Goal: Contribute content: Add original content to the website for others to see

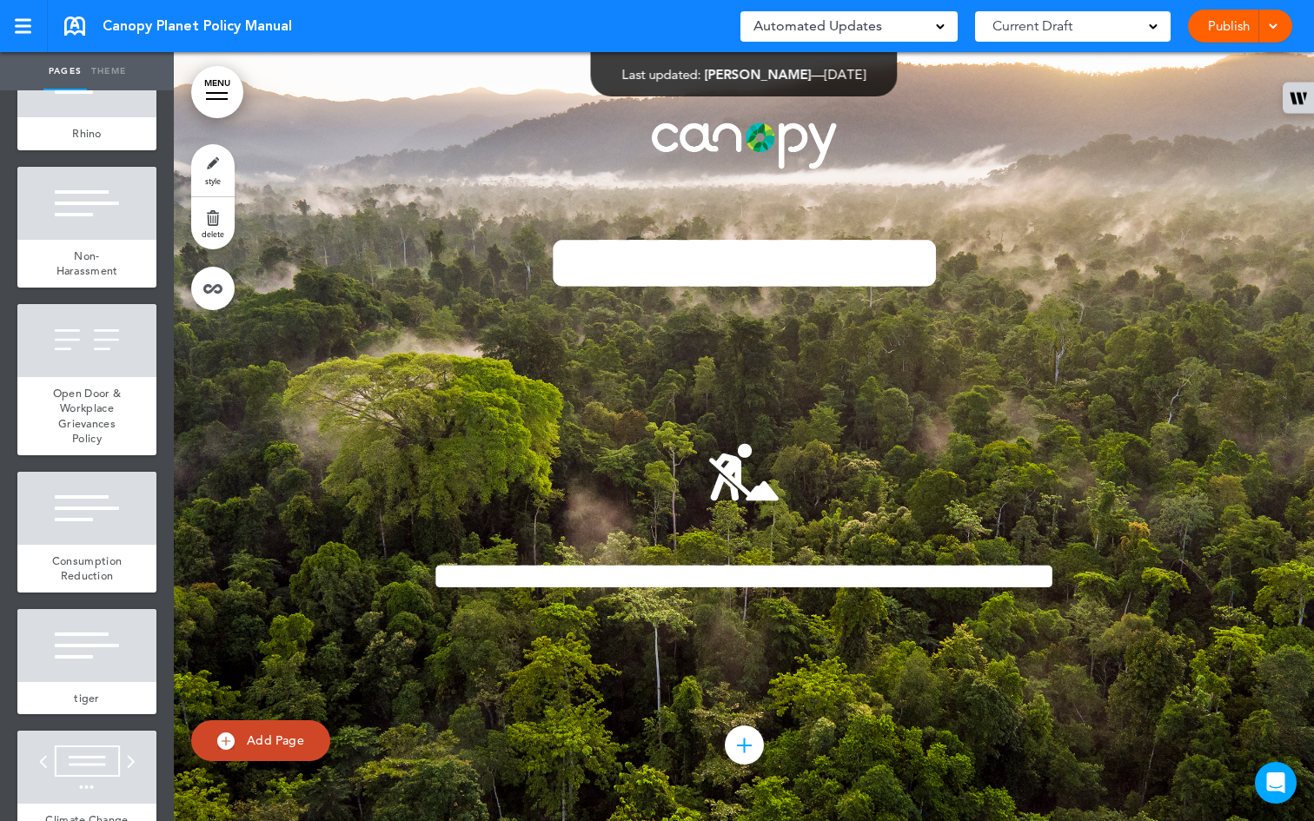
scroll to position [1321, 0]
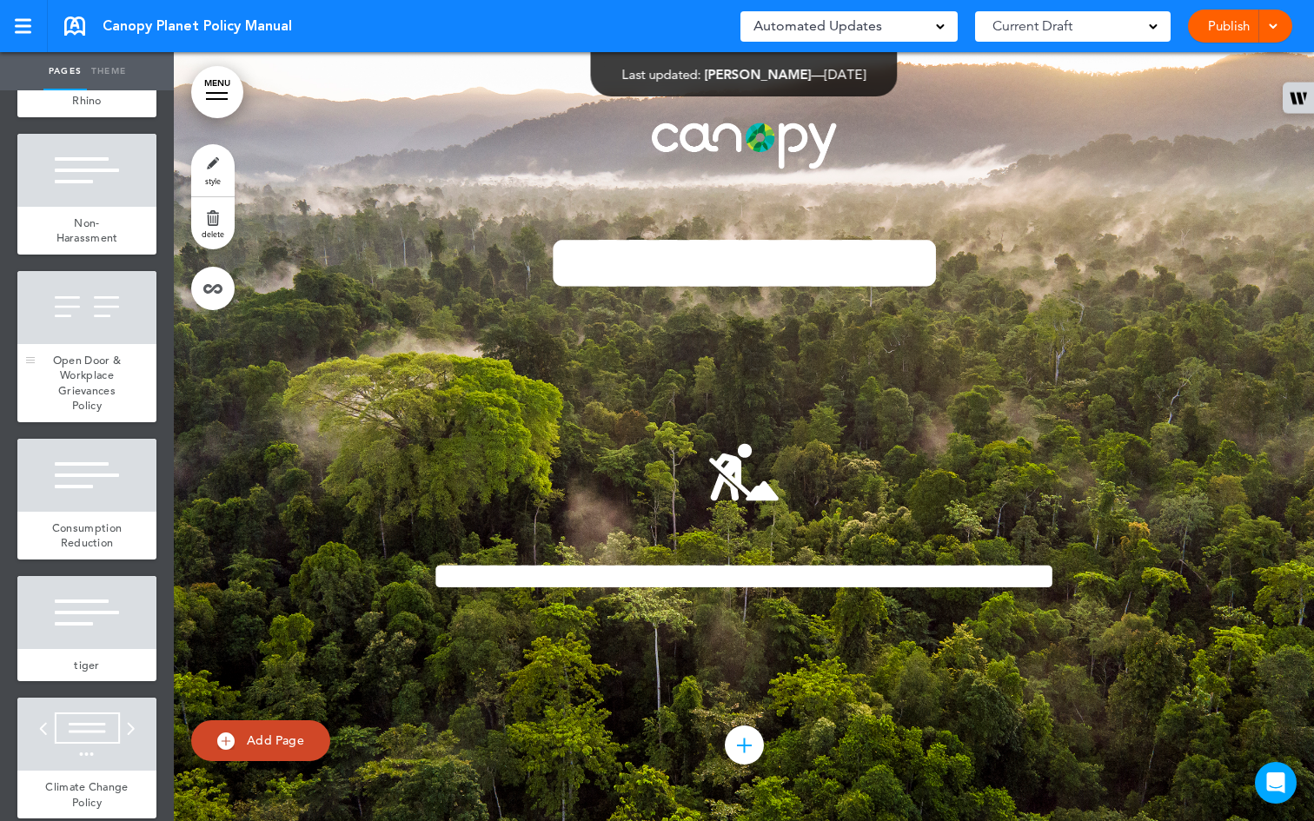
click at [63, 414] on span "Open Door & Workplace Grievances Policy" at bounding box center [87, 383] width 68 height 61
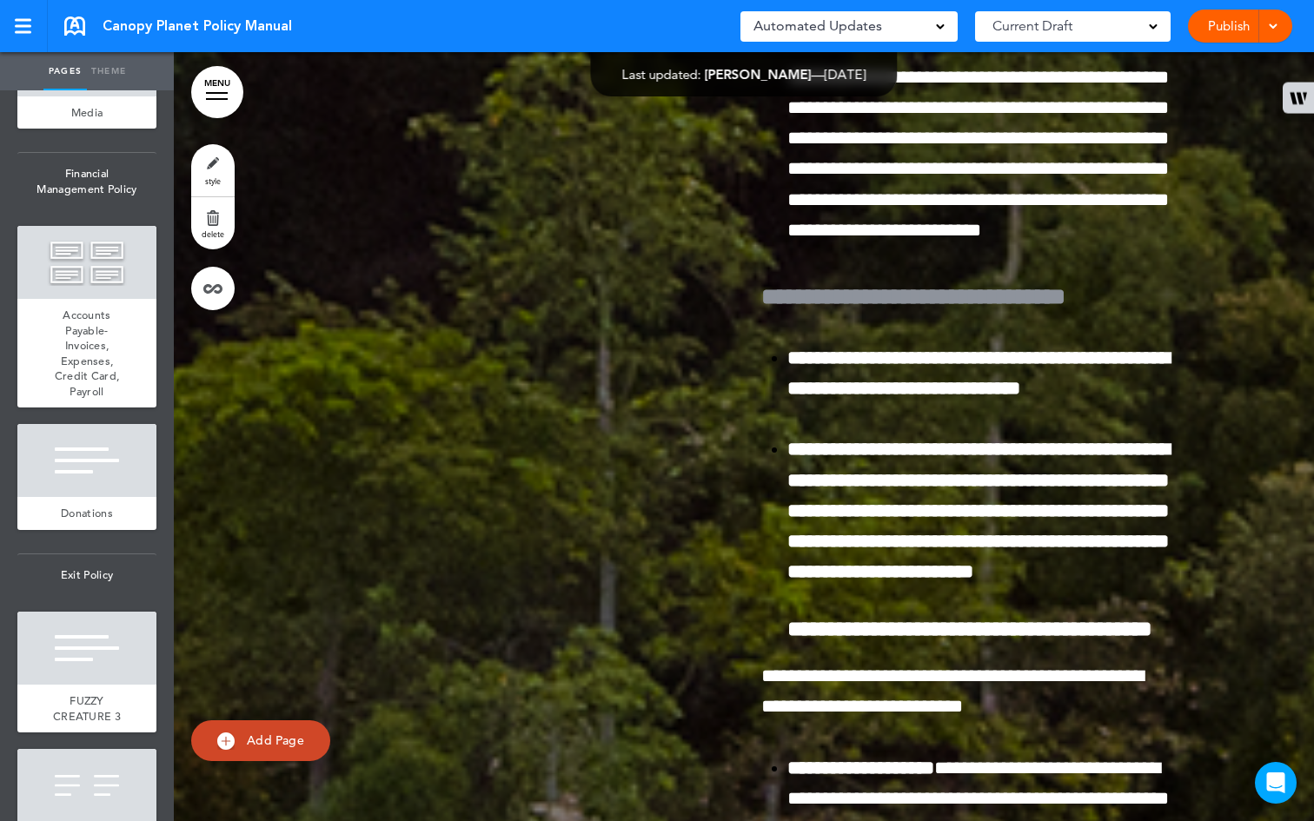
scroll to position [6325, 0]
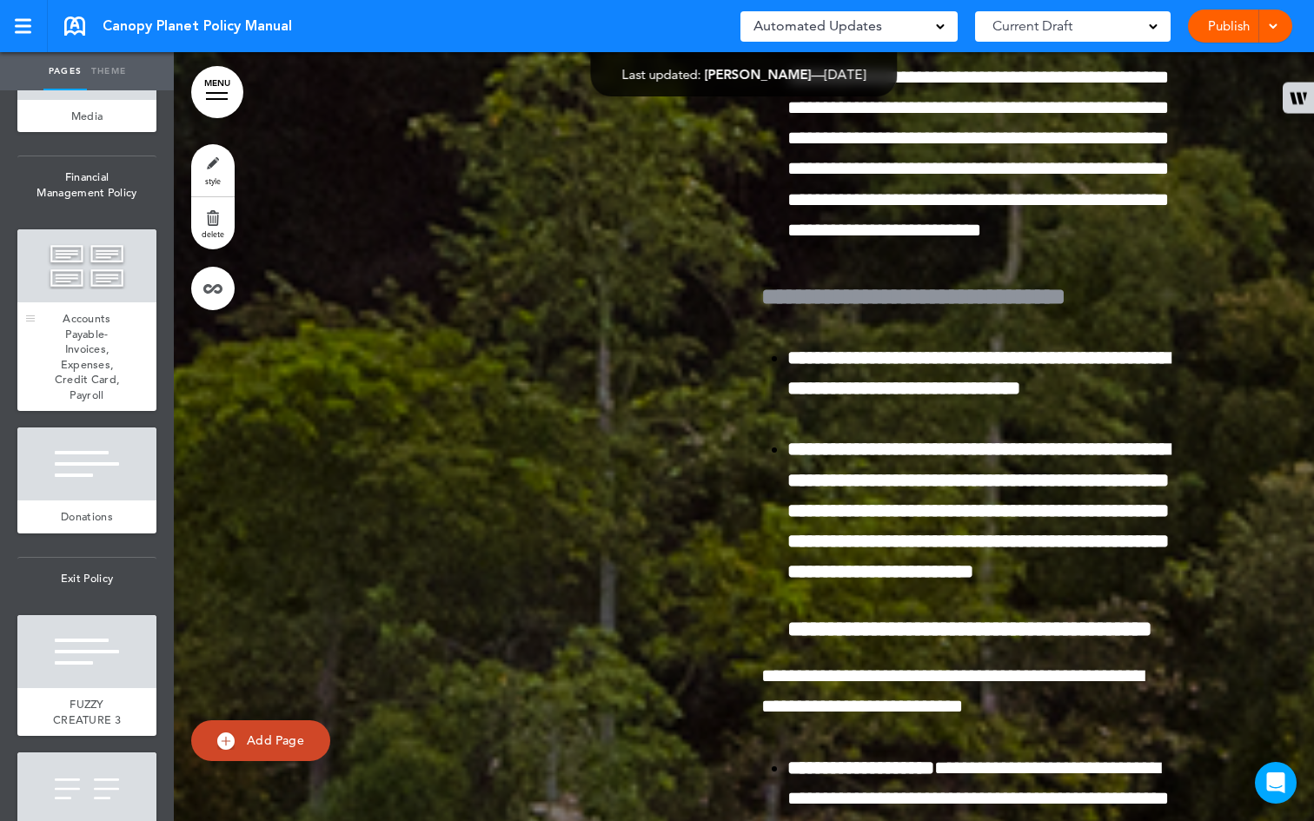
click at [96, 402] on span "Accounts Payable- Invoices, Expenses, Credit Card, Payroll" at bounding box center [87, 356] width 65 height 91
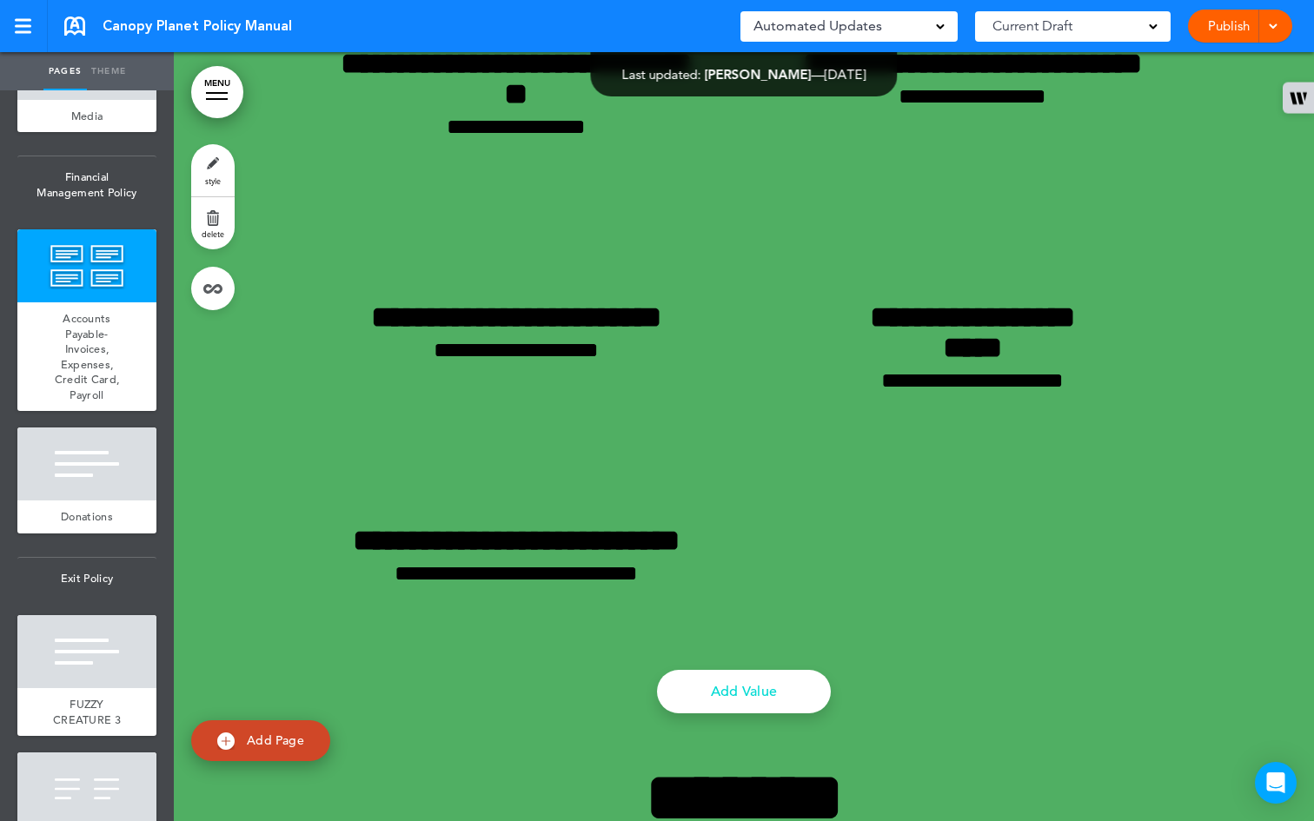
scroll to position [58400, 0]
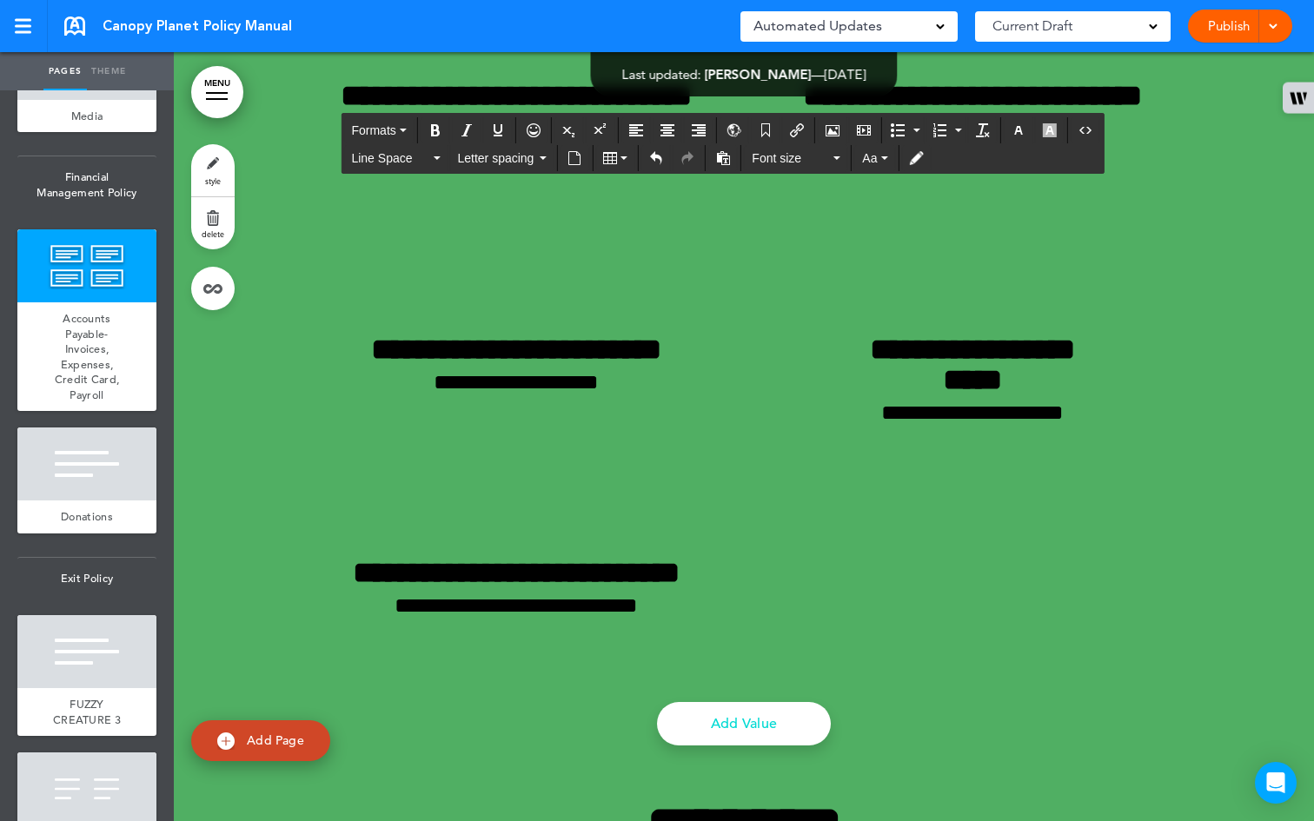
drag, startPoint x: 709, startPoint y: 469, endPoint x: 296, endPoint y: 388, distance: 420.9
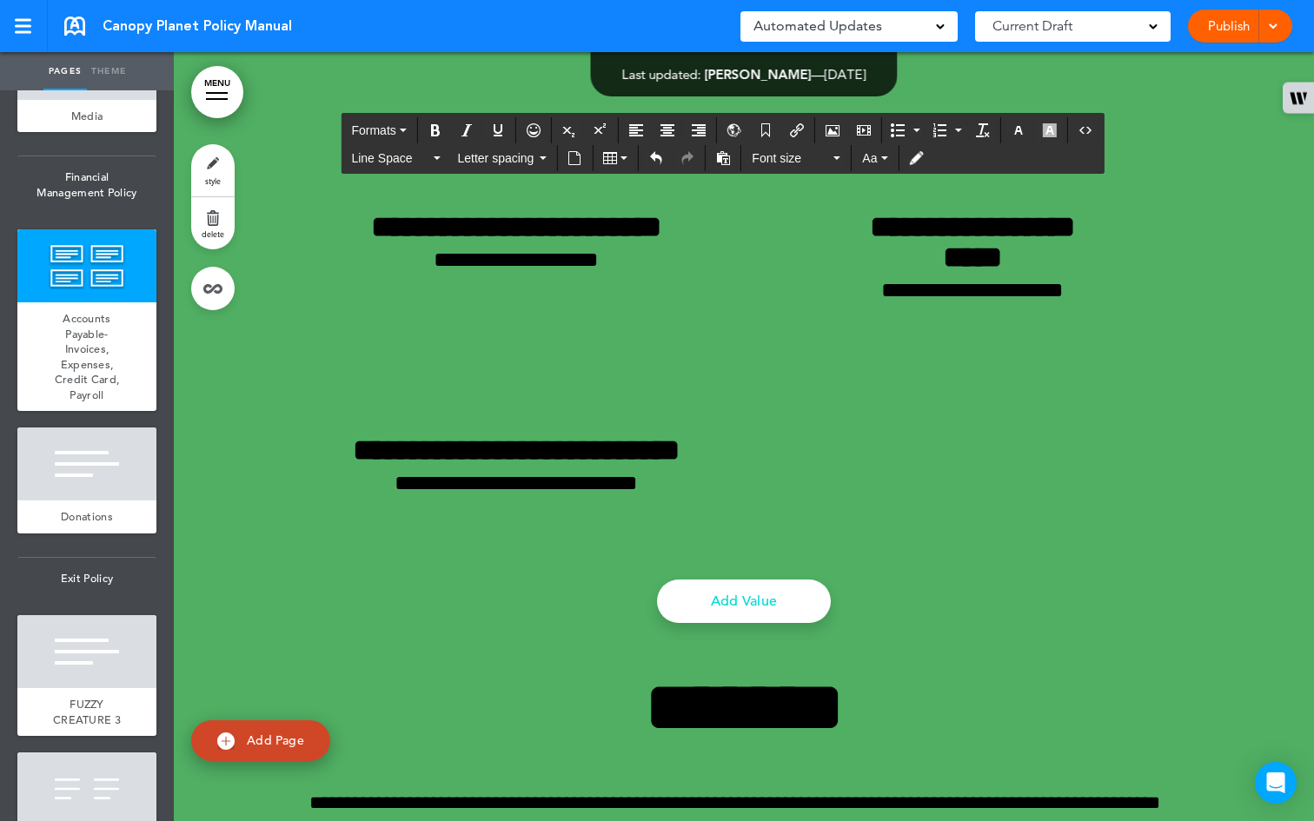
drag, startPoint x: 964, startPoint y: 462, endPoint x: 304, endPoint y: 396, distance: 663.0
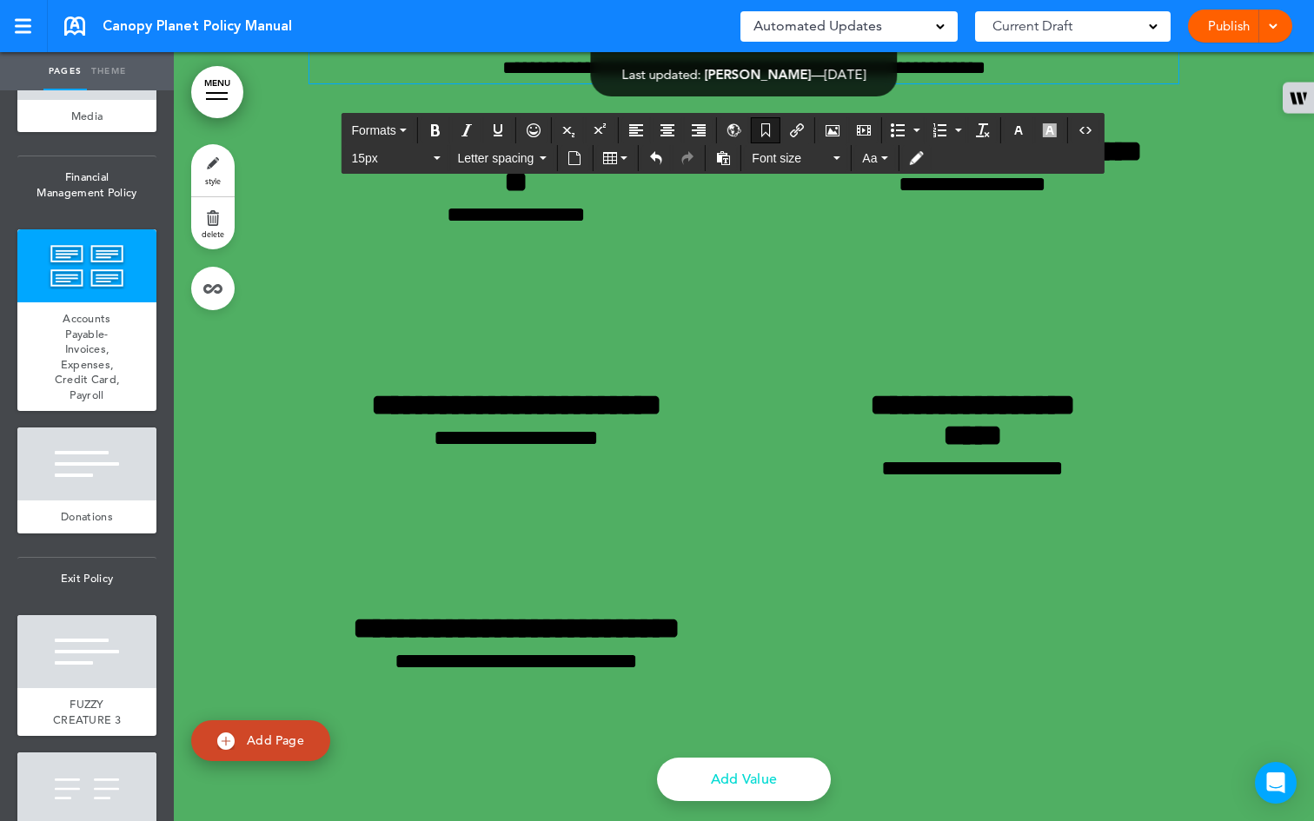
scroll to position [58069, 0]
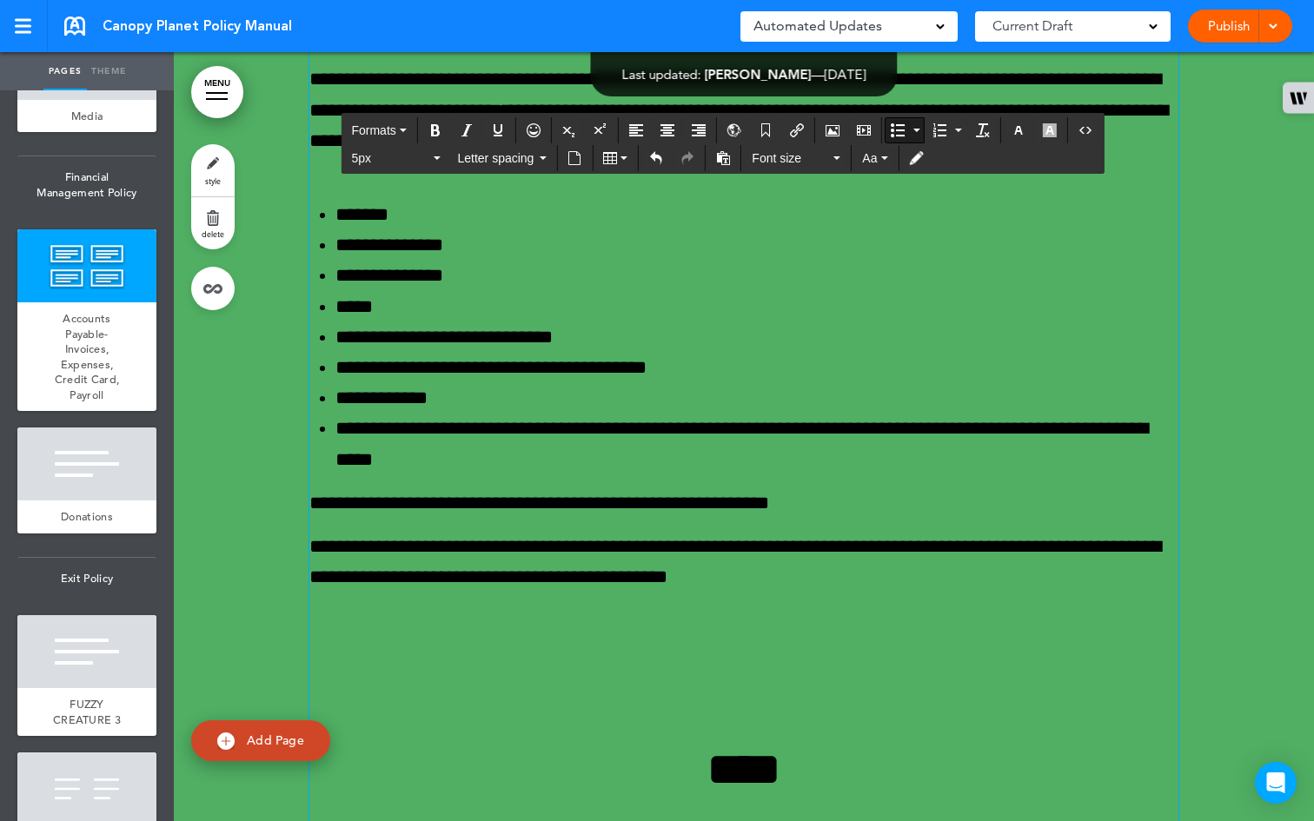
scroll to position [57274, 0]
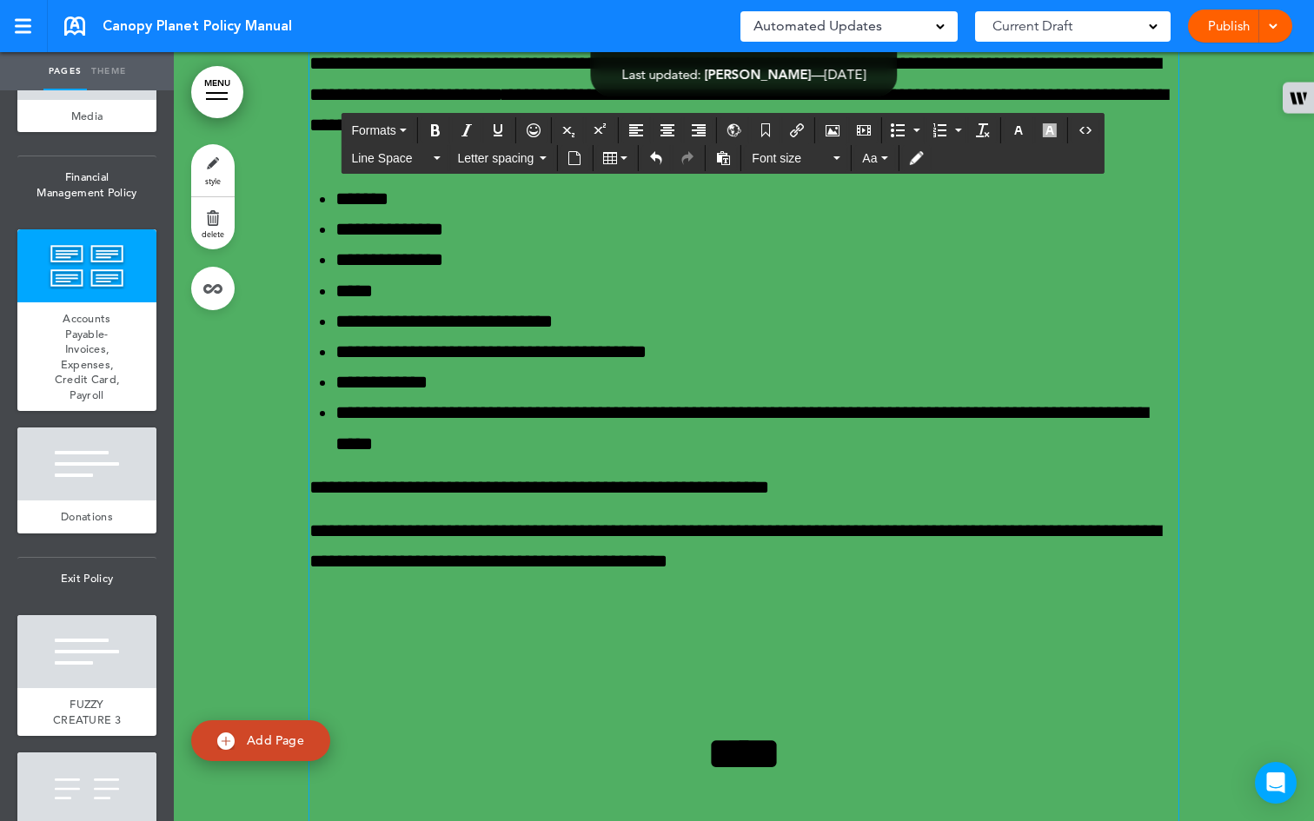
scroll to position [57300, 0]
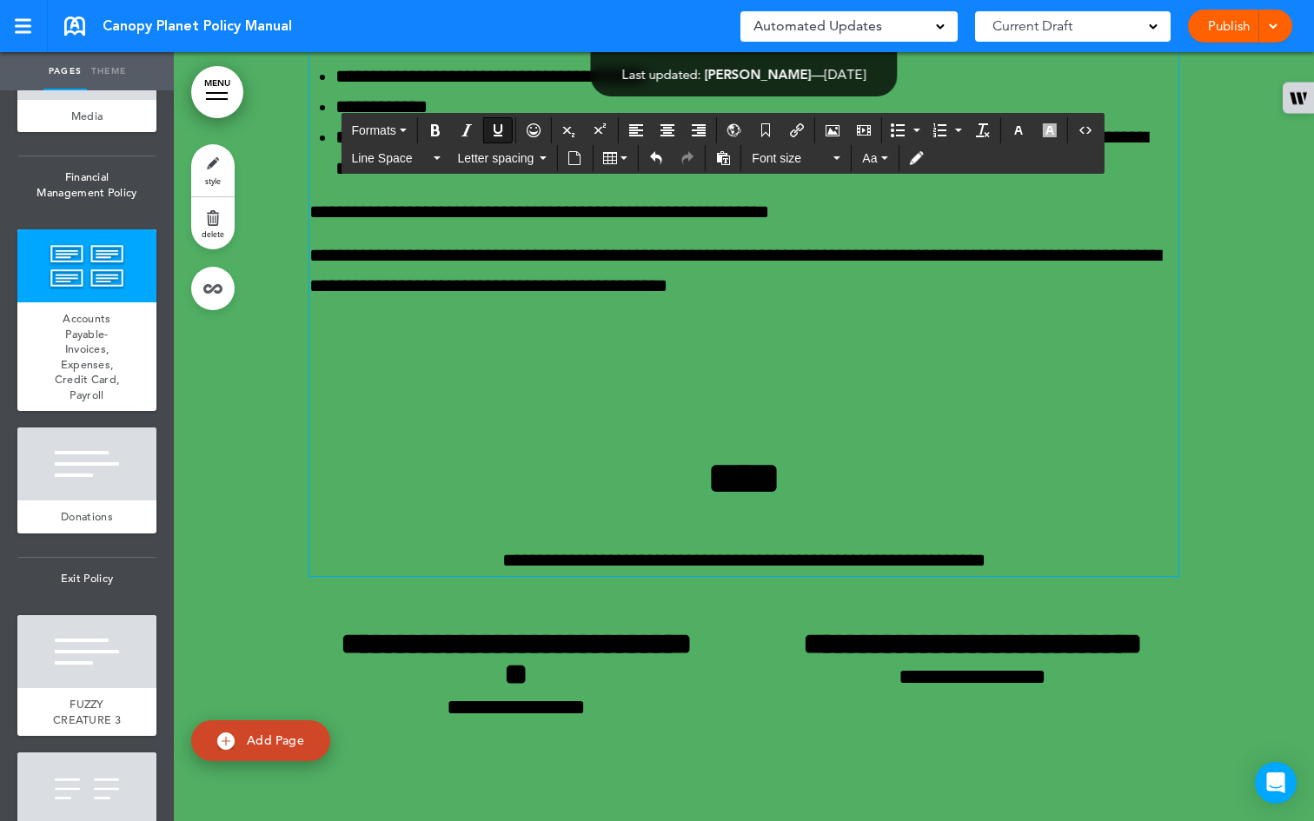
scroll to position [57602, 0]
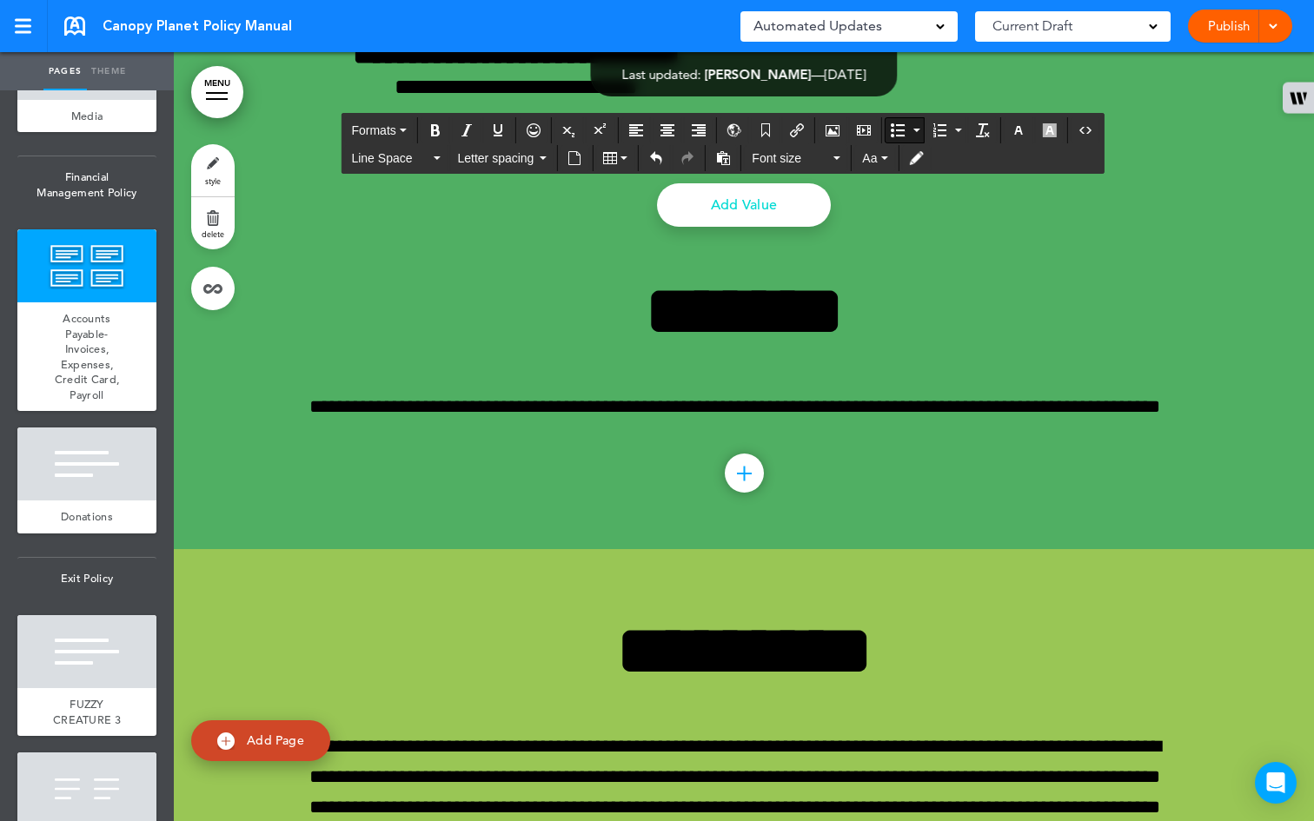
scroll to position [58634, 0]
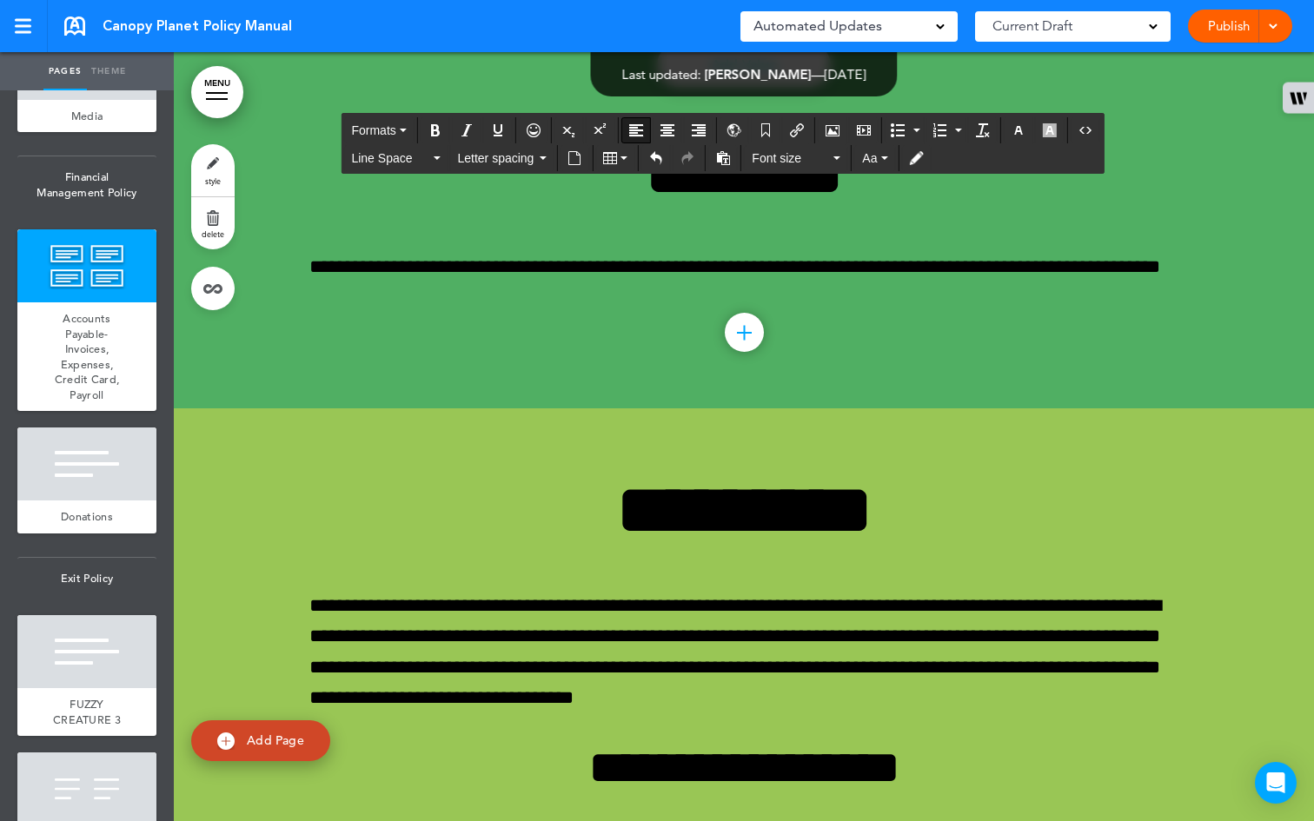
scroll to position [59073, 0]
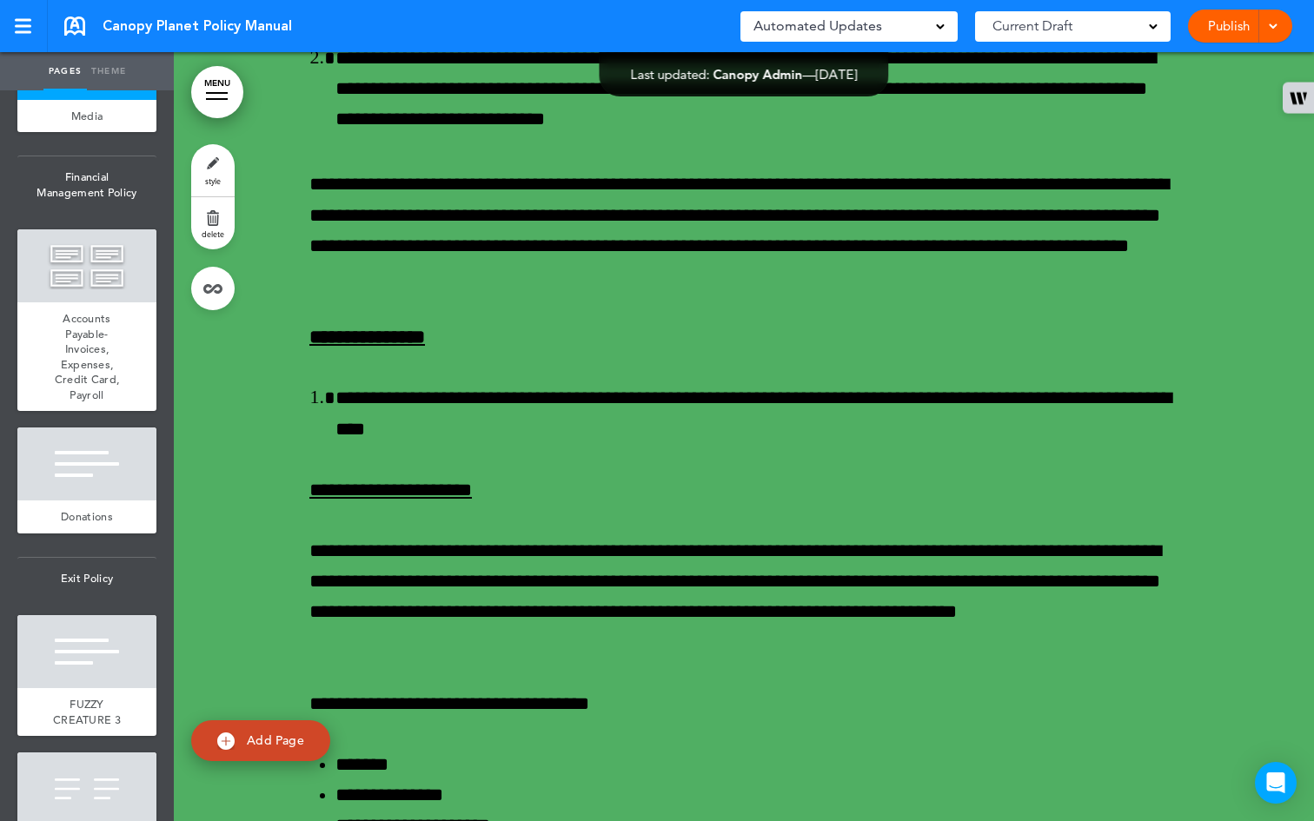
scroll to position [56065, 0]
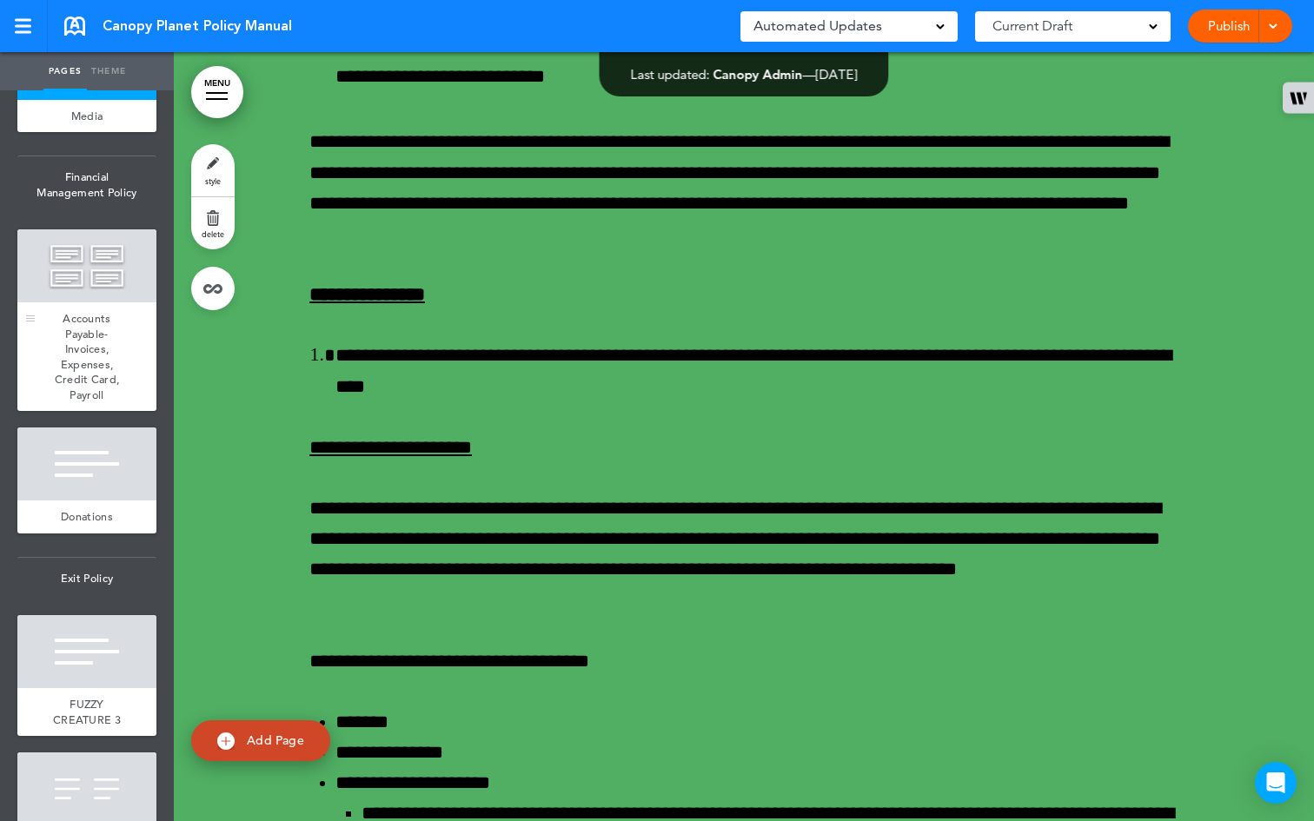
click at [110, 411] on div "Accounts Payable- Invoices, Expenses, Credit Card, Payroll" at bounding box center [86, 356] width 139 height 109
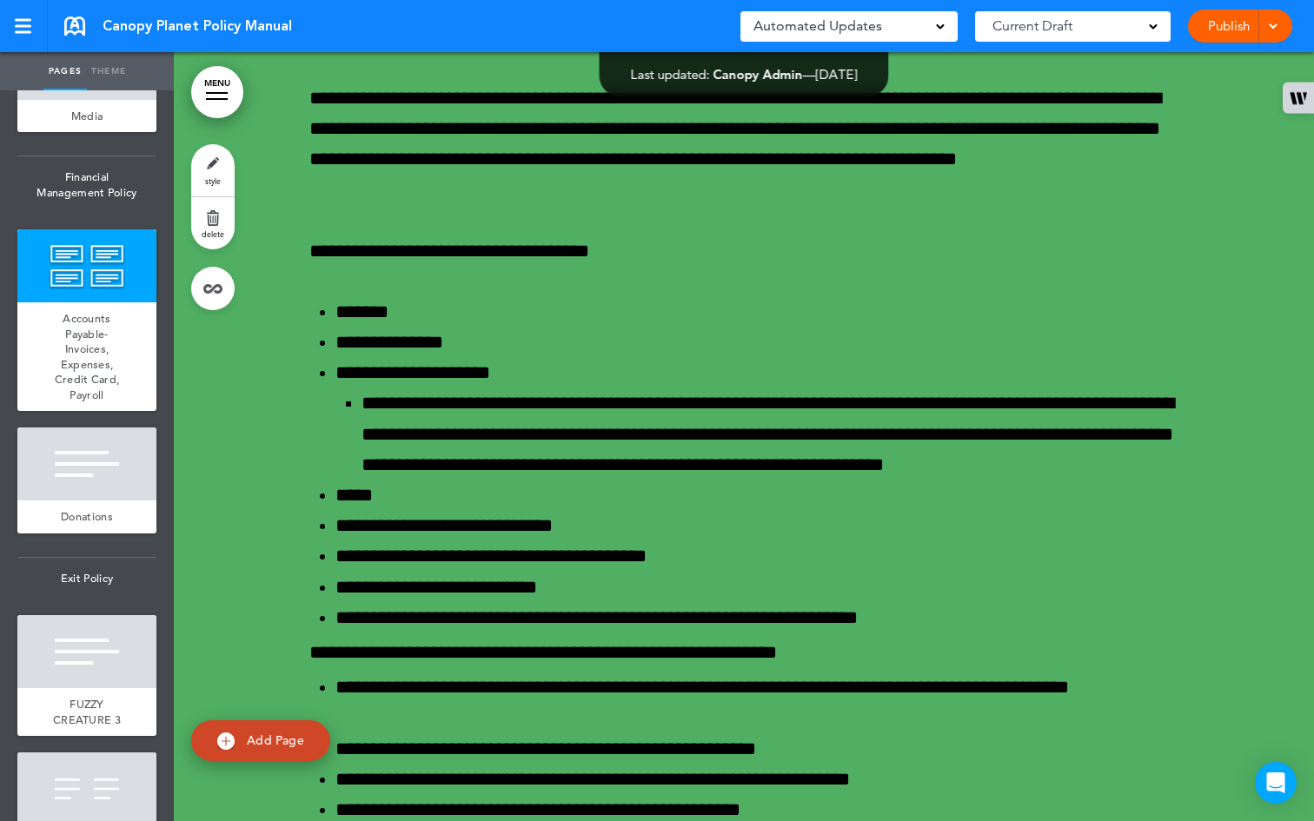
scroll to position [56439, 0]
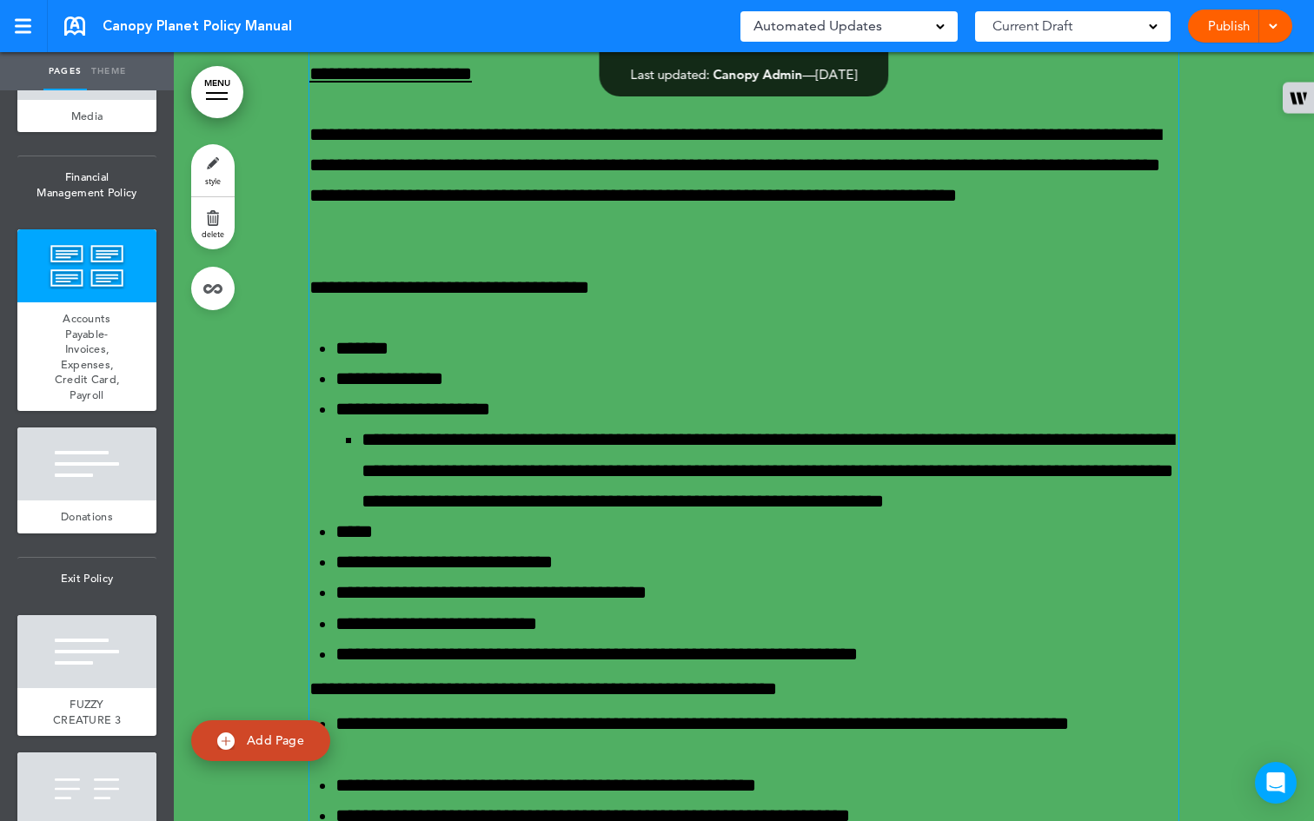
click at [538, 394] on div "**********" at bounding box center [743, 303] width 869 height 2566
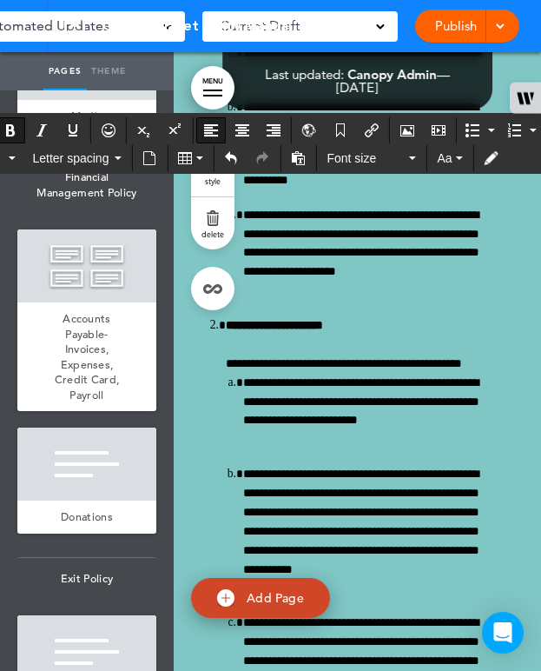
scroll to position [57535, 0]
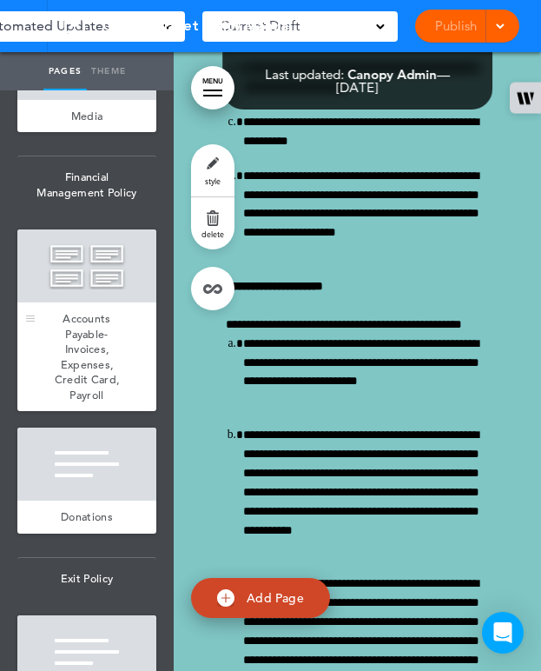
click at [73, 402] on span "Accounts Payable- Invoices, Expenses, Credit Card, Payroll" at bounding box center [87, 356] width 65 height 91
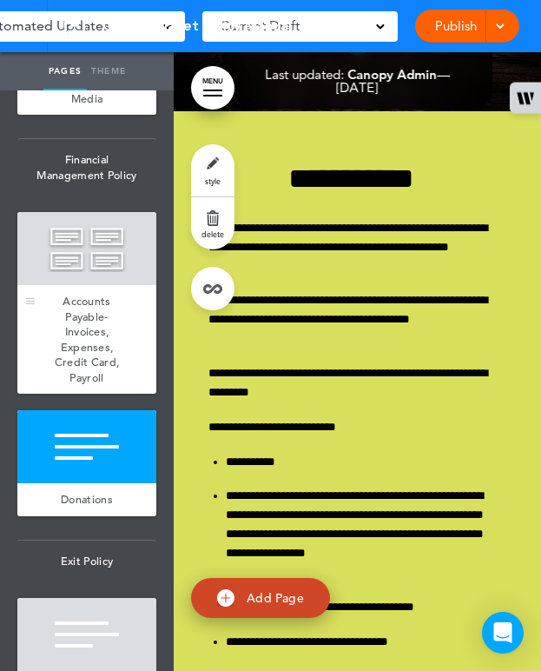
scroll to position [6333, 0]
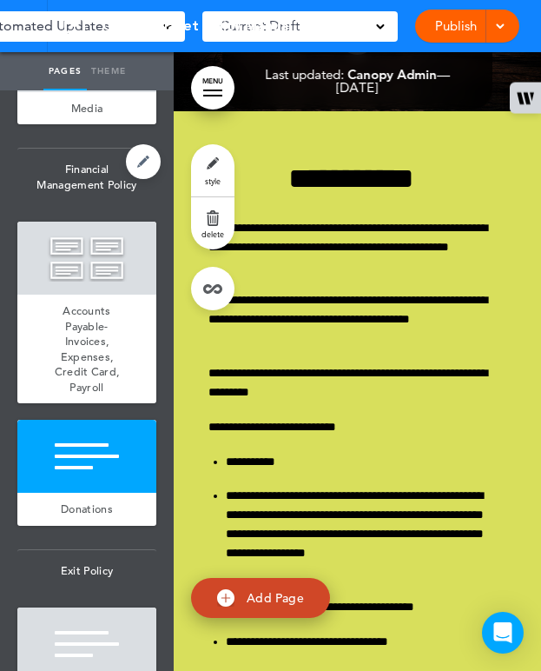
click at [85, 205] on span "Financial Management Policy" at bounding box center [86, 177] width 139 height 56
click at [127, 179] on link at bounding box center [143, 161] width 35 height 35
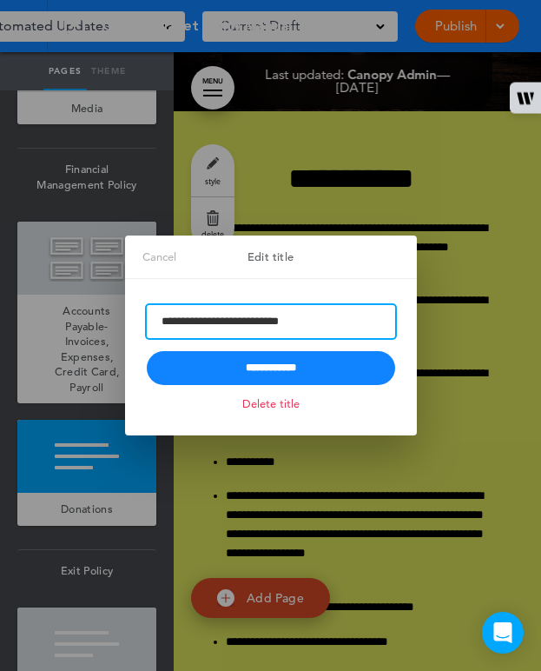
click at [309, 317] on input "**********" at bounding box center [271, 321] width 249 height 33
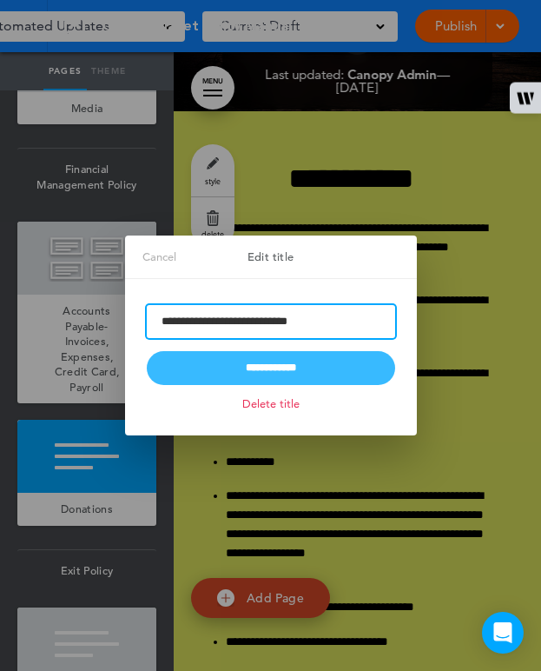
type input "**********"
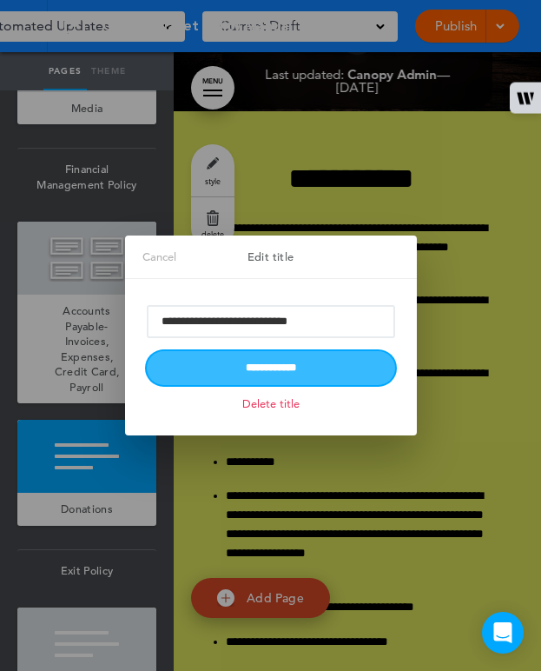
click at [369, 362] on input "**********" at bounding box center [271, 368] width 249 height 34
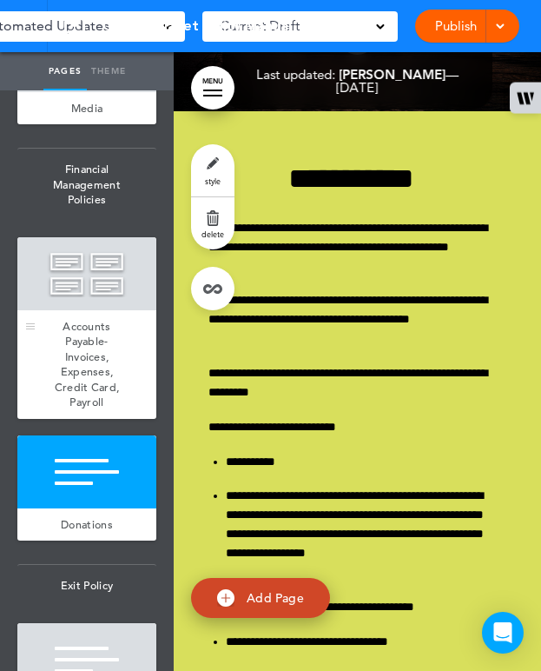
click at [119, 419] on div "Accounts Payable- Invoices, Expenses, Credit Card, Payroll" at bounding box center [86, 364] width 139 height 109
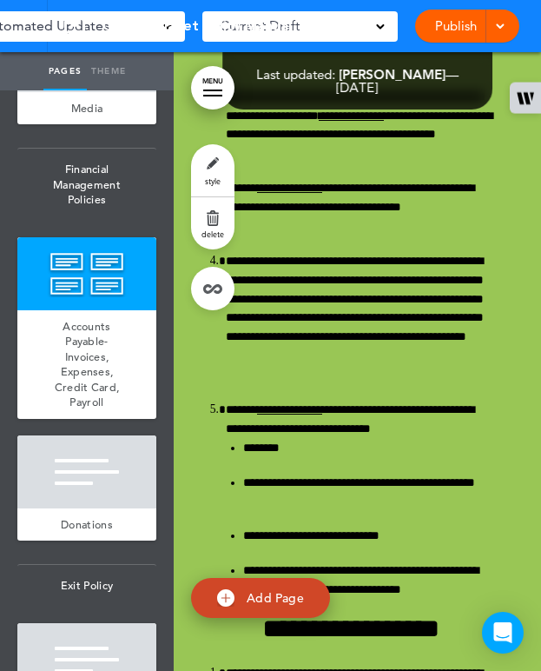
scroll to position [43858, 0]
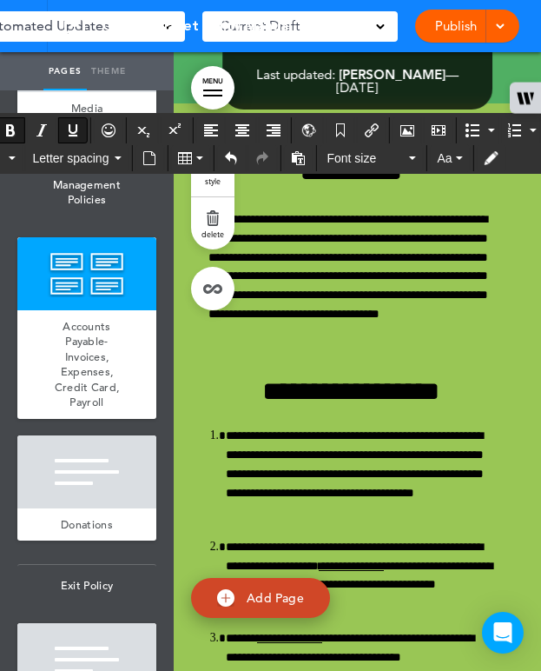
scroll to position [43294, 0]
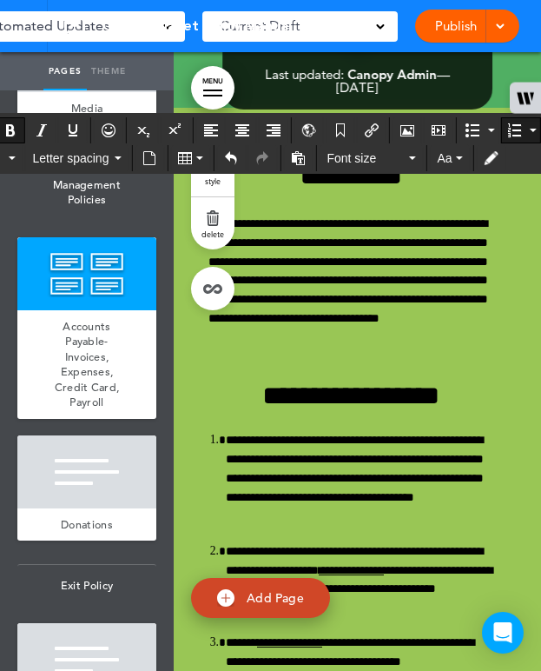
drag, startPoint x: 327, startPoint y: 509, endPoint x: 226, endPoint y: 504, distance: 101.0
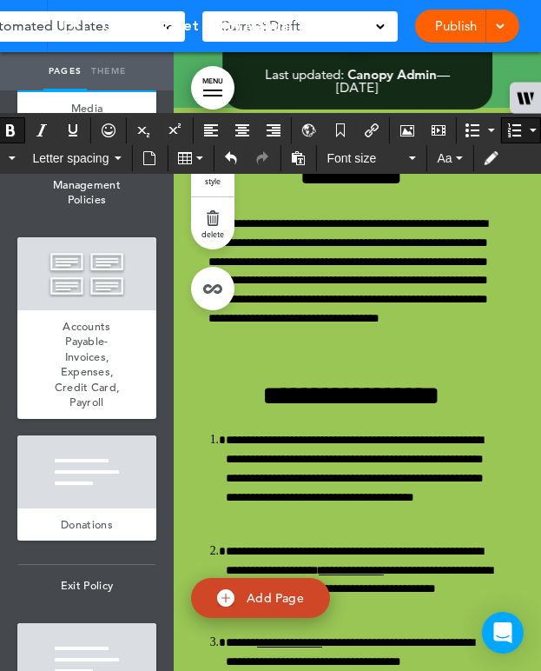
click at [17, 130] on icon "Bold" at bounding box center [10, 130] width 14 height 14
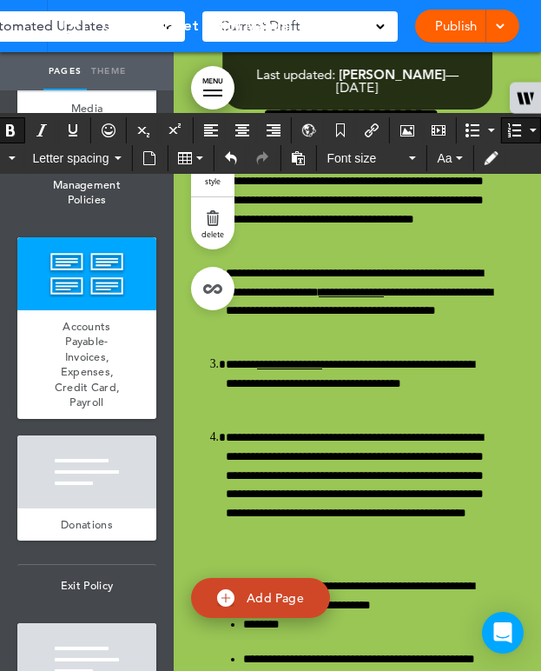
scroll to position [43573, 0]
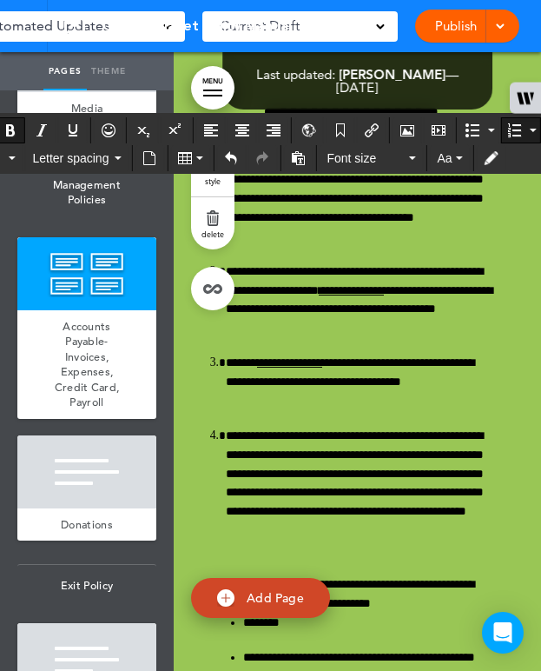
drag, startPoint x: 346, startPoint y: 429, endPoint x: 336, endPoint y: 429, distance: 10.5
drag, startPoint x: 352, startPoint y: 429, endPoint x: 229, endPoint y: 429, distance: 122.6
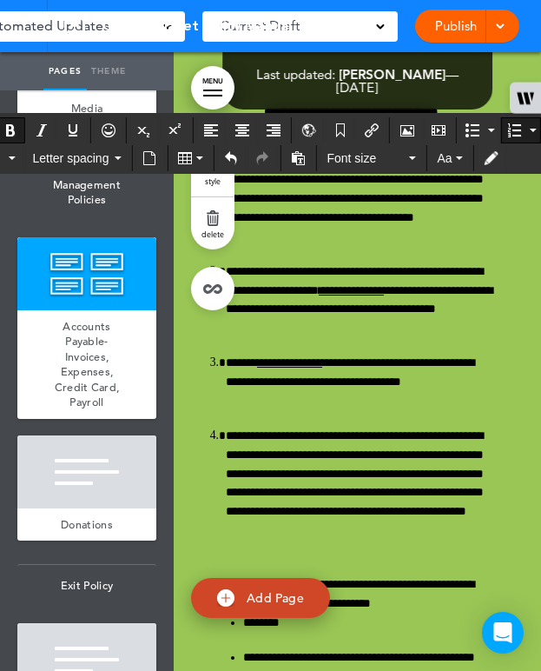
click at [17, 131] on icon "Bold" at bounding box center [10, 130] width 14 height 14
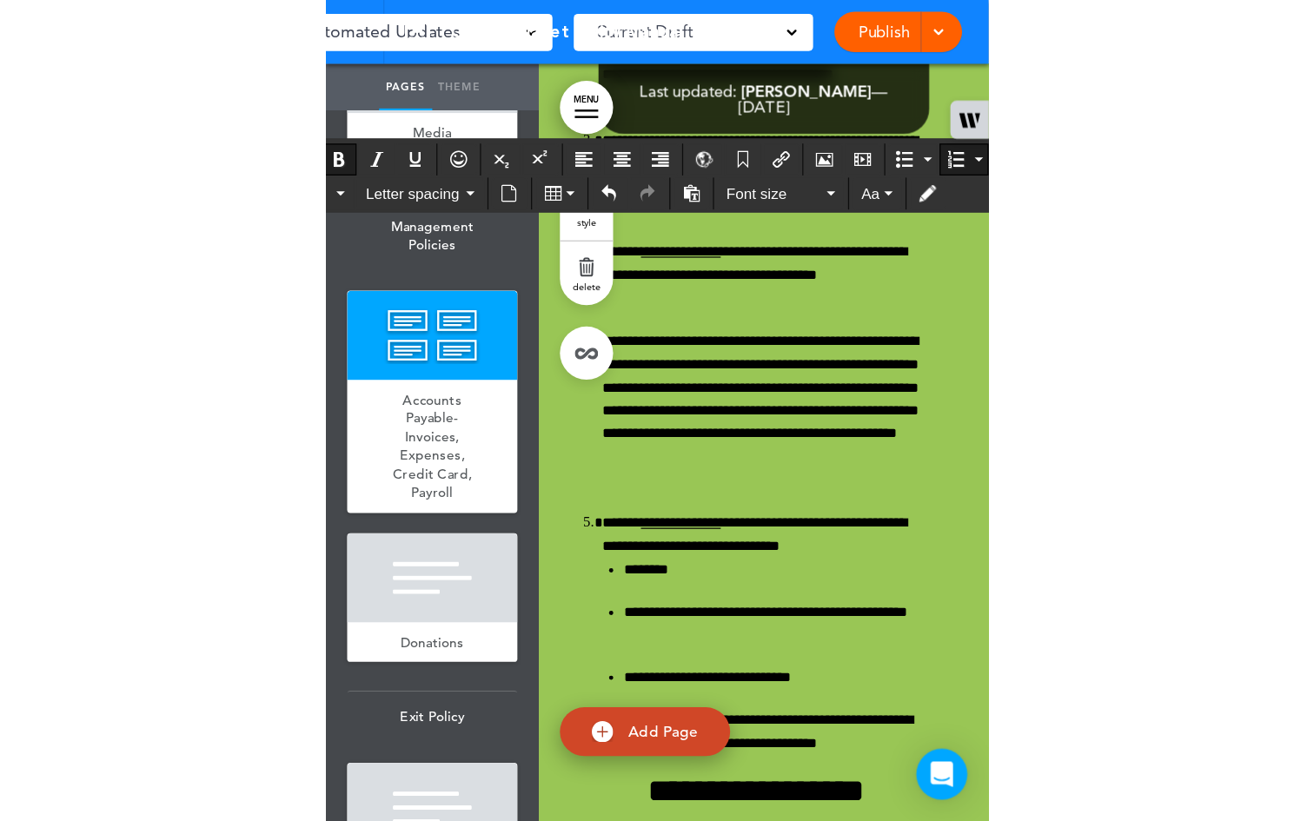
scroll to position [43806, 0]
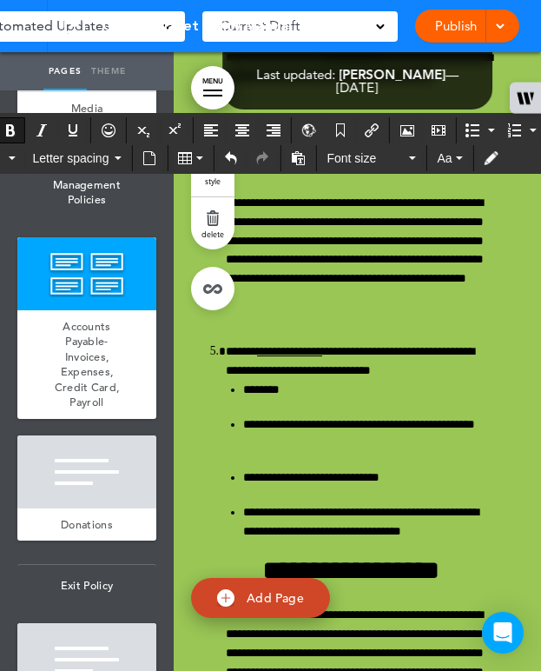
drag, startPoint x: 332, startPoint y: 336, endPoint x: 223, endPoint y: 334, distance: 108.7
click at [17, 128] on icon "Bold" at bounding box center [10, 130] width 14 height 14
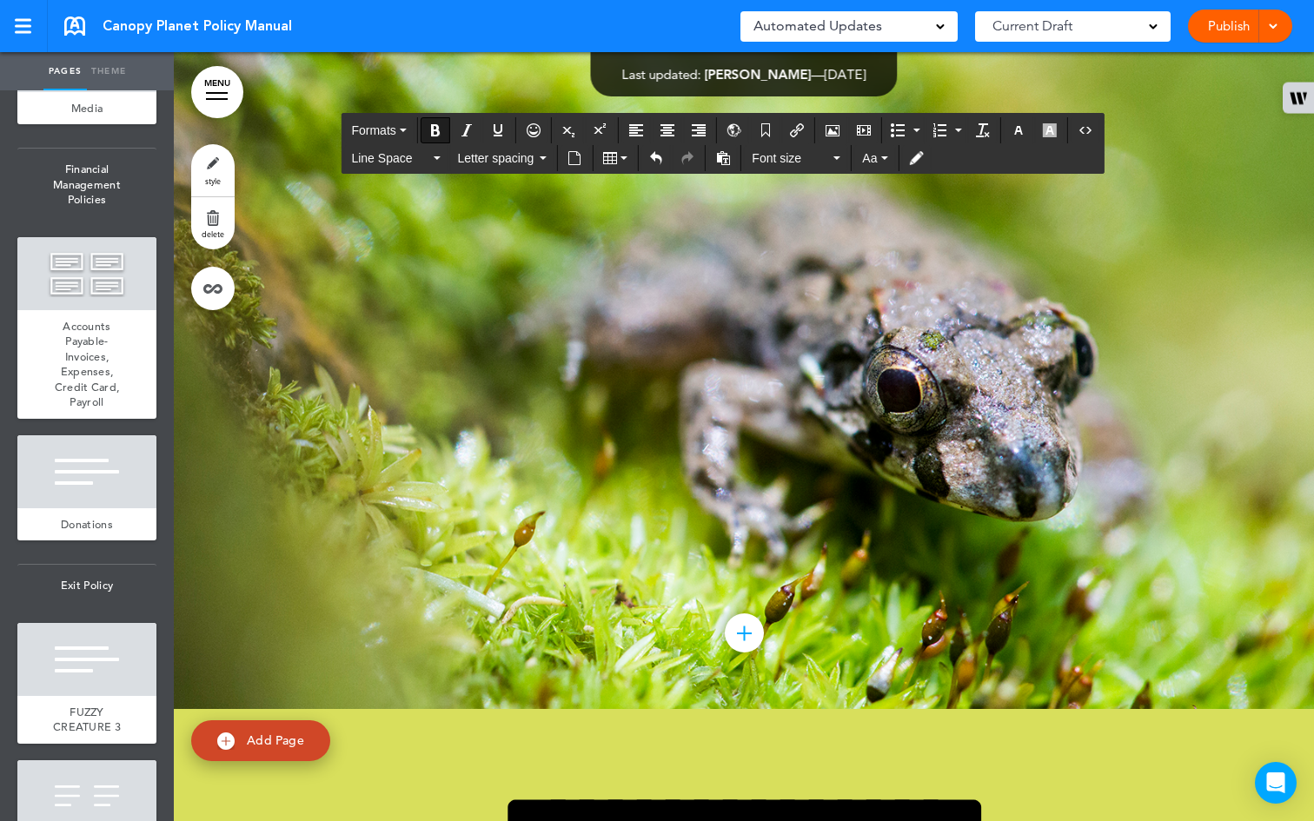
scroll to position [43548, 0]
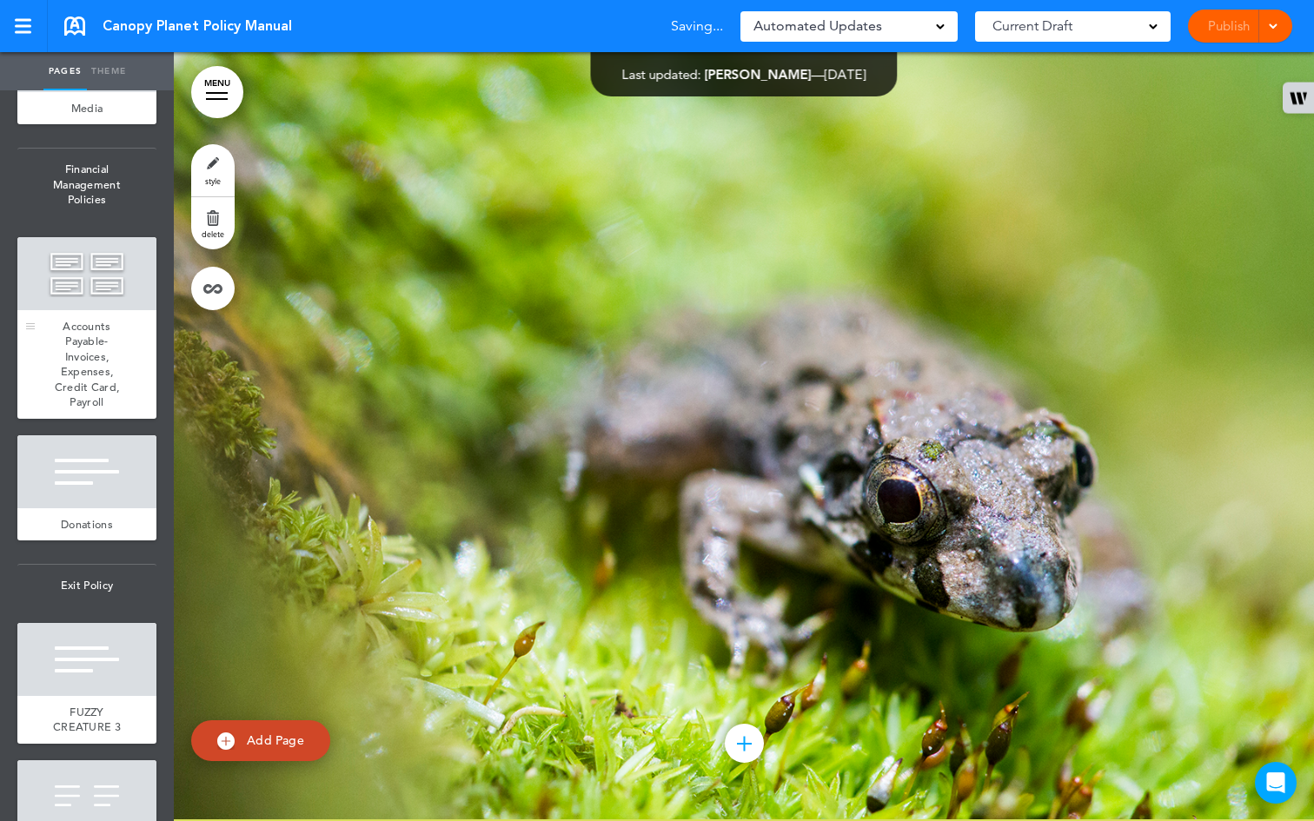
click at [49, 419] on div "Accounts Payable- Invoices, Expenses, Credit Card, Payroll" at bounding box center [86, 364] width 139 height 109
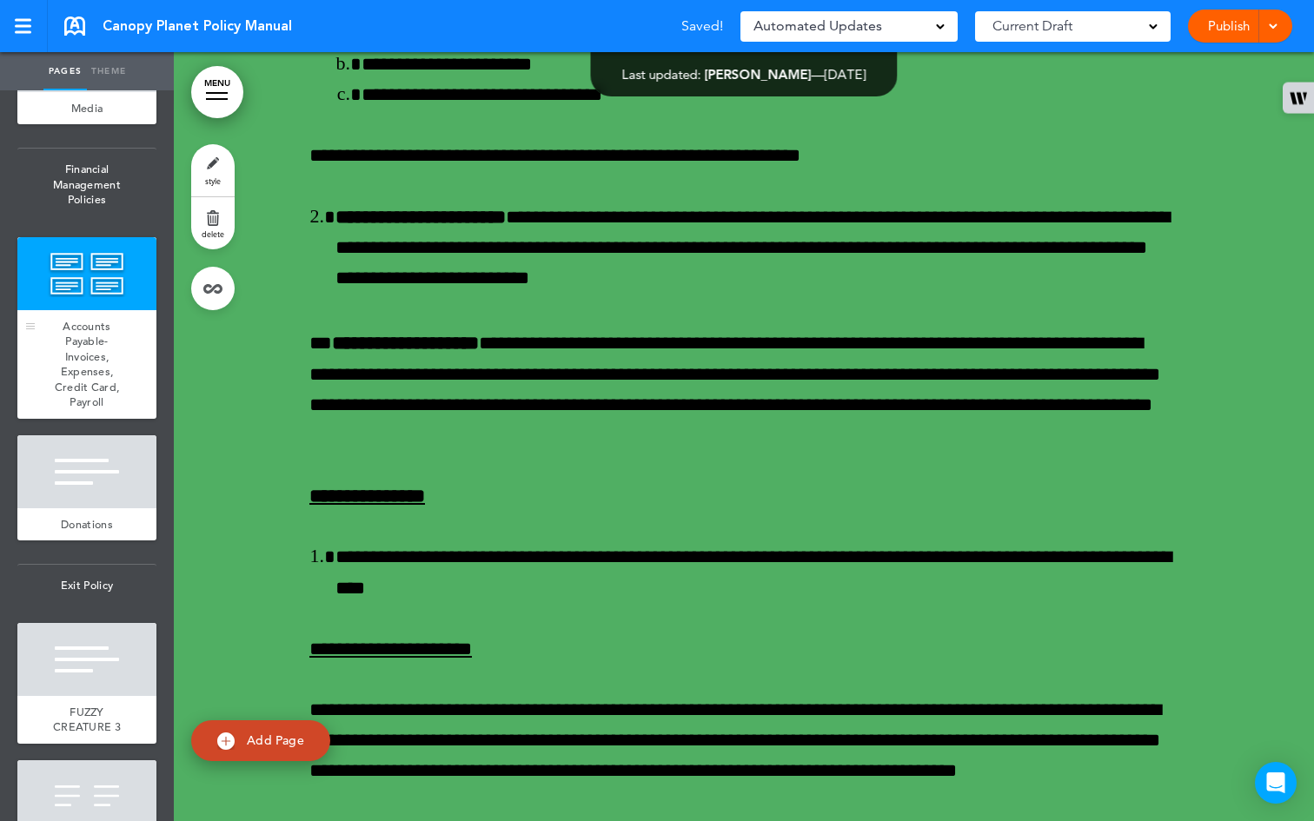
scroll to position [56608, 0]
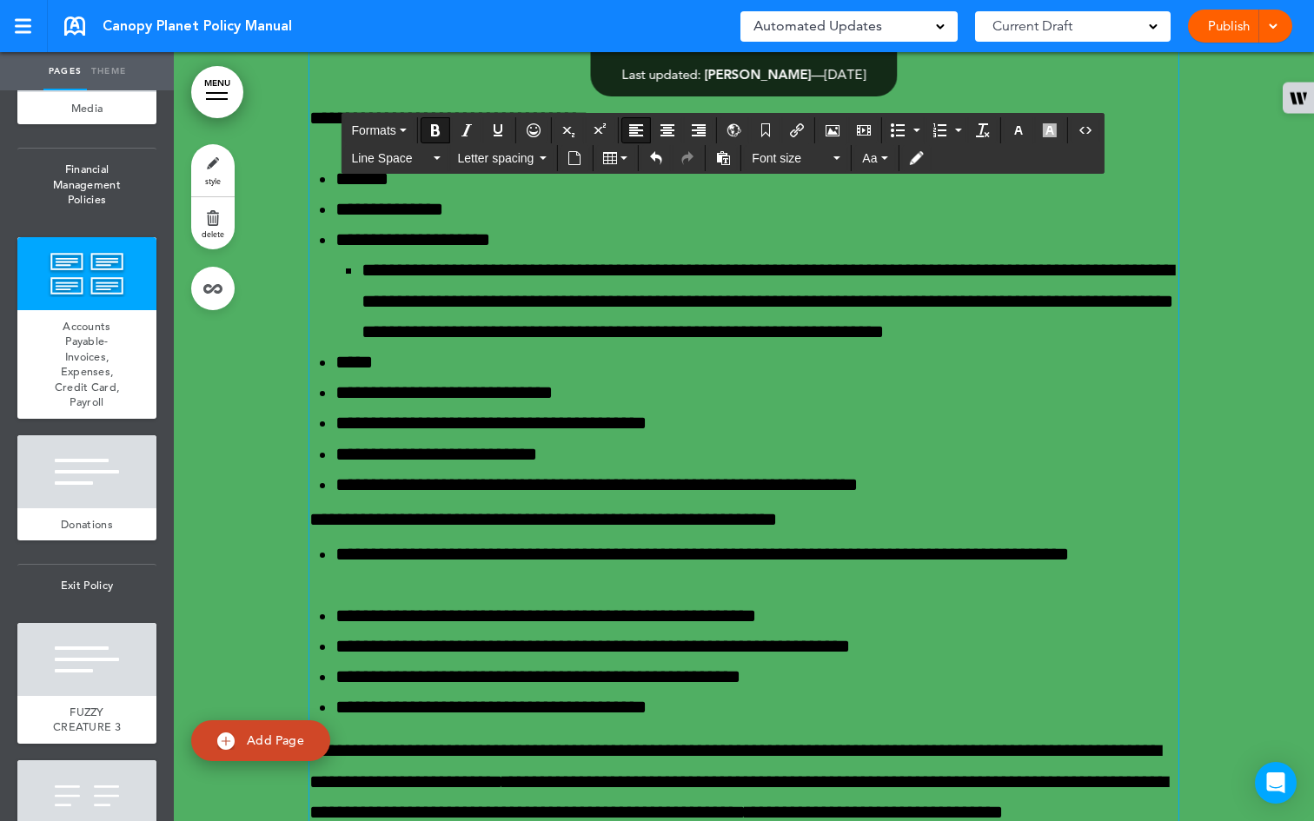
drag, startPoint x: 528, startPoint y: 252, endPoint x: 304, endPoint y: 249, distance: 224.3
click at [409, 126] on button "Formats" at bounding box center [378, 130] width 69 height 24
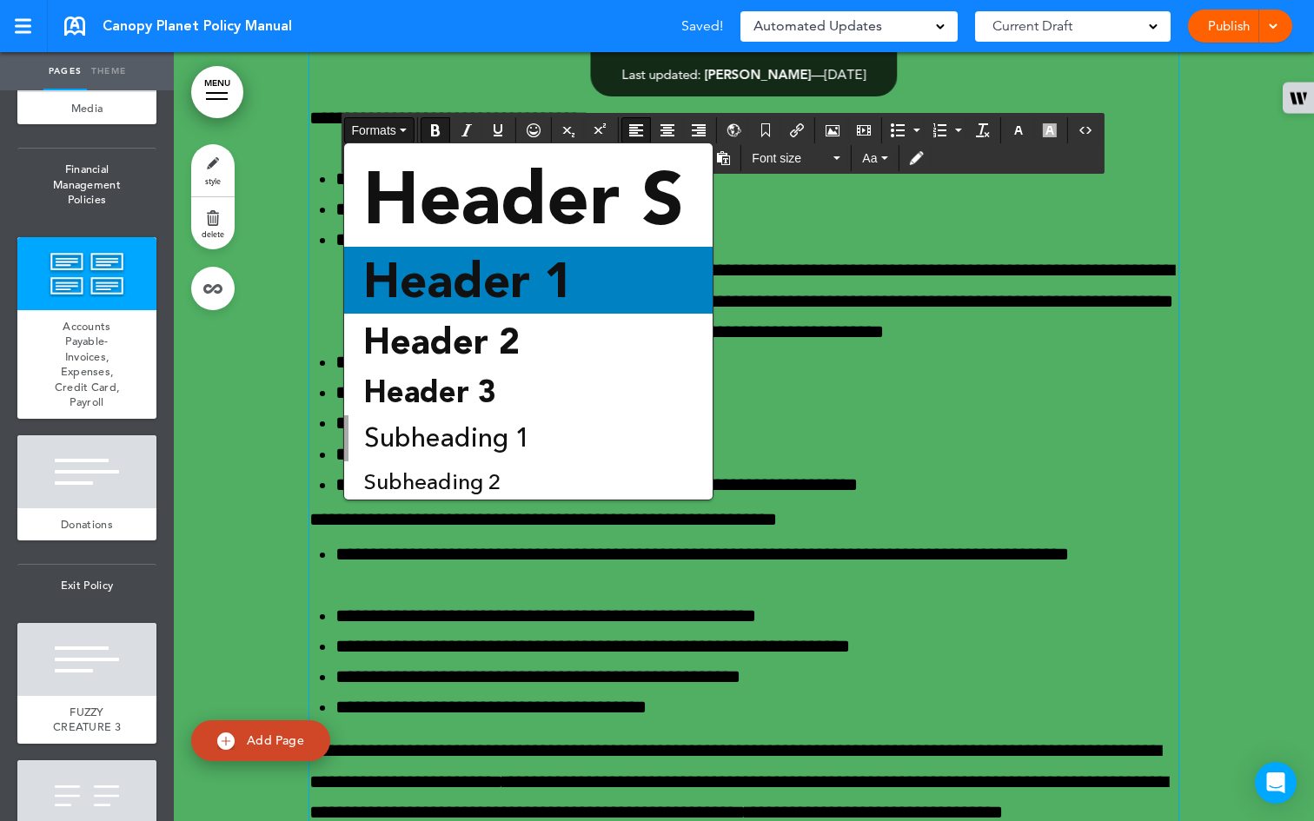
click at [498, 272] on span "Header 1" at bounding box center [468, 280] width 213 height 56
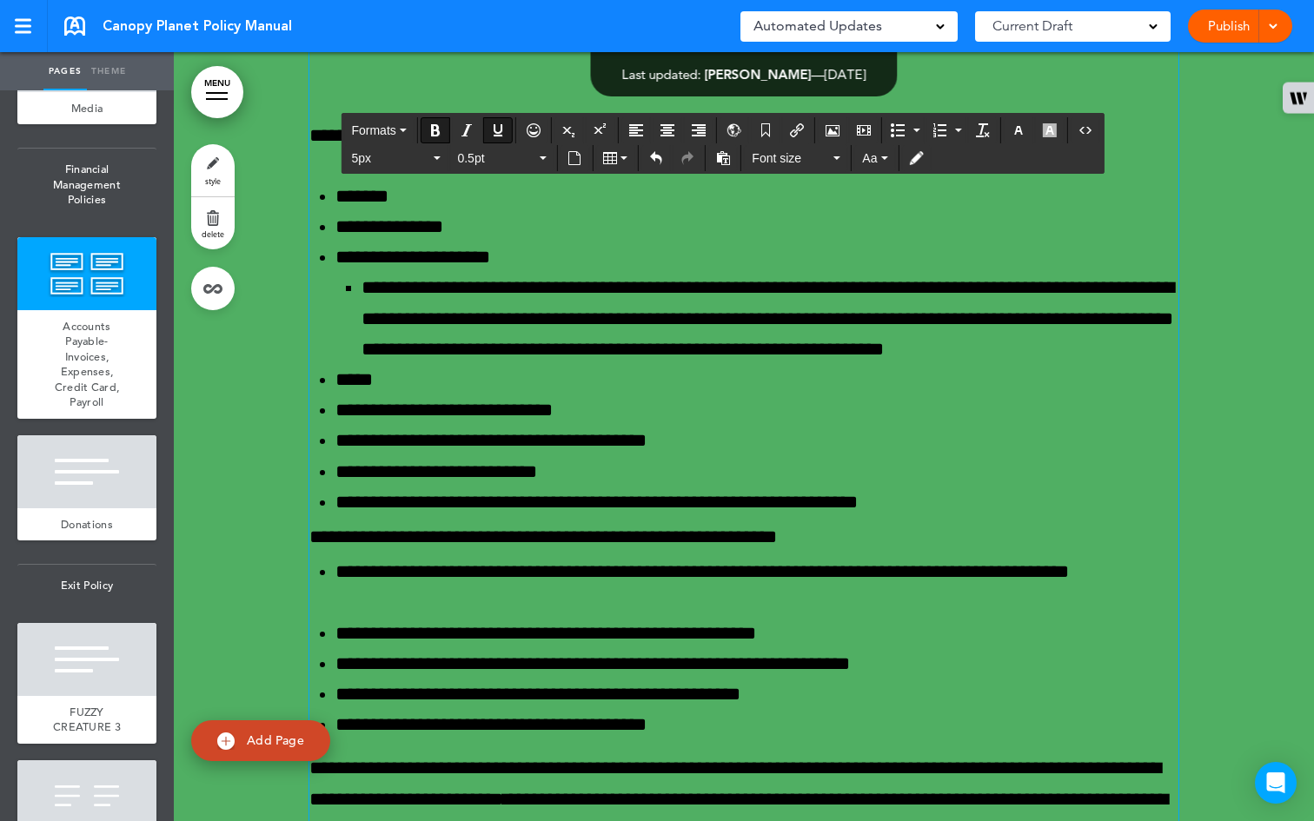
drag, startPoint x: 387, startPoint y: 475, endPoint x: 291, endPoint y: 472, distance: 95.6
click at [291, 472] on div "**********" at bounding box center [744, 630] width 1140 height 3689
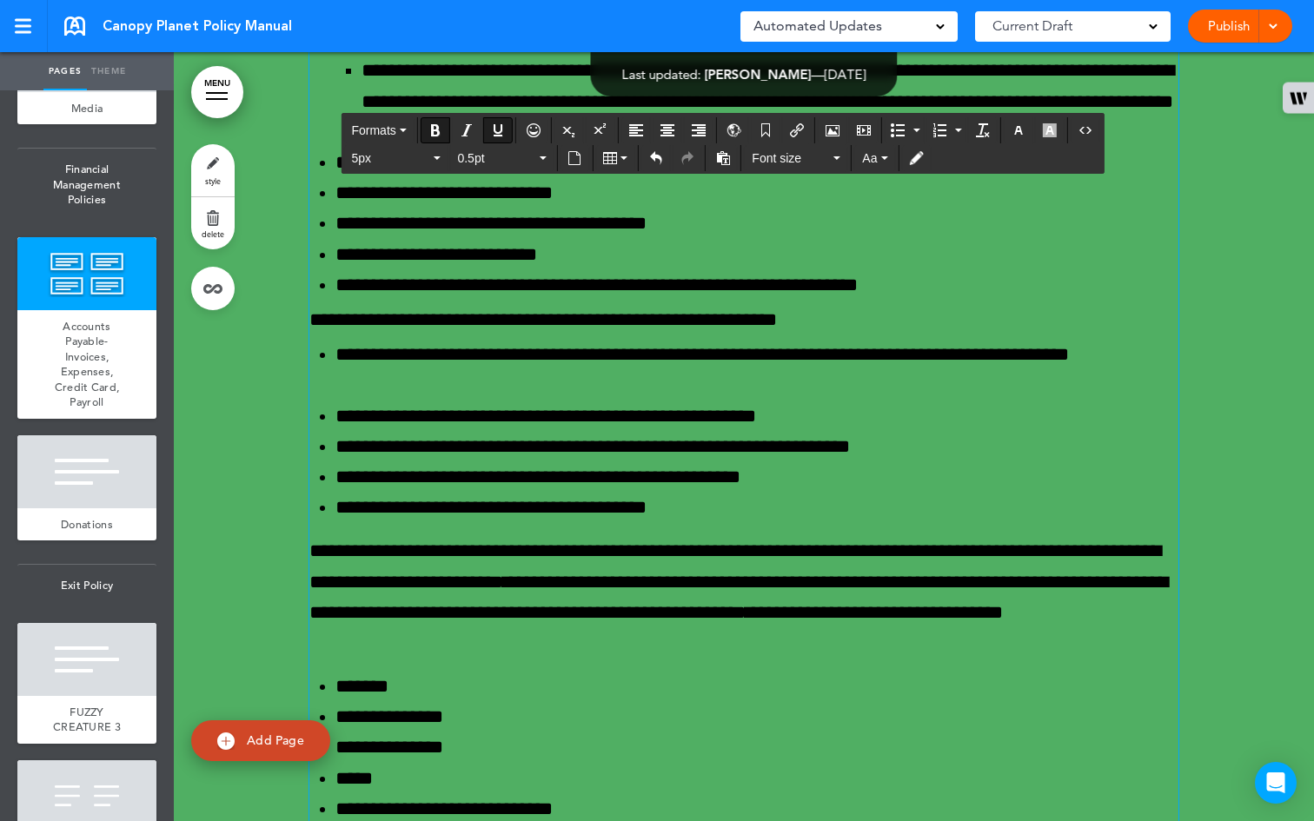
scroll to position [56780, 0]
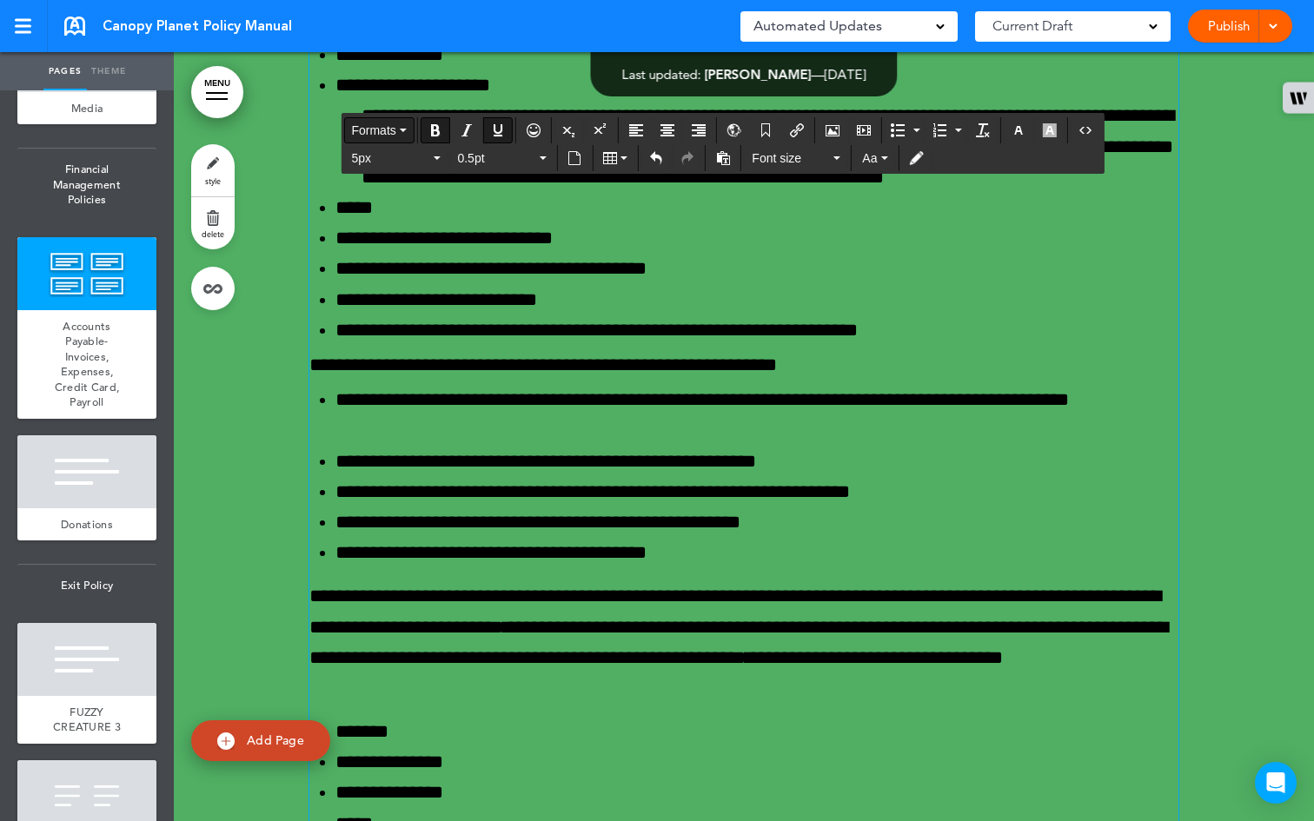
click at [409, 126] on button "Formats" at bounding box center [378, 130] width 69 height 24
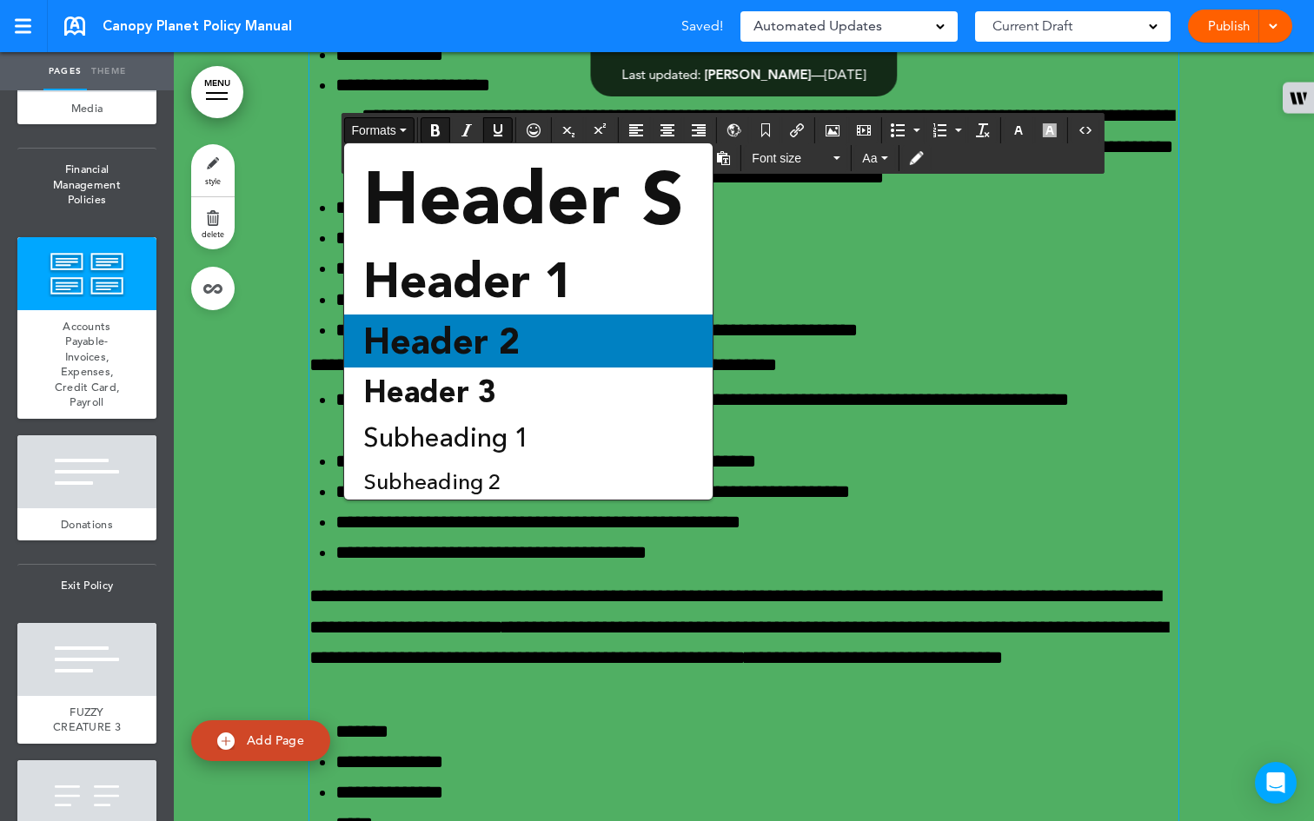
click at [516, 327] on span "Header 2" at bounding box center [442, 341] width 160 height 43
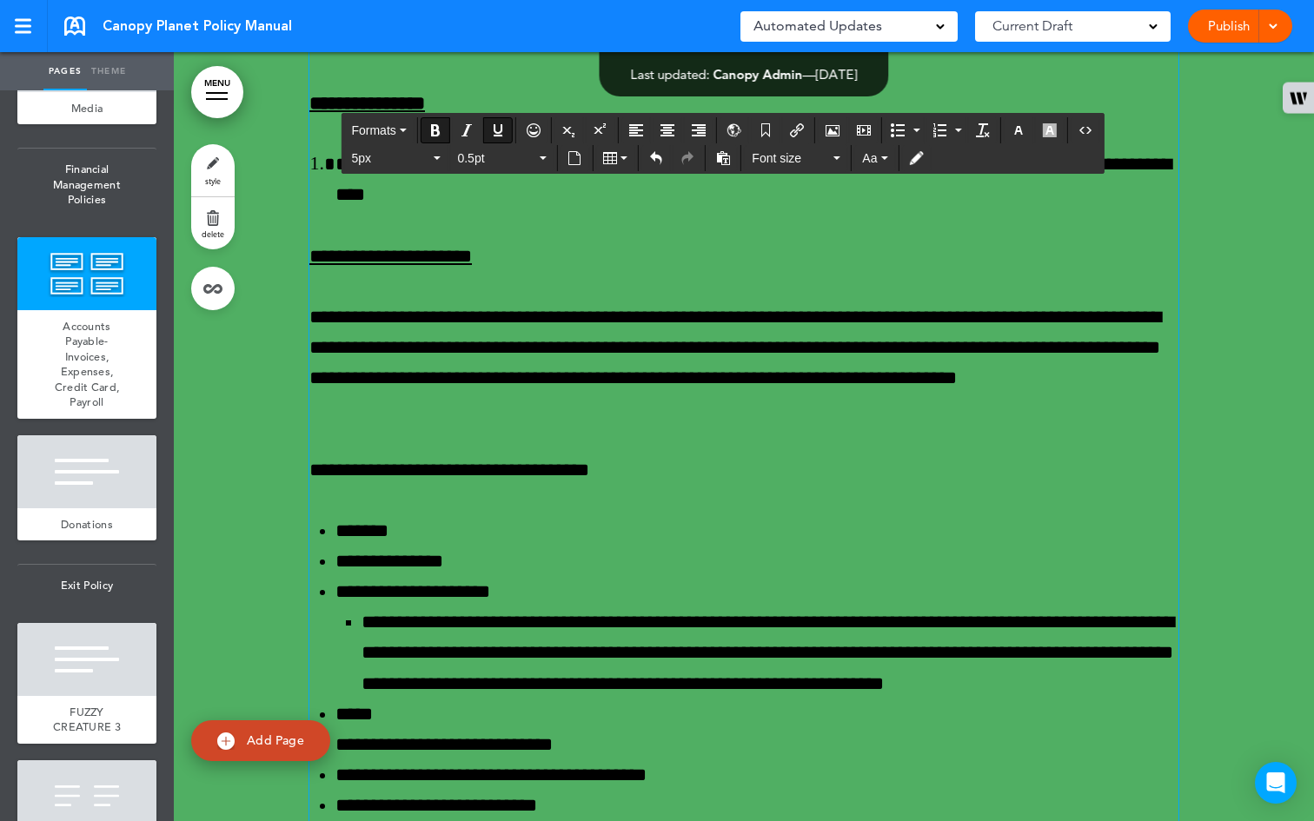
scroll to position [55974, 0]
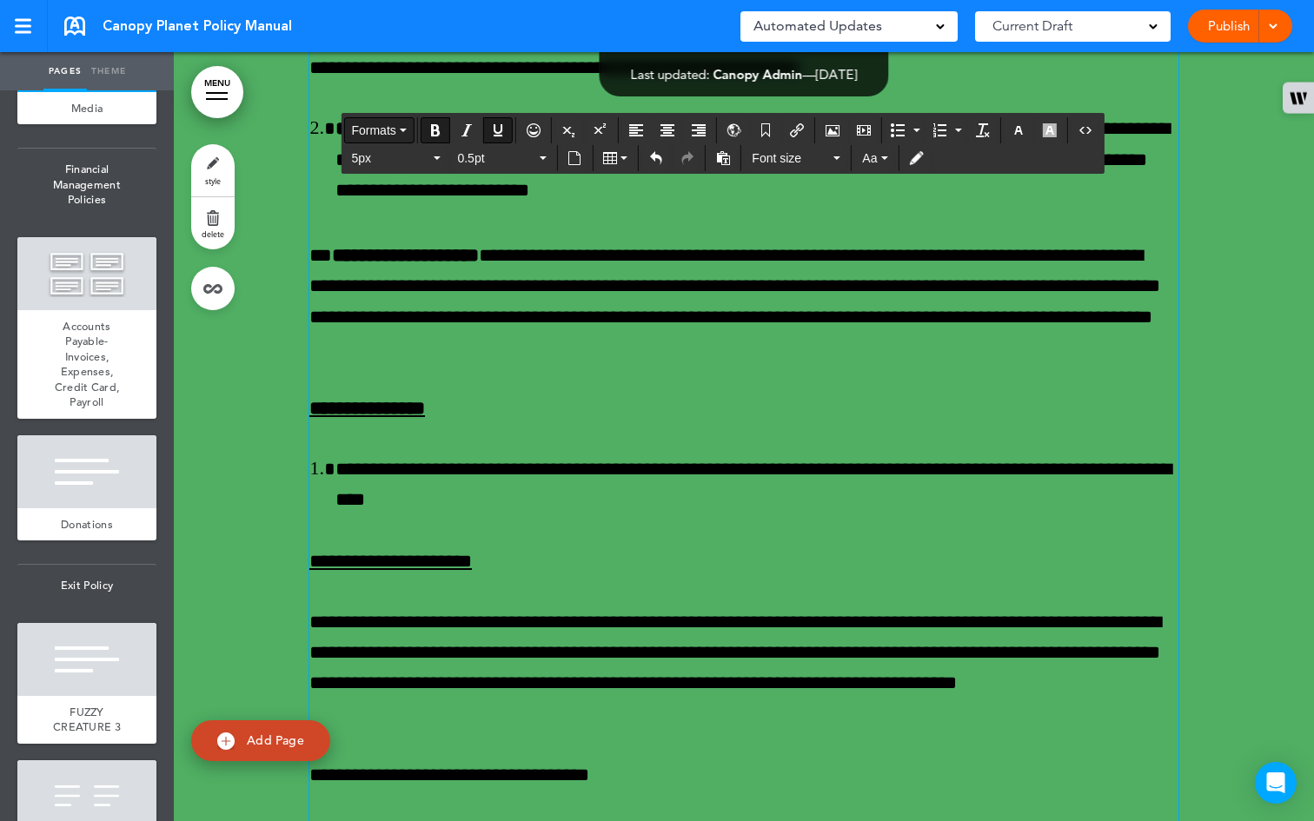
click at [403, 126] on button "Formats" at bounding box center [378, 130] width 69 height 24
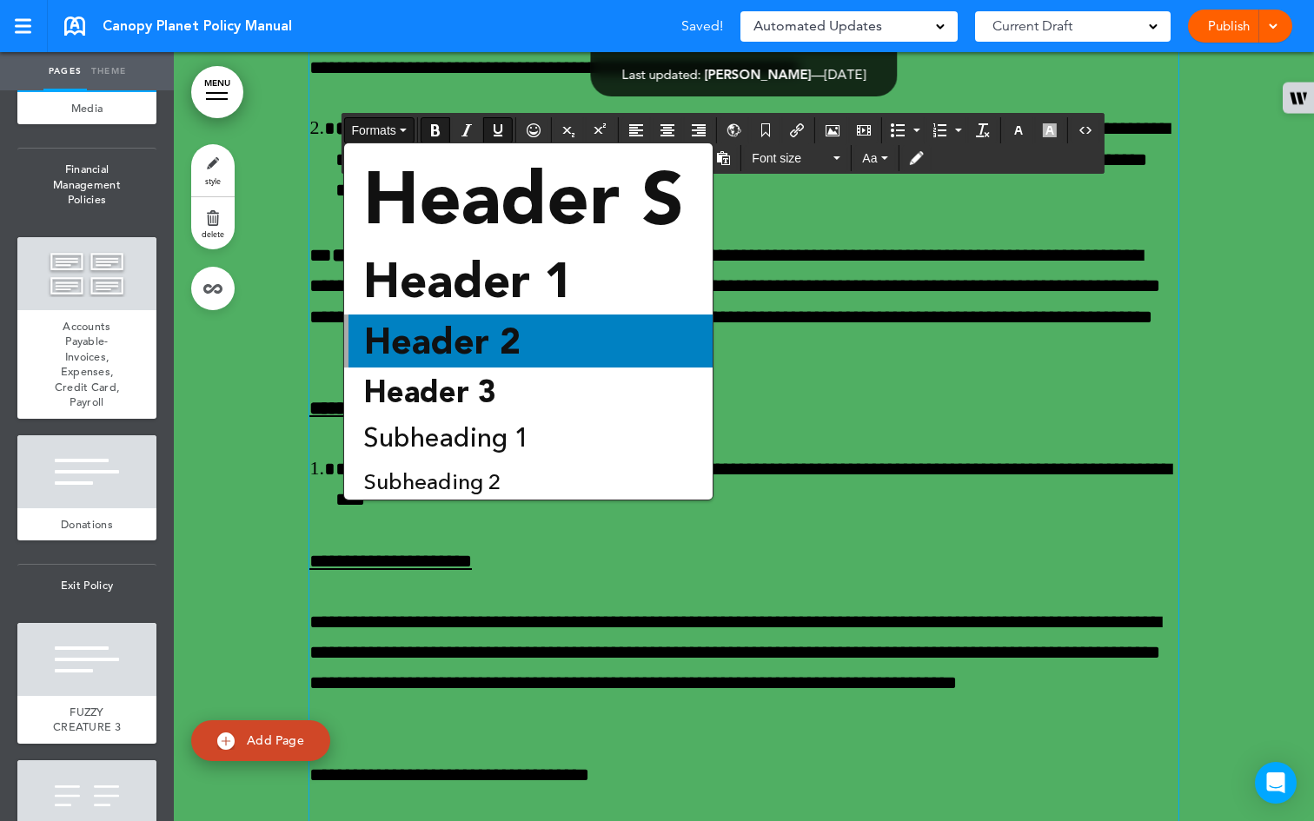
click at [504, 330] on span "Header 2" at bounding box center [442, 341] width 160 height 43
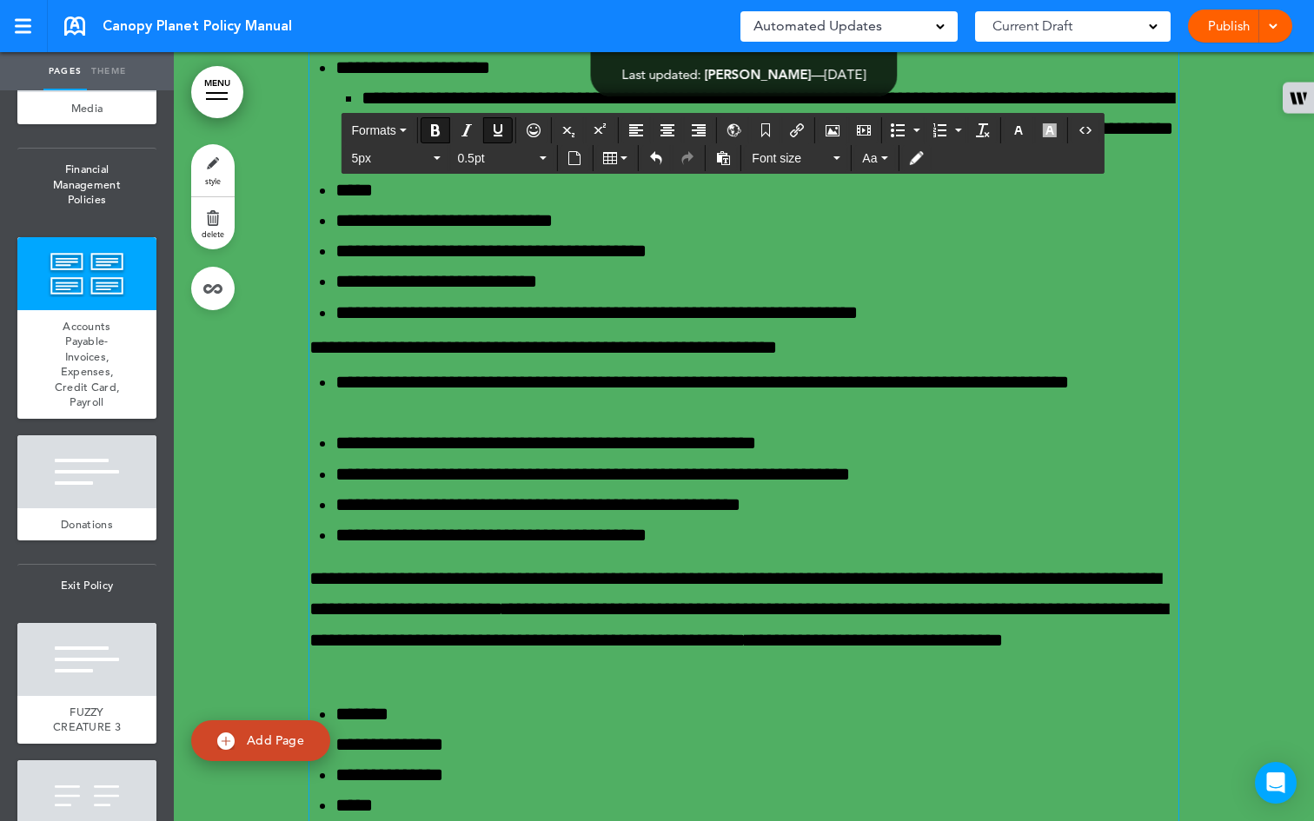
scroll to position [56802, 0]
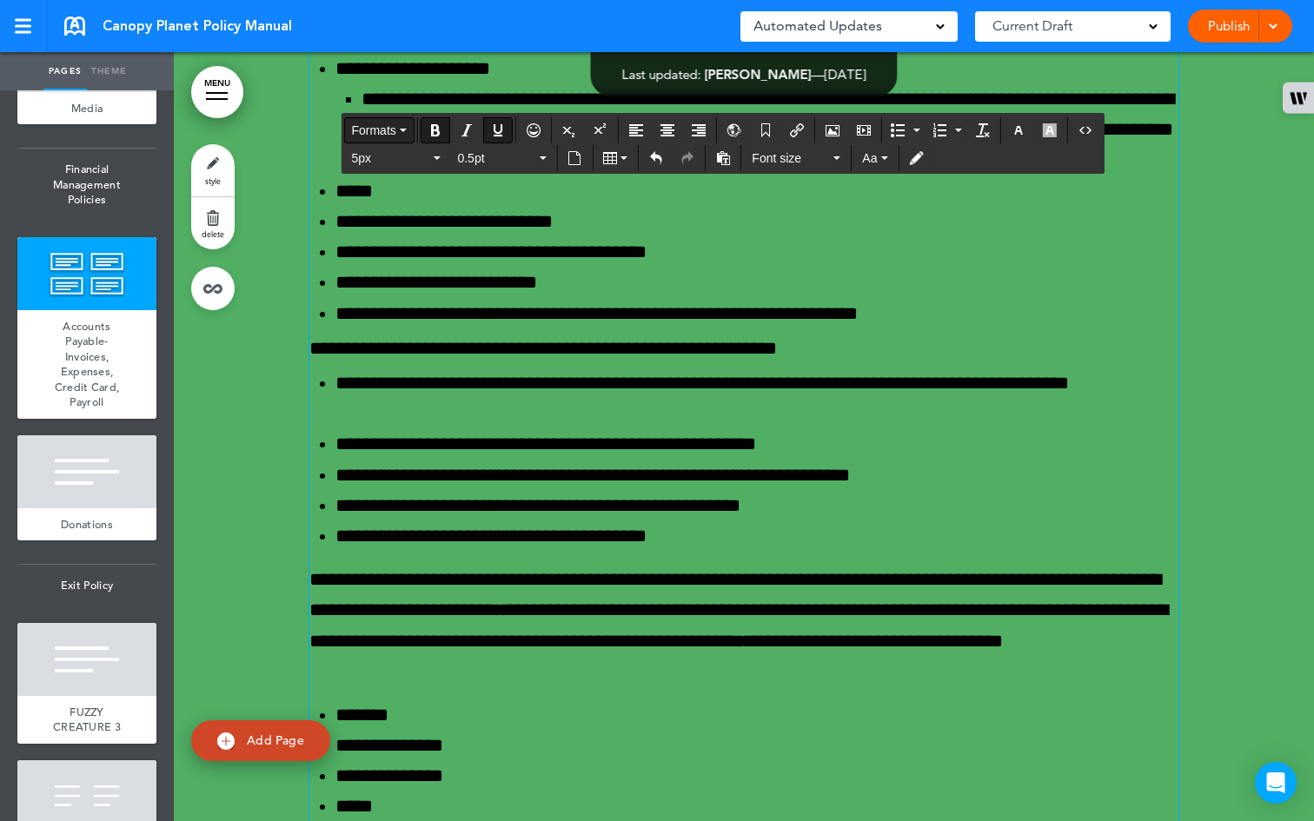
click at [410, 126] on button "Formats" at bounding box center [378, 130] width 69 height 24
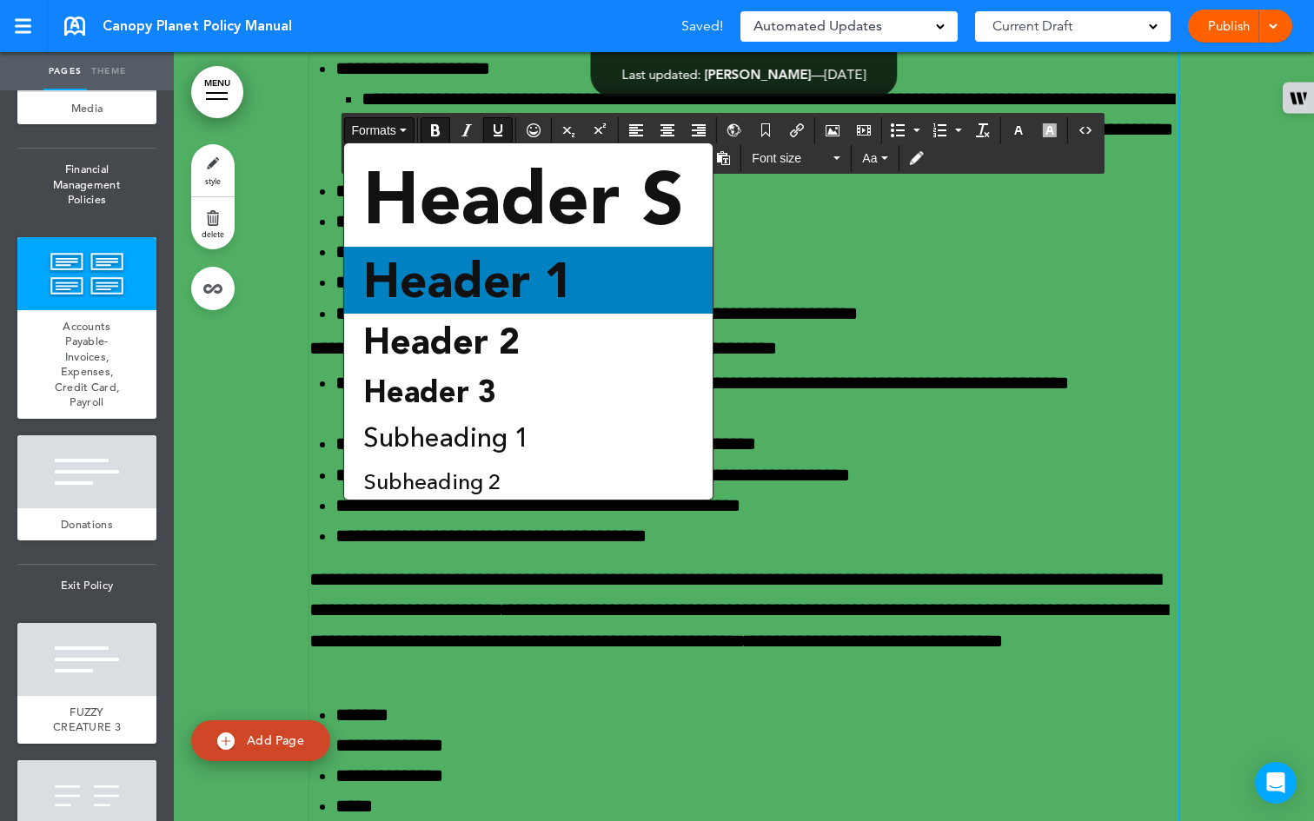
click at [563, 281] on span "Header 1" at bounding box center [468, 280] width 213 height 56
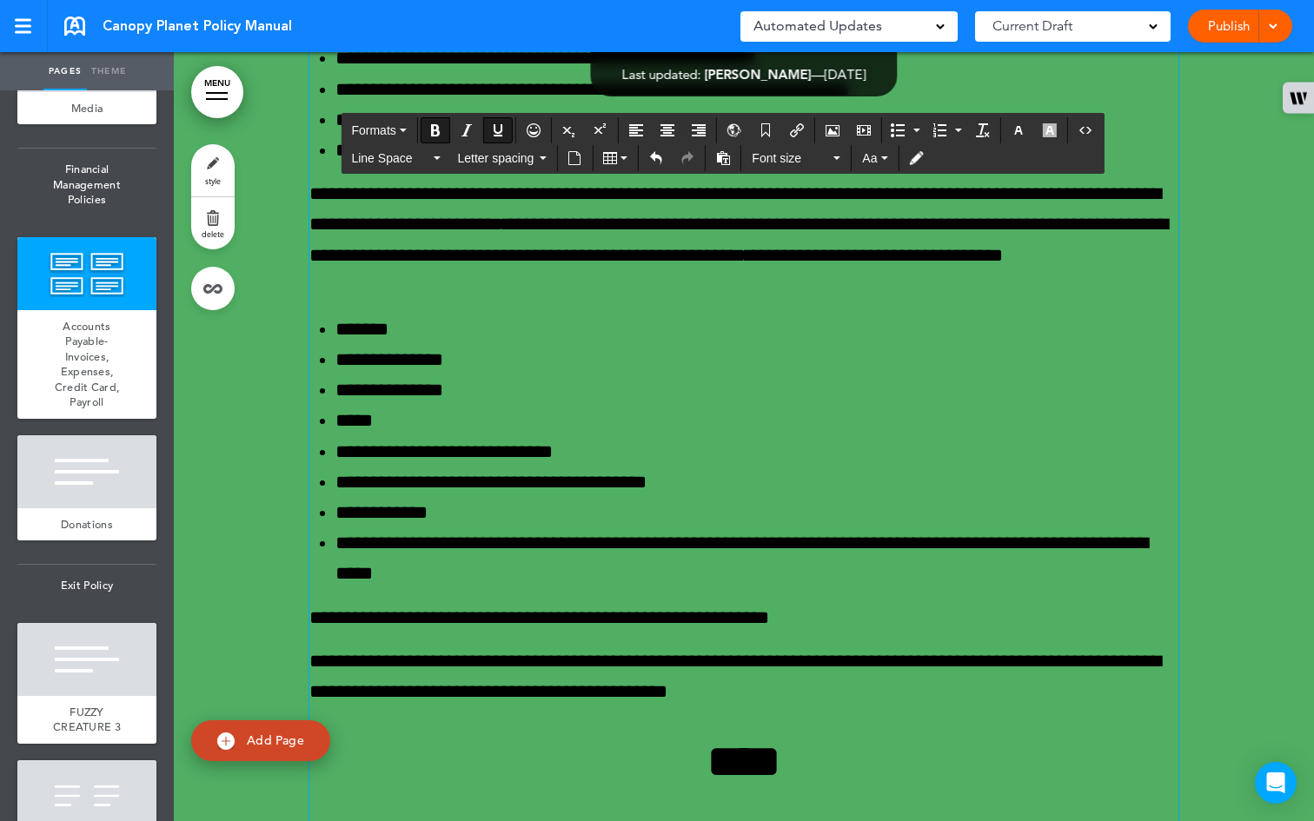
scroll to position [57202, 0]
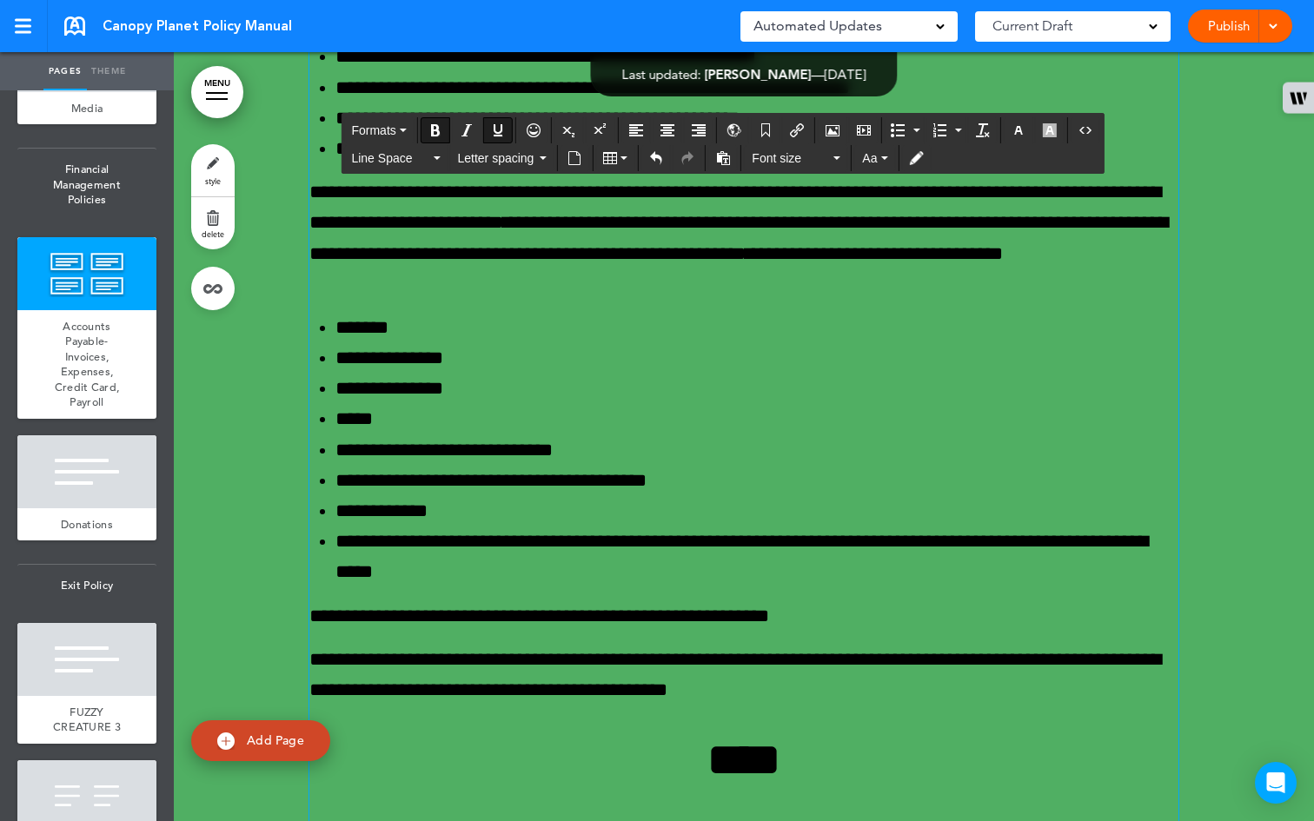
drag, startPoint x: 462, startPoint y: 463, endPoint x: 304, endPoint y: 462, distance: 157.3
click at [400, 126] on button "Formats" at bounding box center [378, 130] width 69 height 24
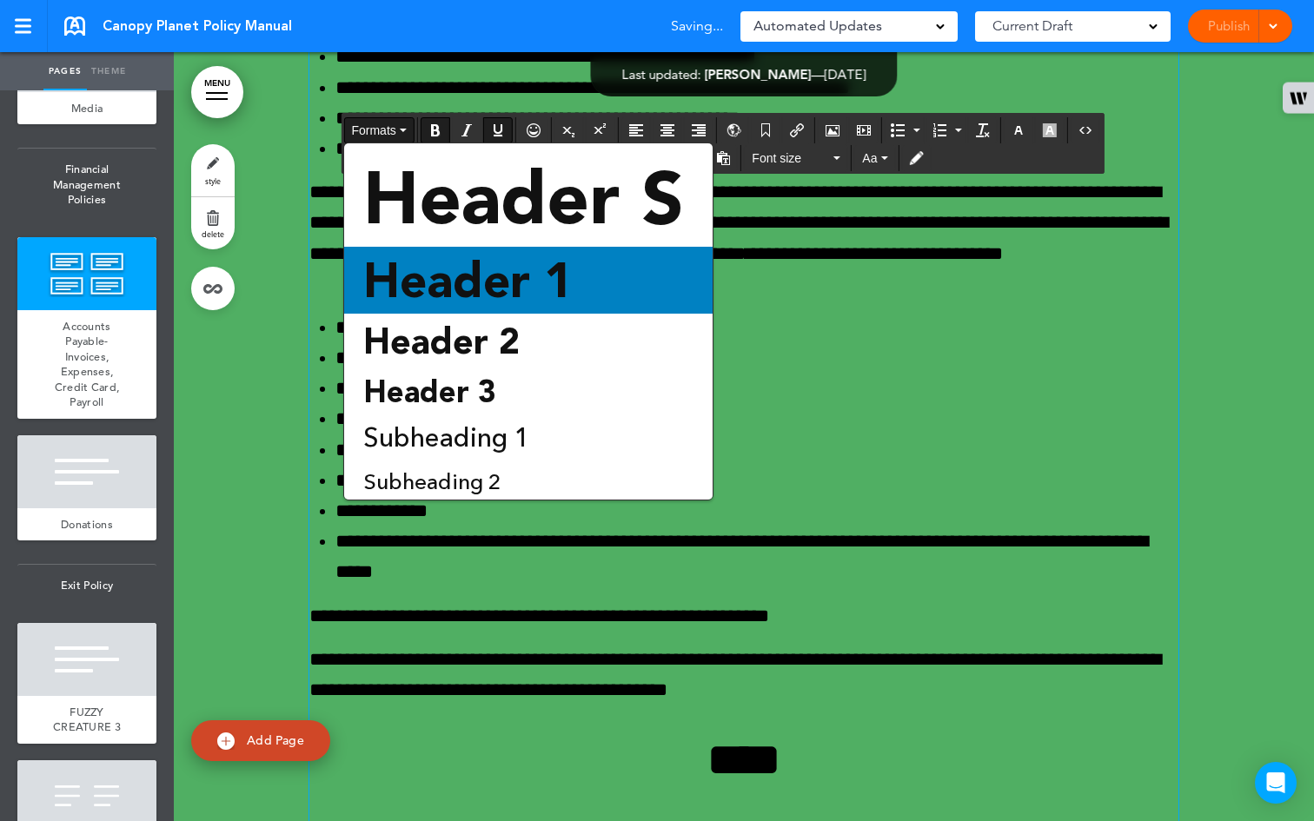
click at [479, 274] on span "Header 1" at bounding box center [468, 280] width 213 height 56
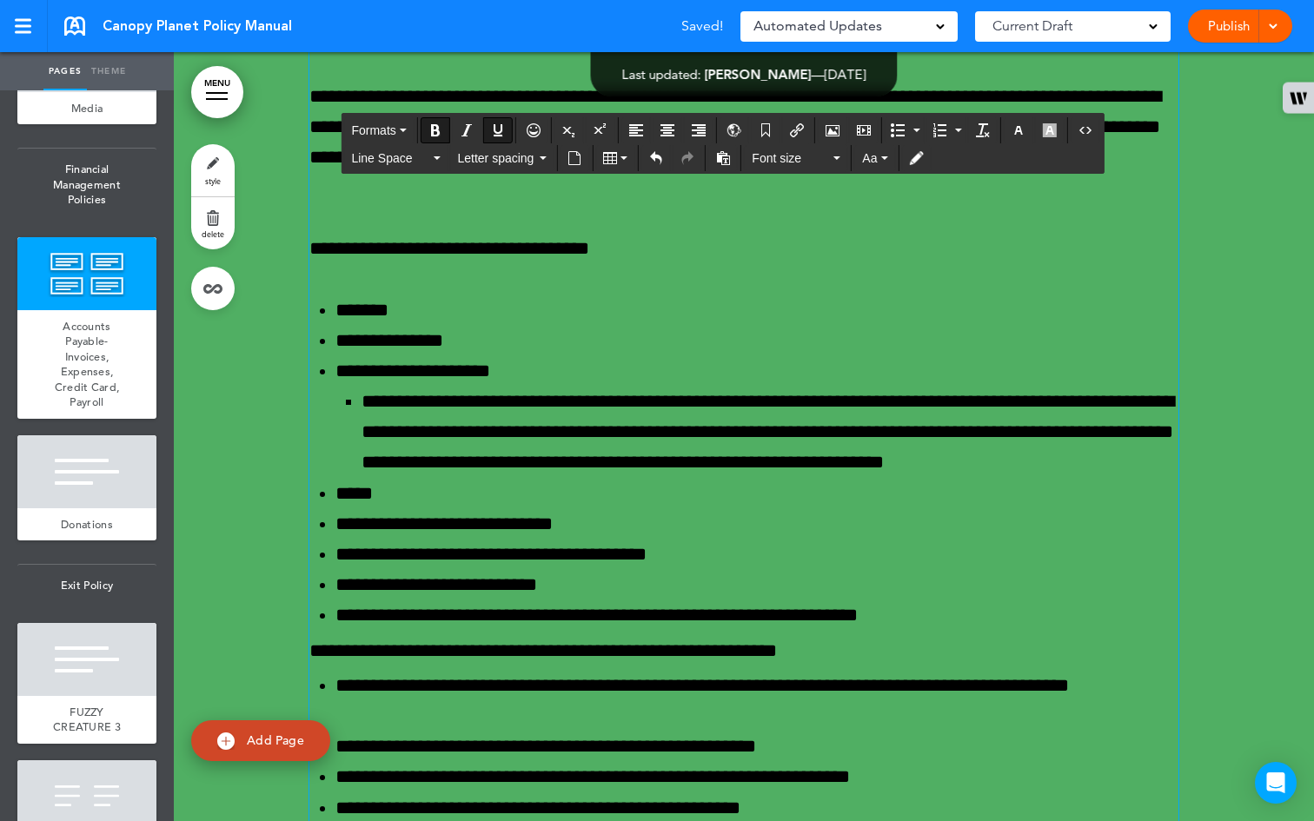
scroll to position [56493, 0]
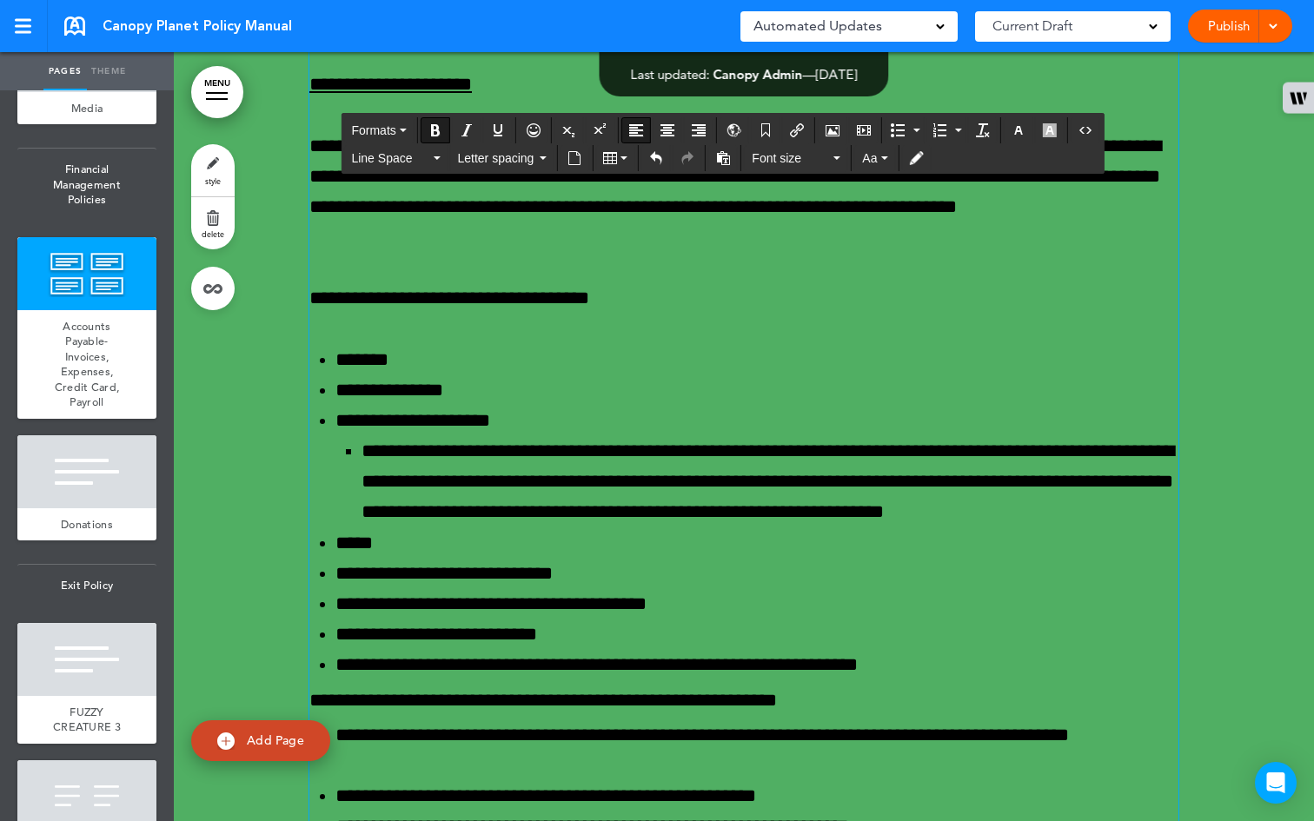
click at [404, 126] on button "Formats" at bounding box center [378, 130] width 69 height 24
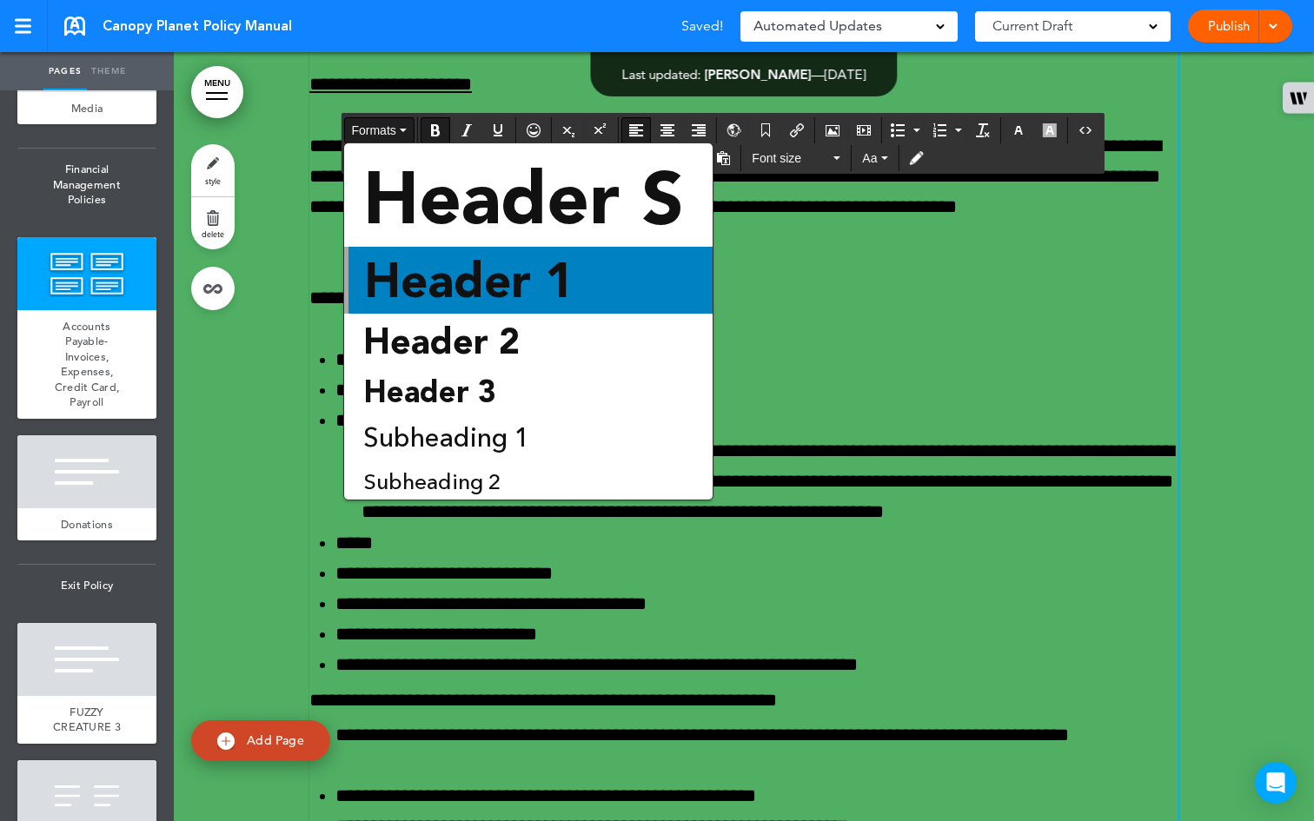
click at [469, 287] on span "Header 1" at bounding box center [468, 280] width 213 height 56
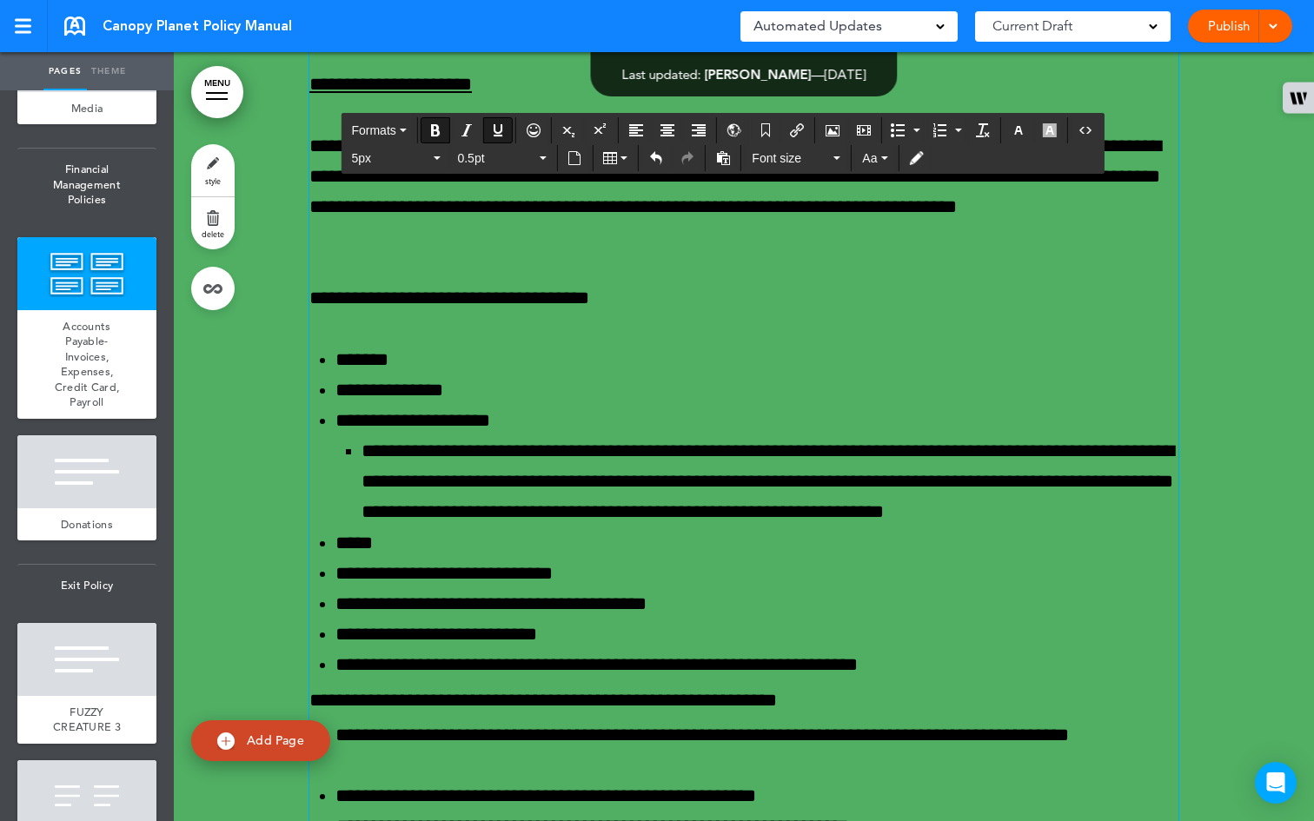
click at [402, 130] on icon "button" at bounding box center [403, 130] width 7 height 3
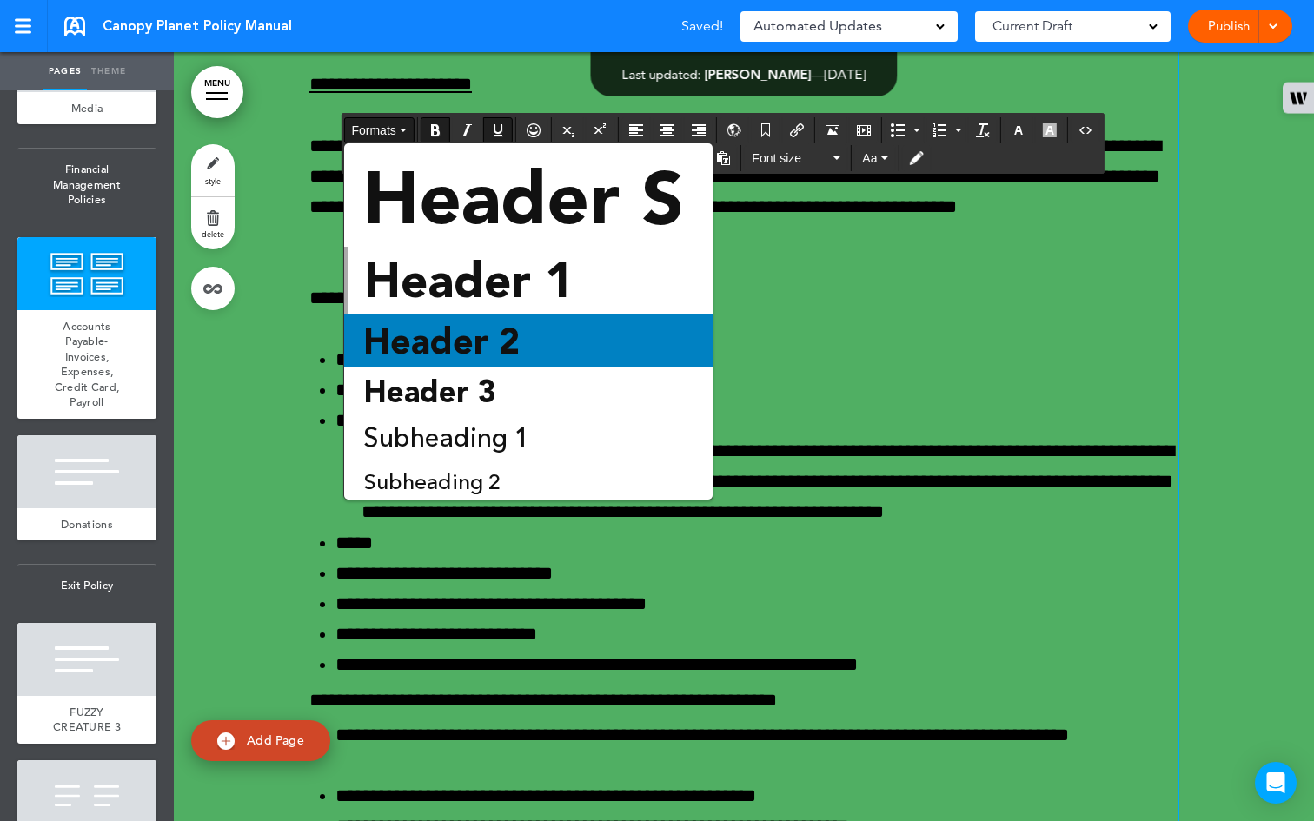
click at [518, 333] on span "Header 2" at bounding box center [442, 341] width 160 height 43
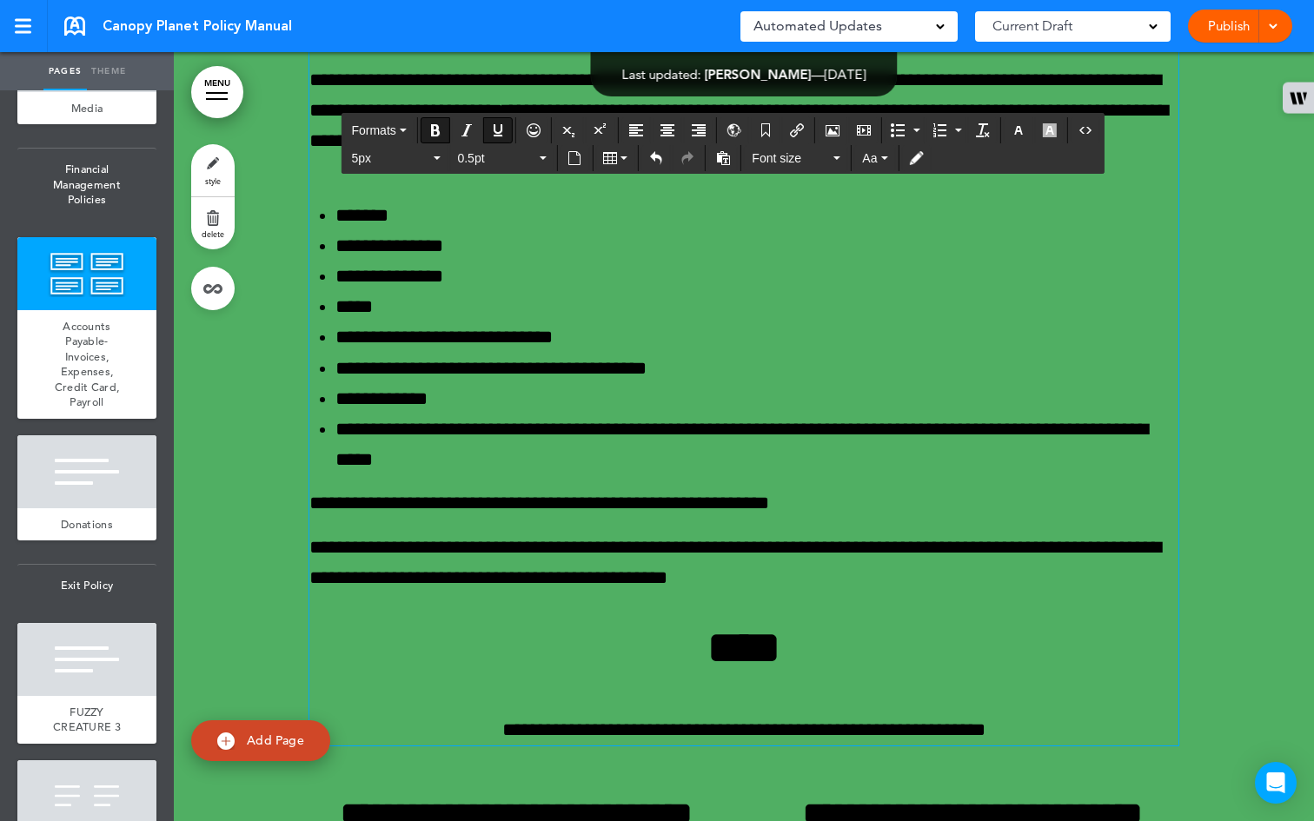
scroll to position [57335, 0]
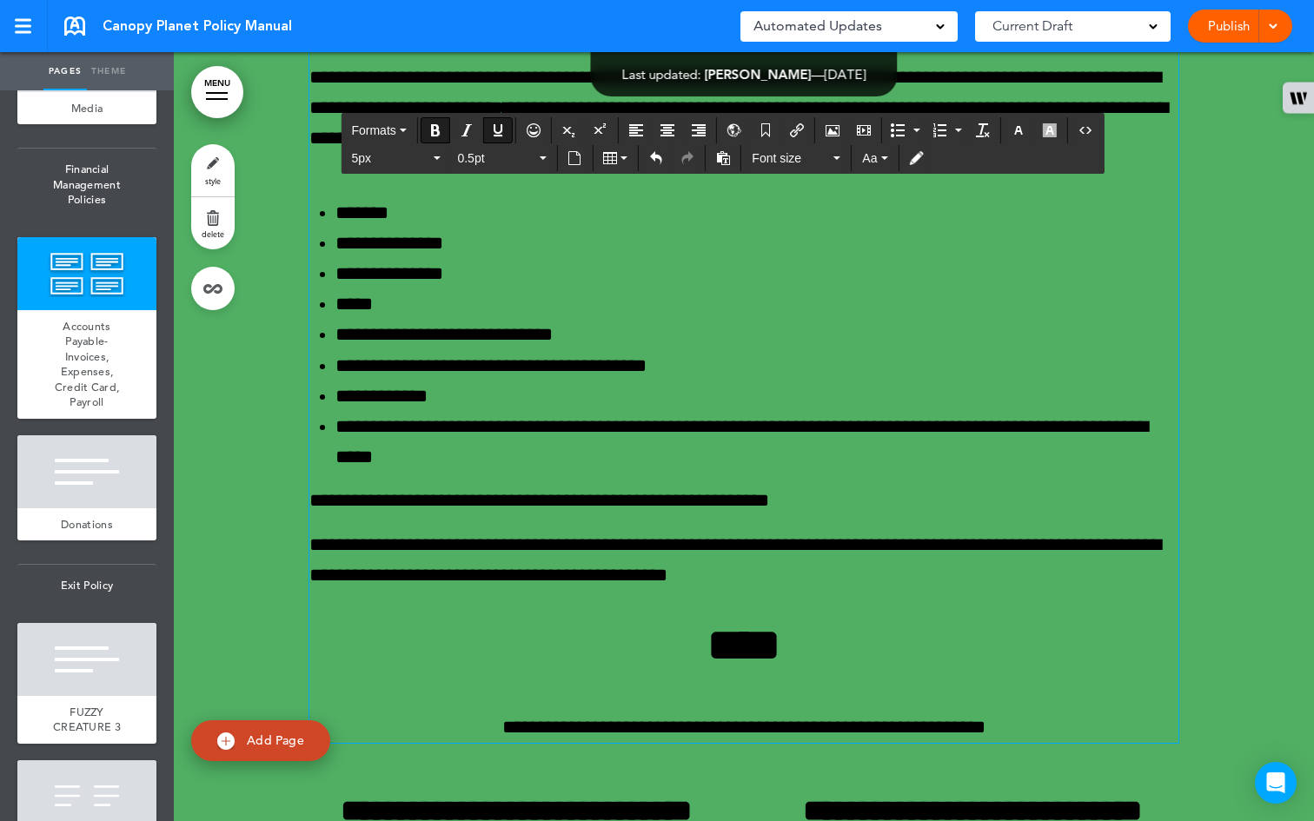
click at [409, 127] on button "Formats" at bounding box center [378, 130] width 69 height 24
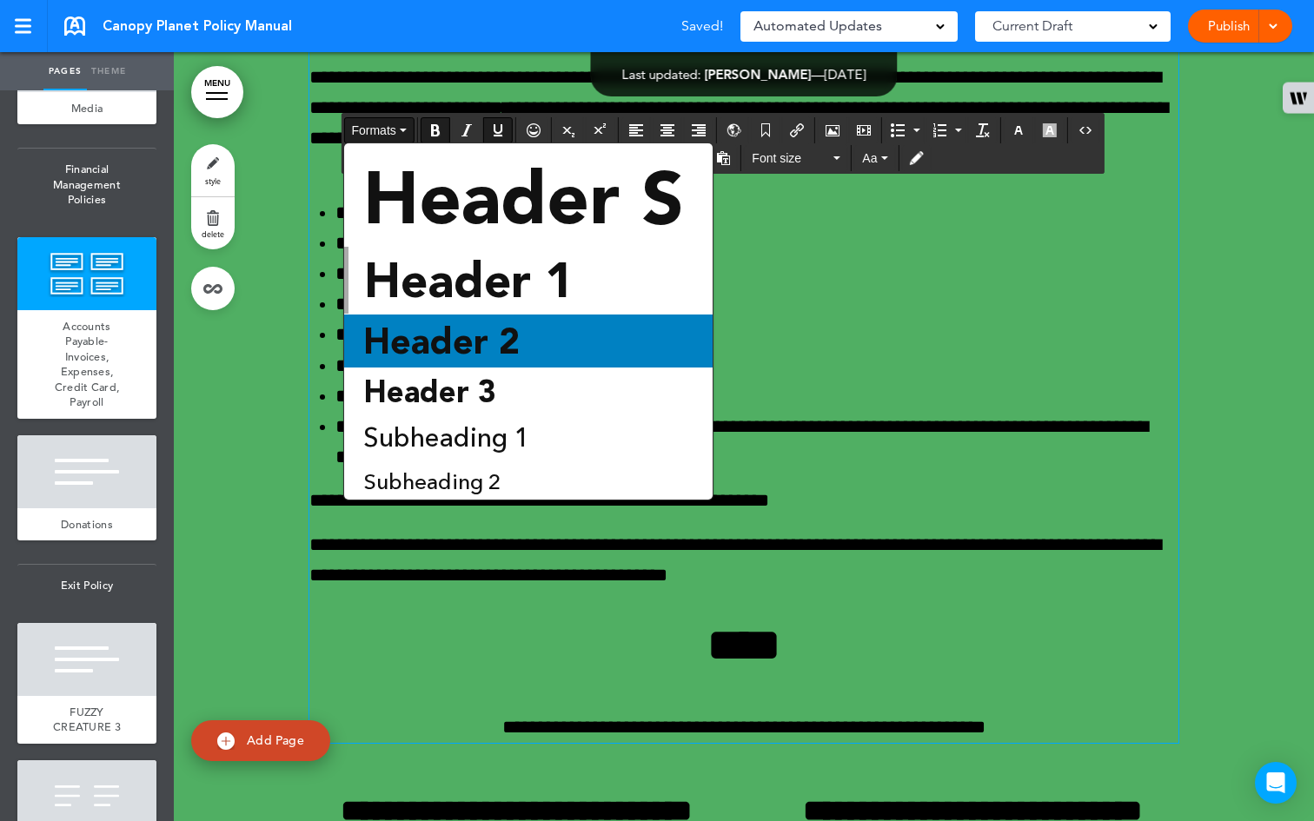
click at [478, 317] on div "Header 2" at bounding box center [528, 341] width 369 height 53
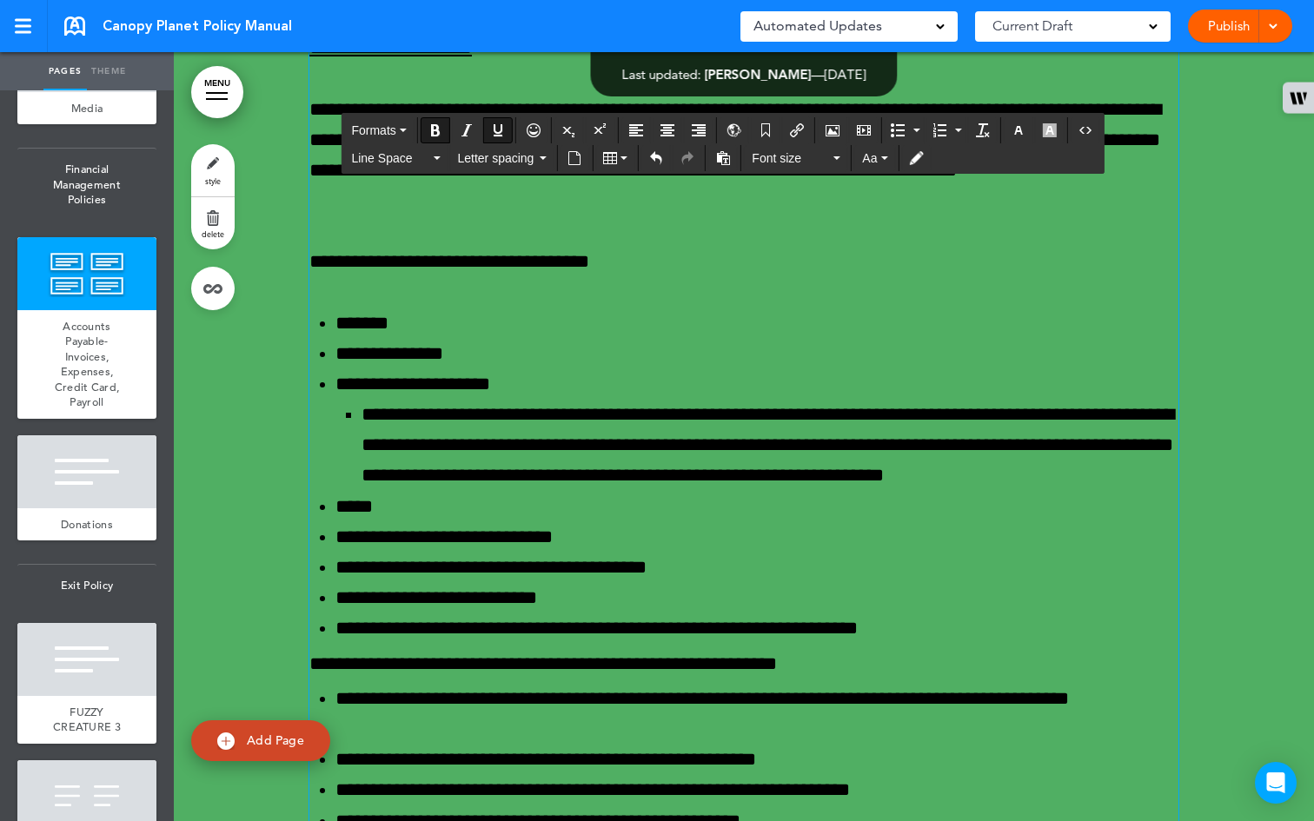
scroll to position [56463, 0]
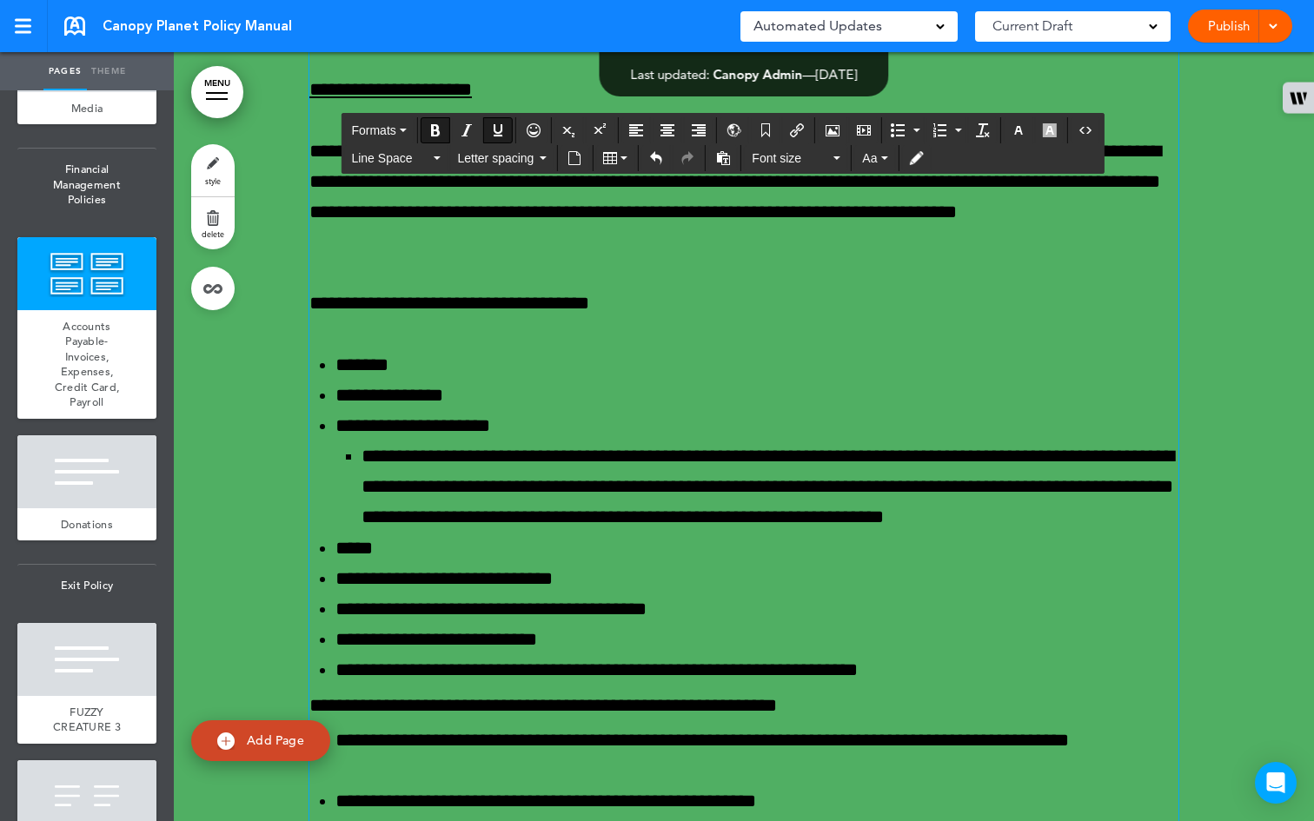
click at [534, 415] on div "**********" at bounding box center [743, 299] width 869 height 2607
click at [502, 350] on div "**********" at bounding box center [743, 299] width 869 height 2607
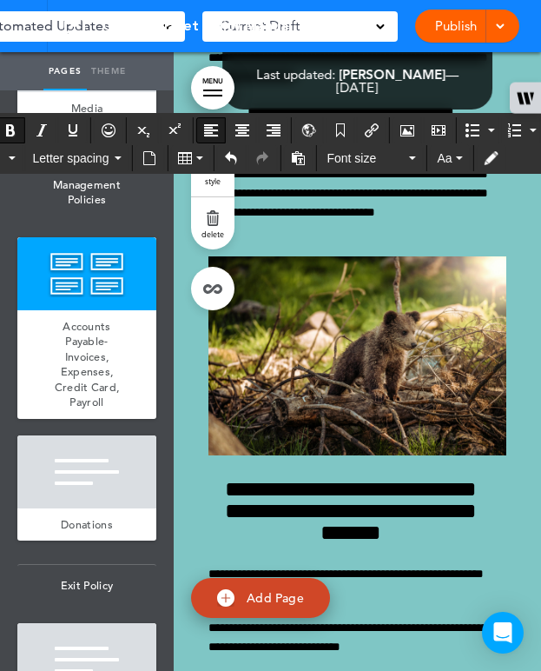
scroll to position [56854, 0]
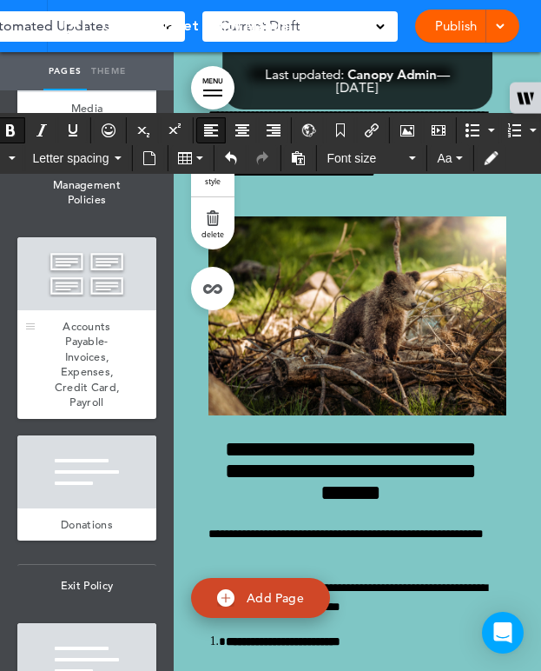
click at [64, 410] on span "Accounts Payable- Invoices, Expenses, Credit Card, Payroll" at bounding box center [87, 364] width 65 height 91
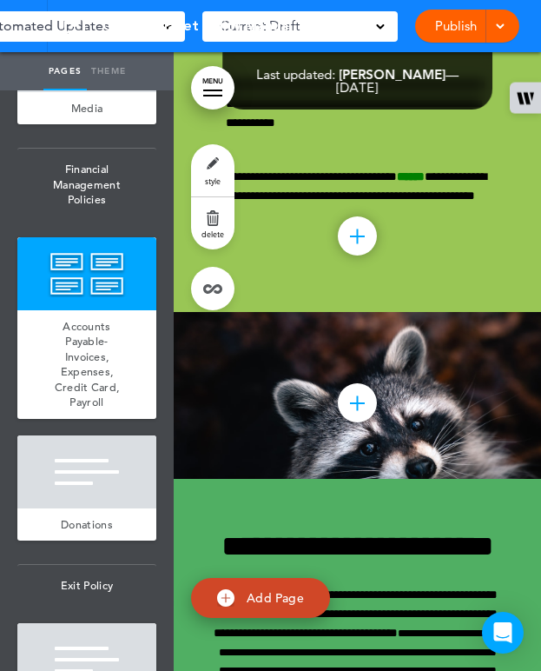
scroll to position [45127, 0]
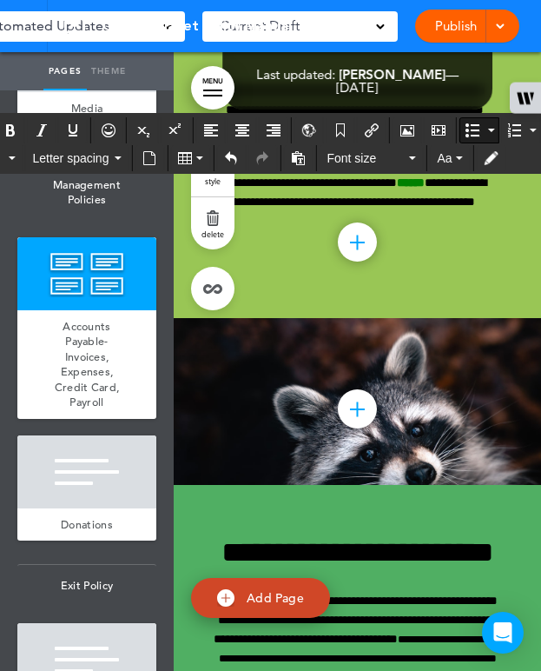
drag, startPoint x: 338, startPoint y: 522, endPoint x: 233, endPoint y: 209, distance: 330.1
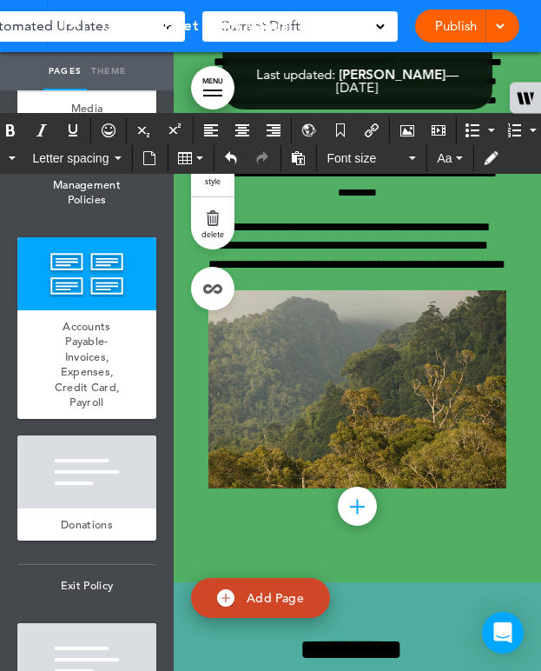
scroll to position [45368, 0]
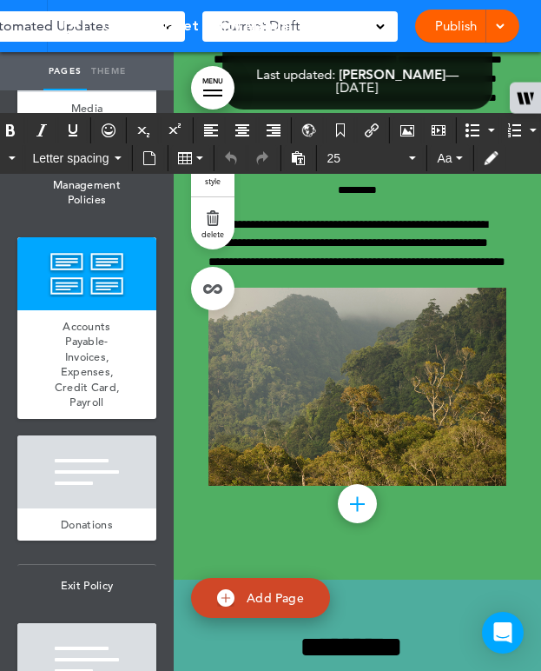
drag, startPoint x: 393, startPoint y: 502, endPoint x: 370, endPoint y: 502, distance: 22.6
drag, startPoint x: 430, startPoint y: 502, endPoint x: 406, endPoint y: 502, distance: 24.3
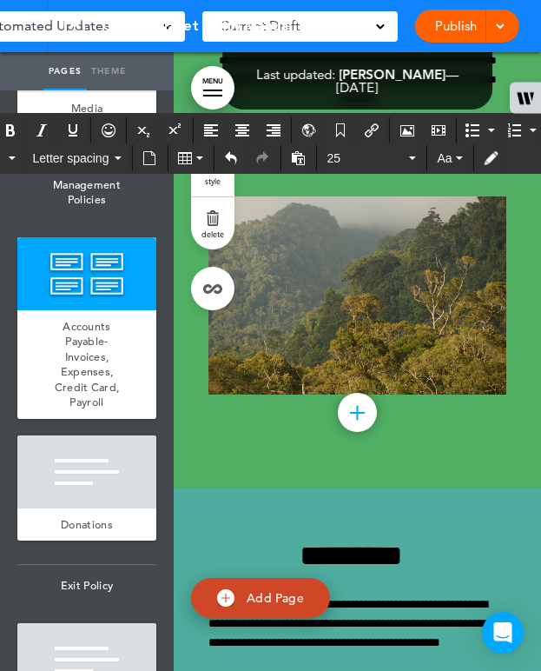
scroll to position [45461, 0]
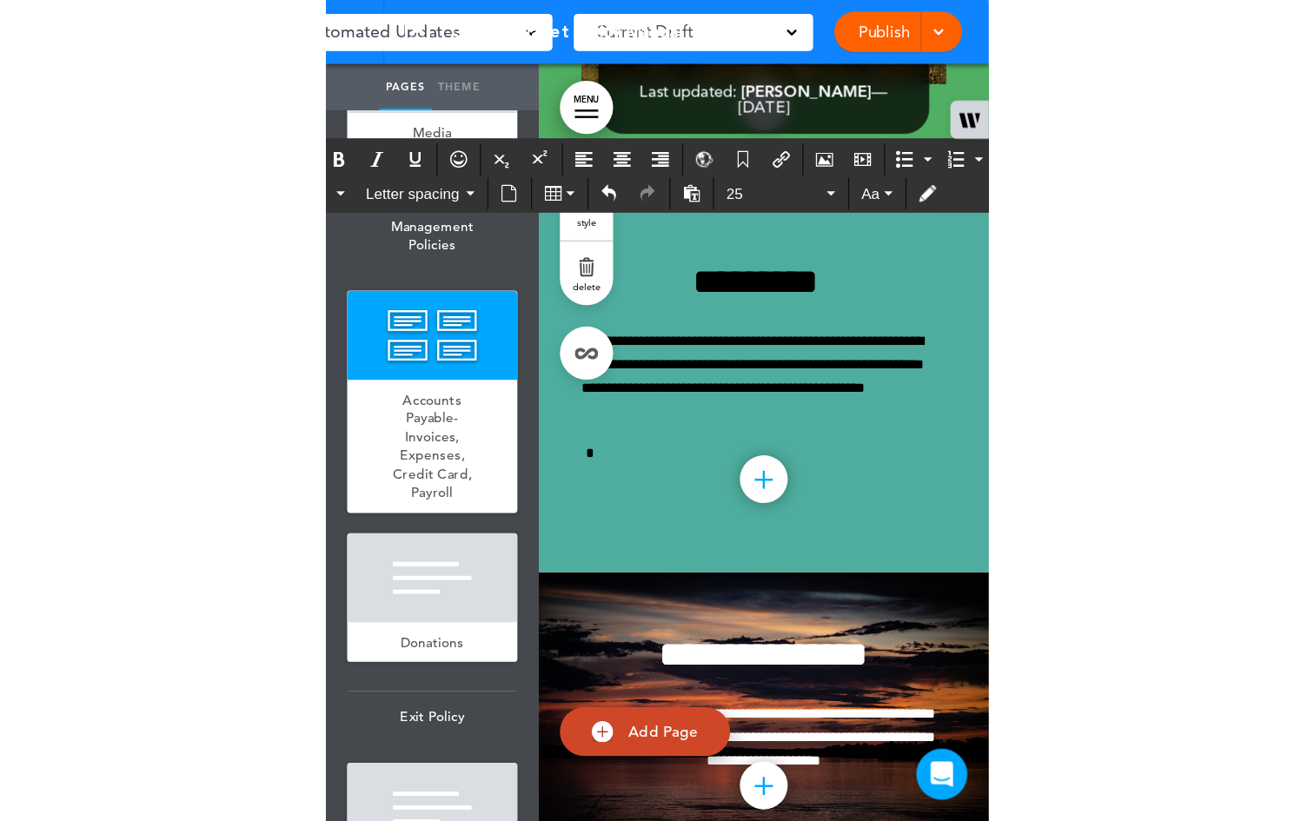
scroll to position [45759, 0]
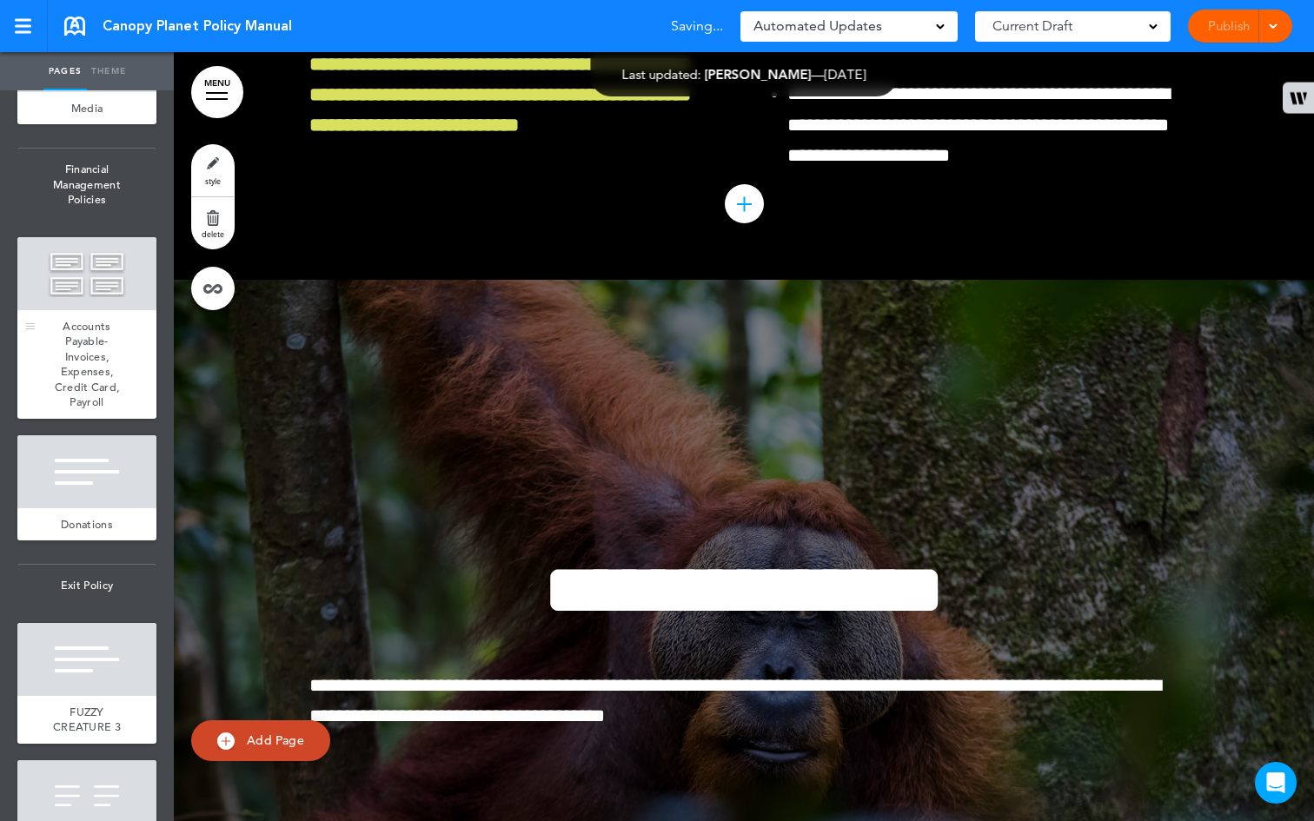
click at [78, 410] on span "Accounts Payable- Invoices, Expenses, Credit Card, Payroll" at bounding box center [87, 364] width 65 height 91
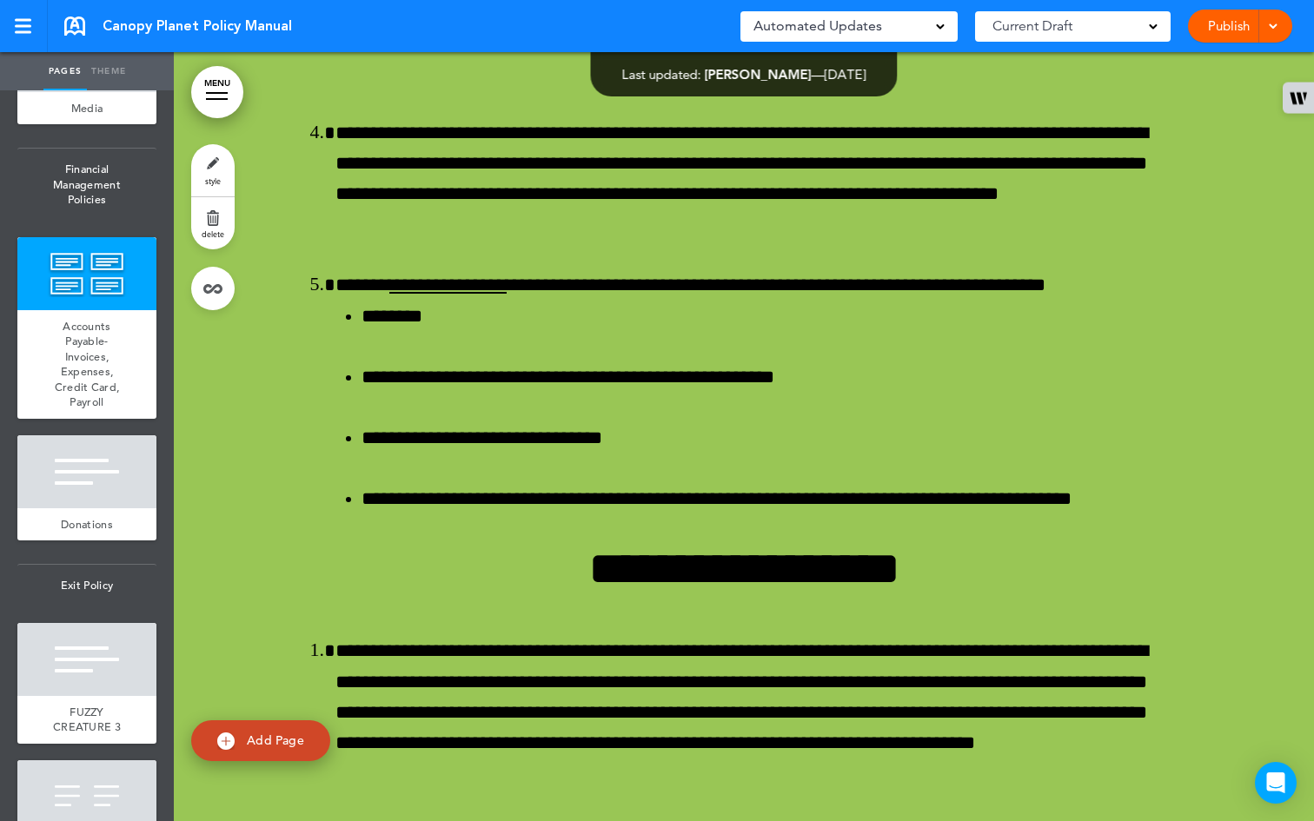
scroll to position [59247, 0]
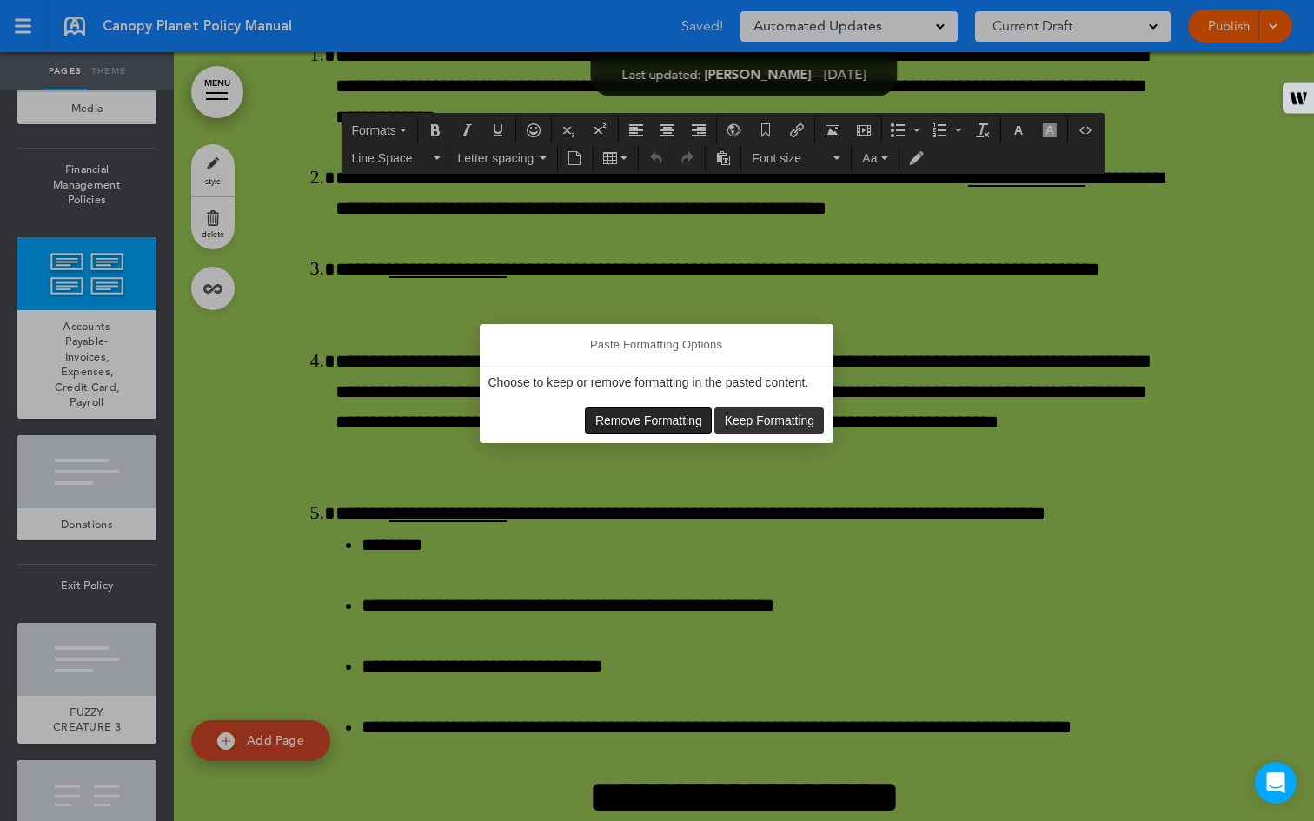
click at [662, 420] on span "Remove Formatting" at bounding box center [648, 421] width 107 height 14
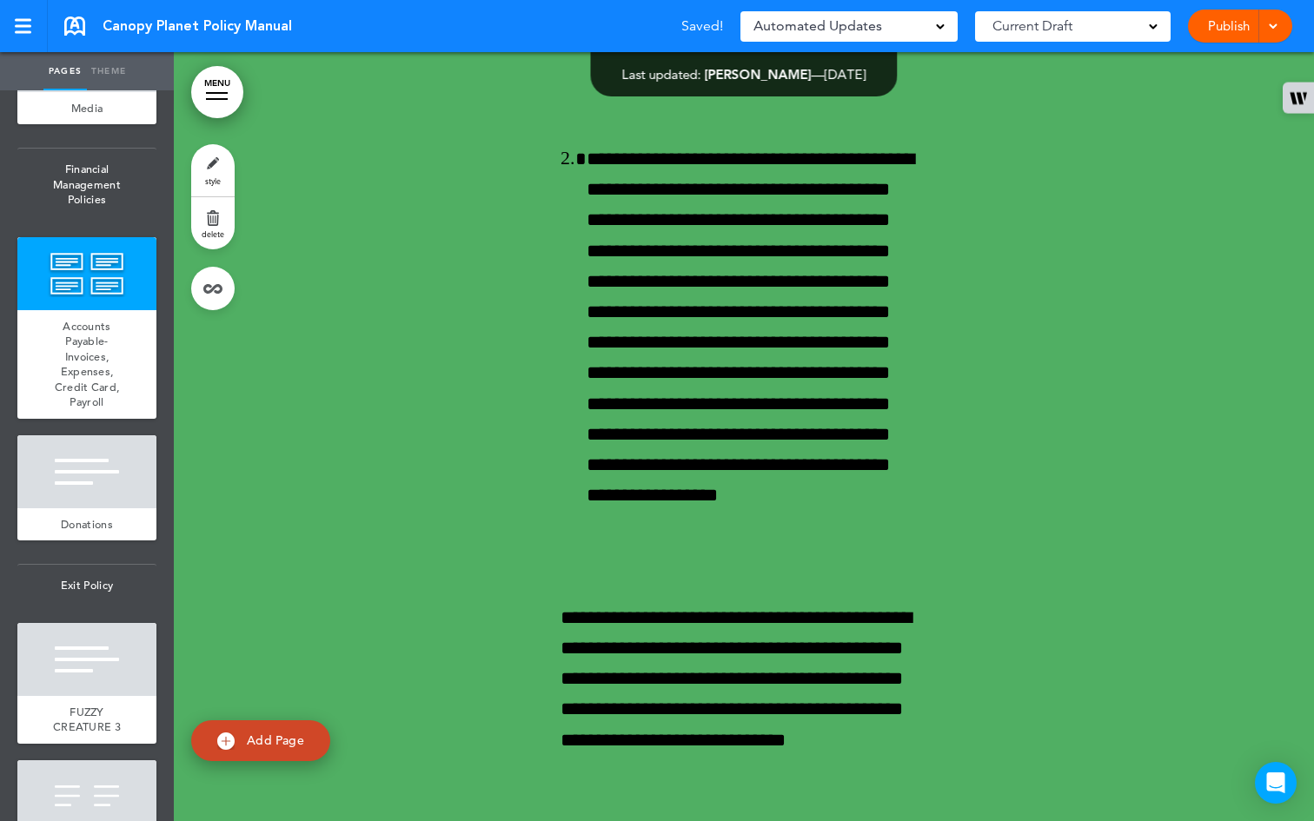
drag, startPoint x: 948, startPoint y: 411, endPoint x: 1069, endPoint y: 403, distance: 121.1
click at [1071, 401] on div "**********" at bounding box center [743, 767] width 869 height 4686
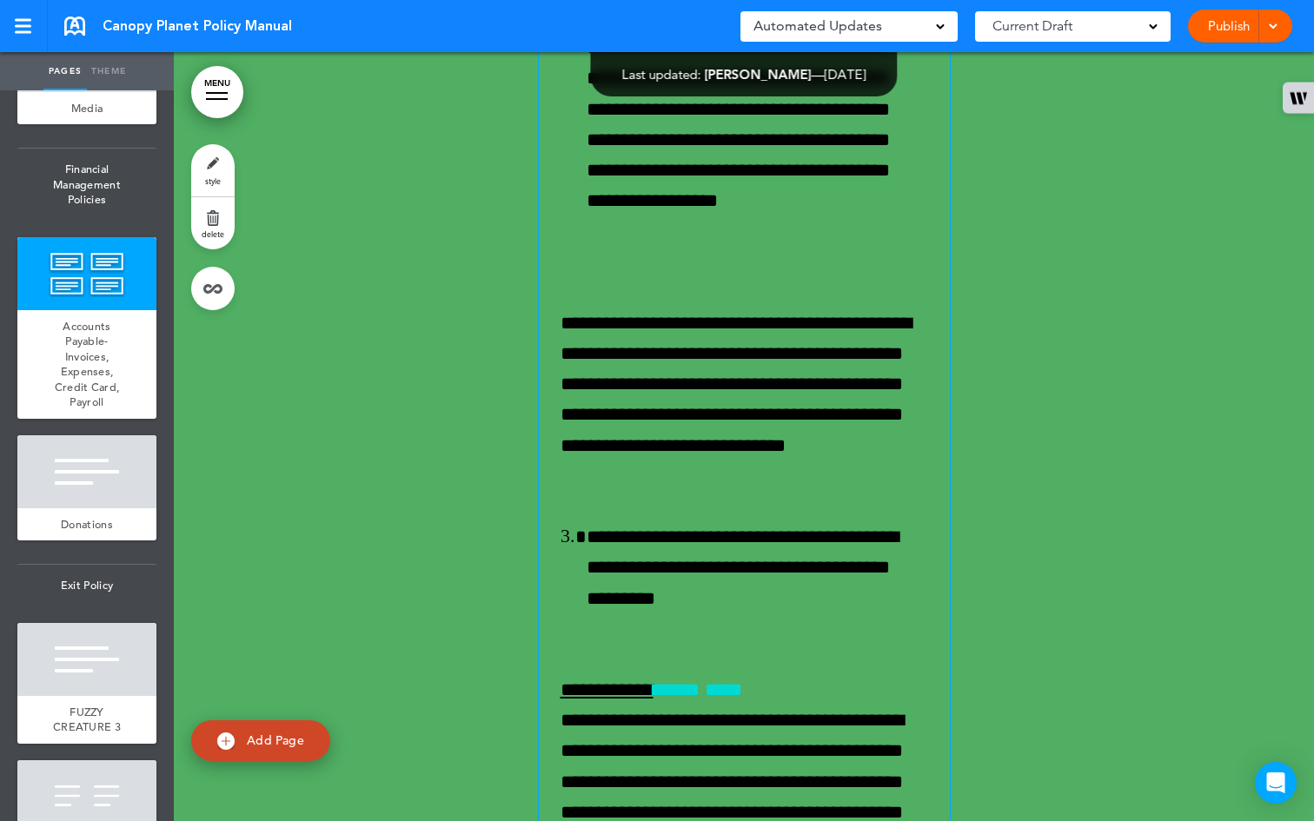
scroll to position [58992, 0]
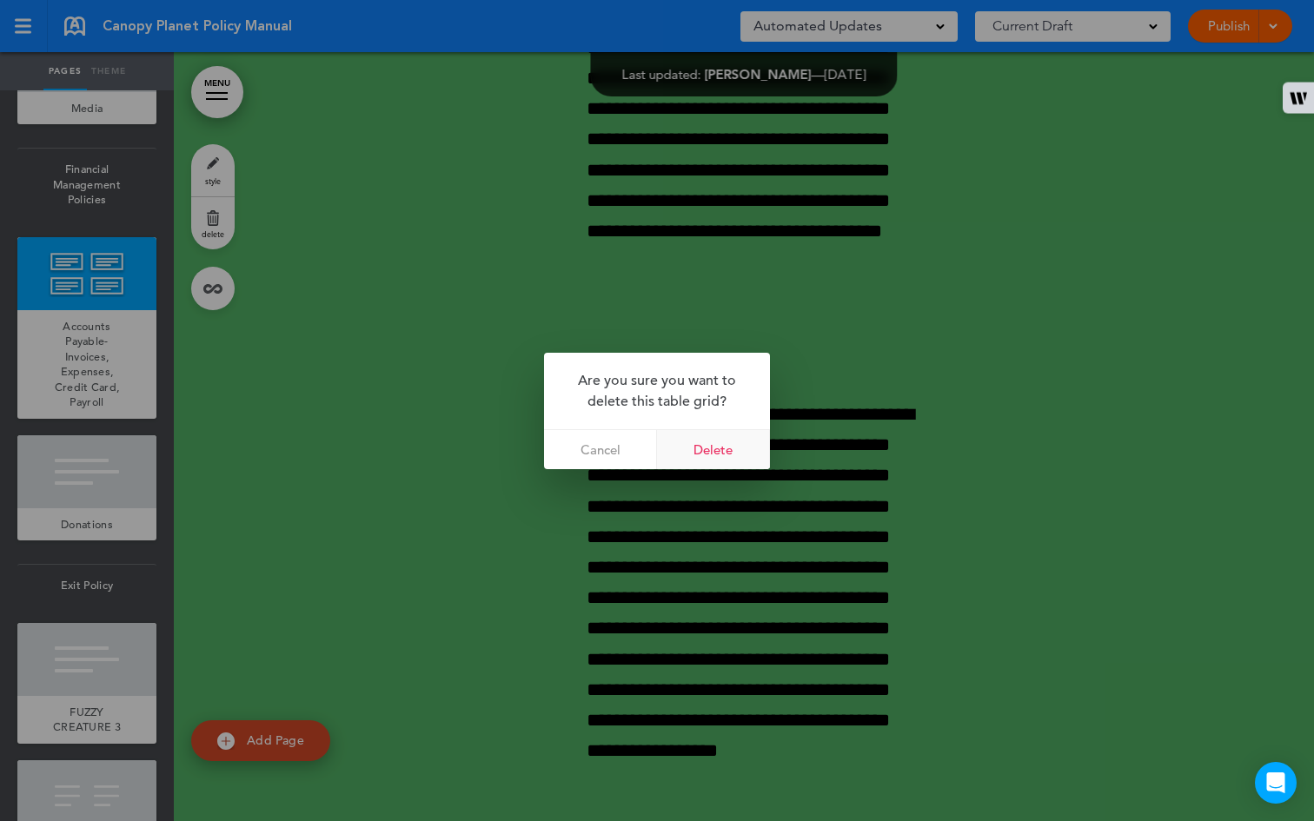
click at [721, 452] on link "Delete" at bounding box center [713, 449] width 113 height 39
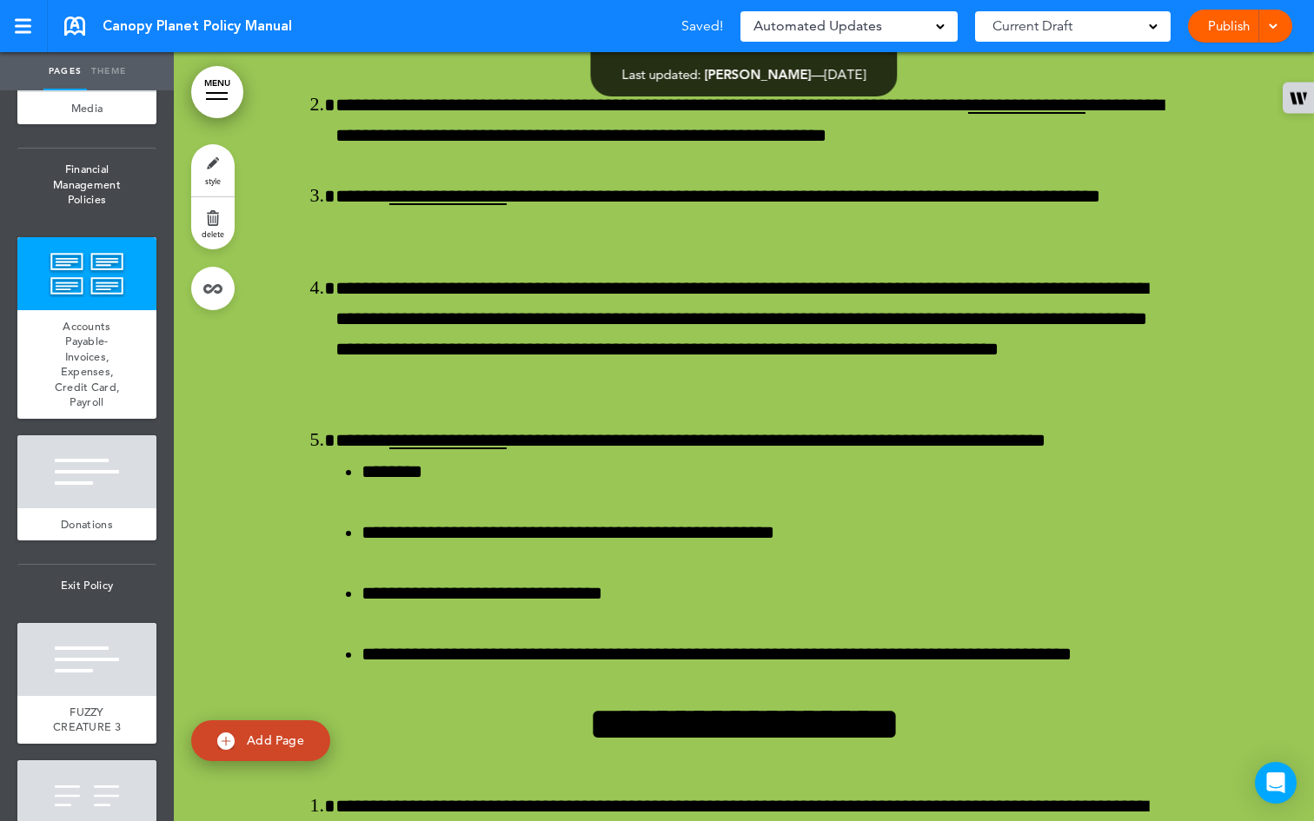
scroll to position [59265, 0]
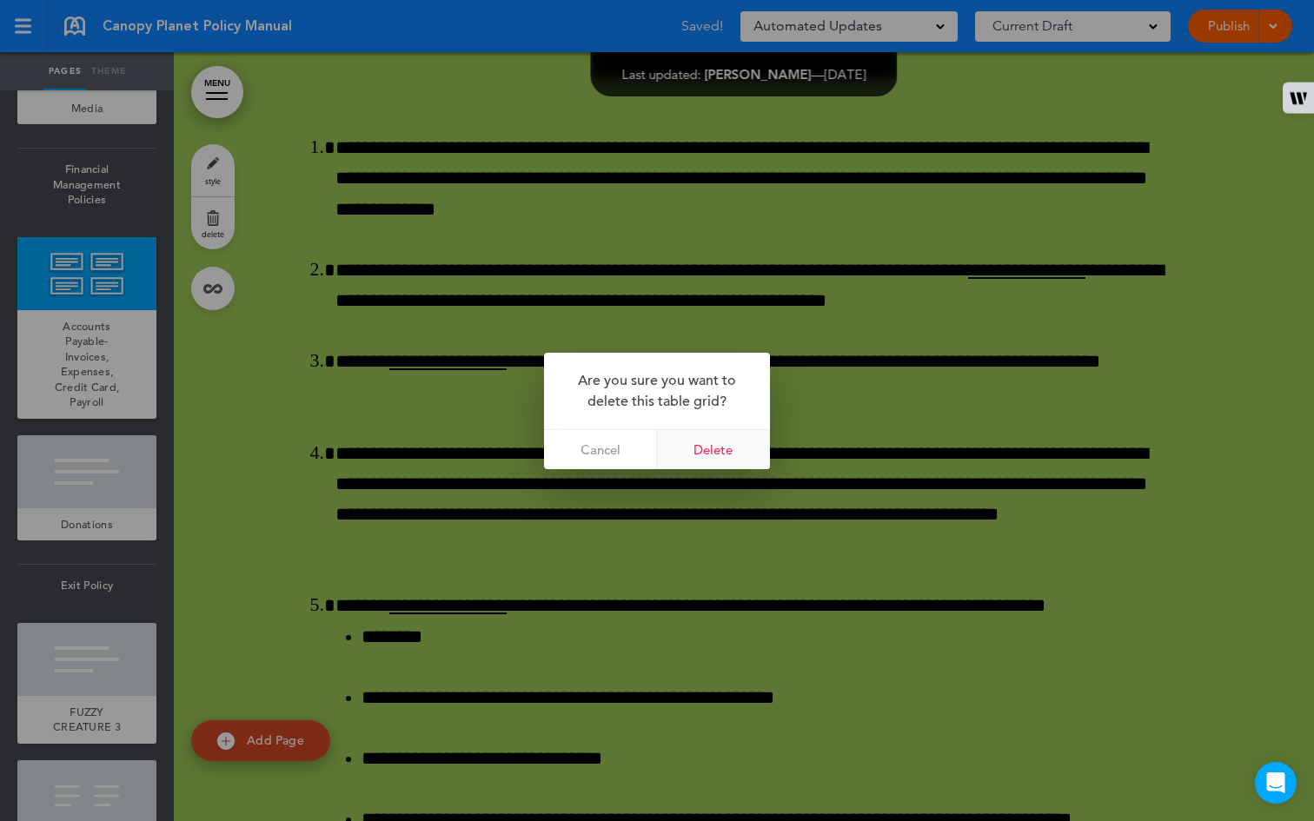
click at [700, 443] on link "Delete" at bounding box center [713, 449] width 113 height 39
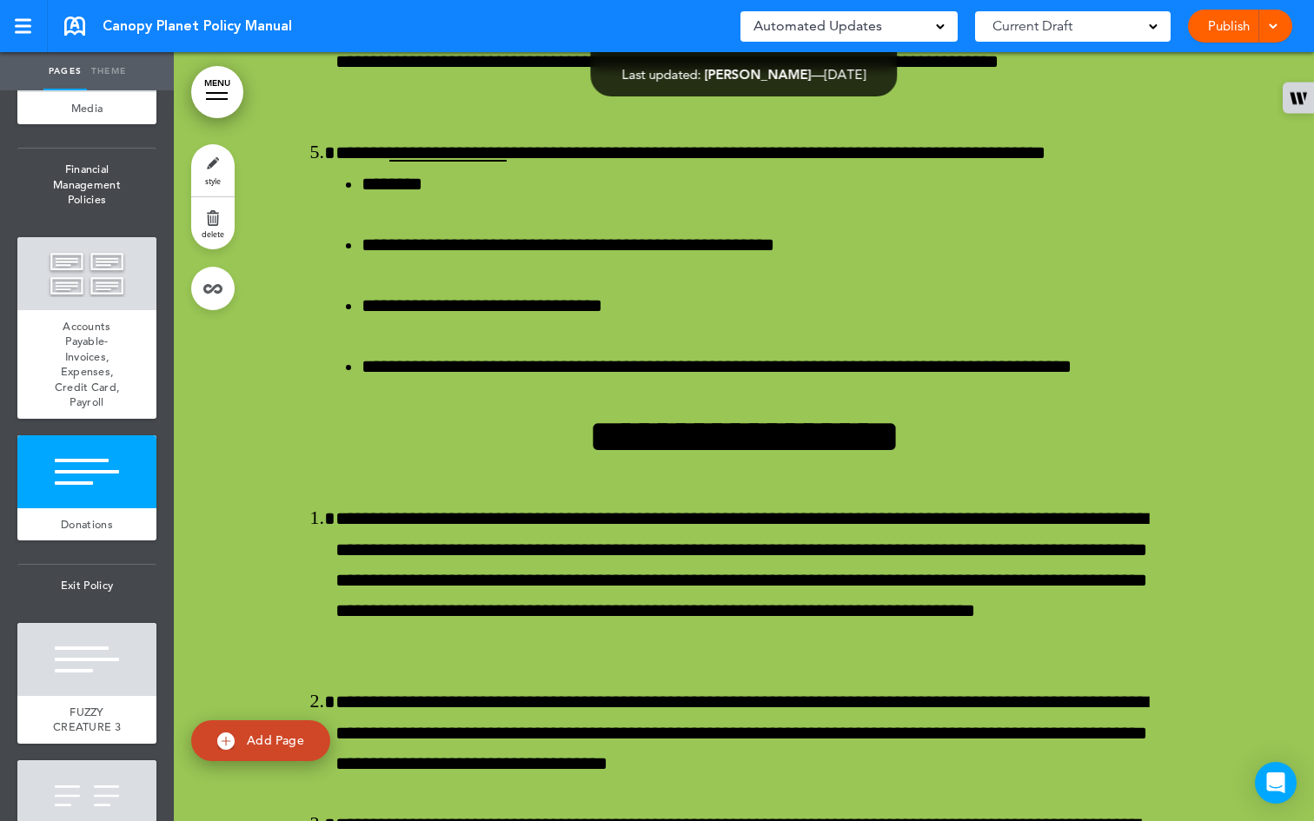
scroll to position [59344, 0]
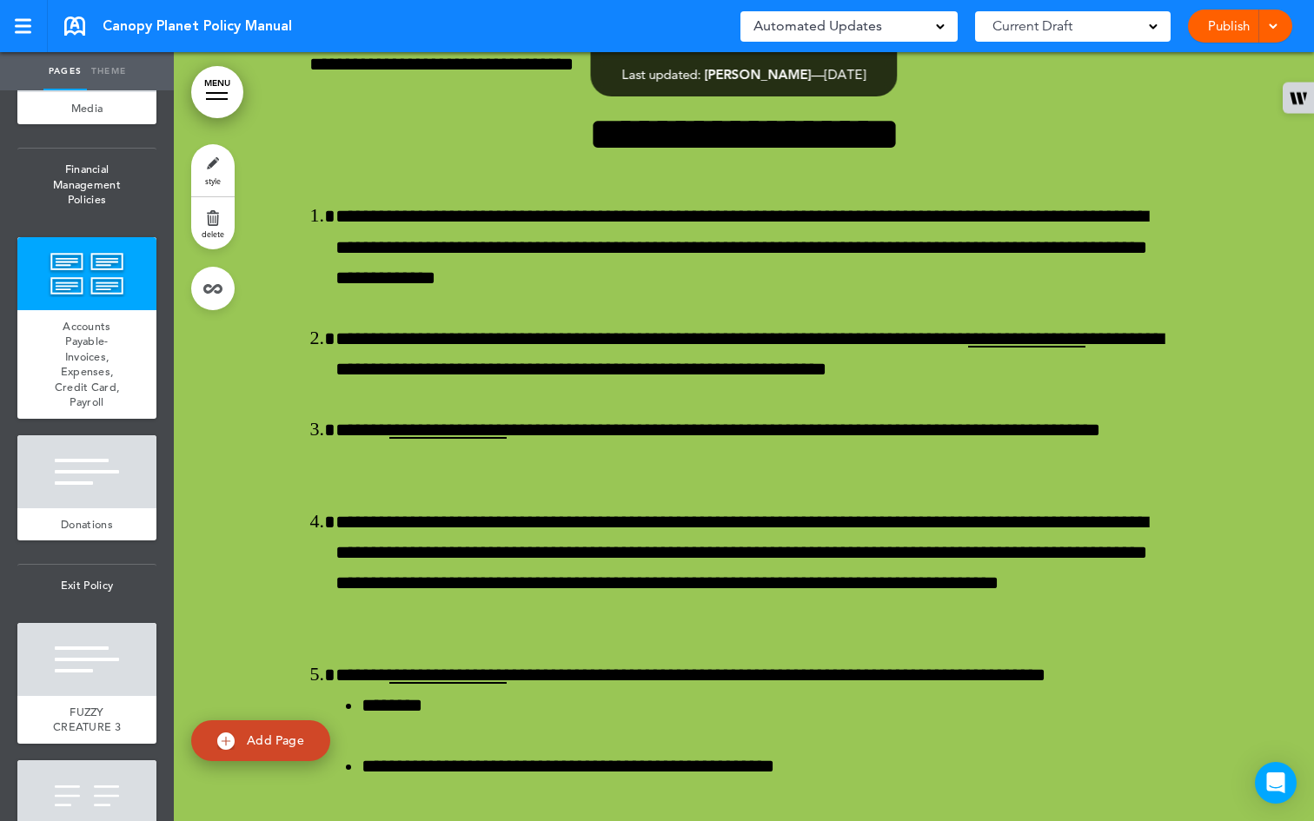
scroll to position [59315, 0]
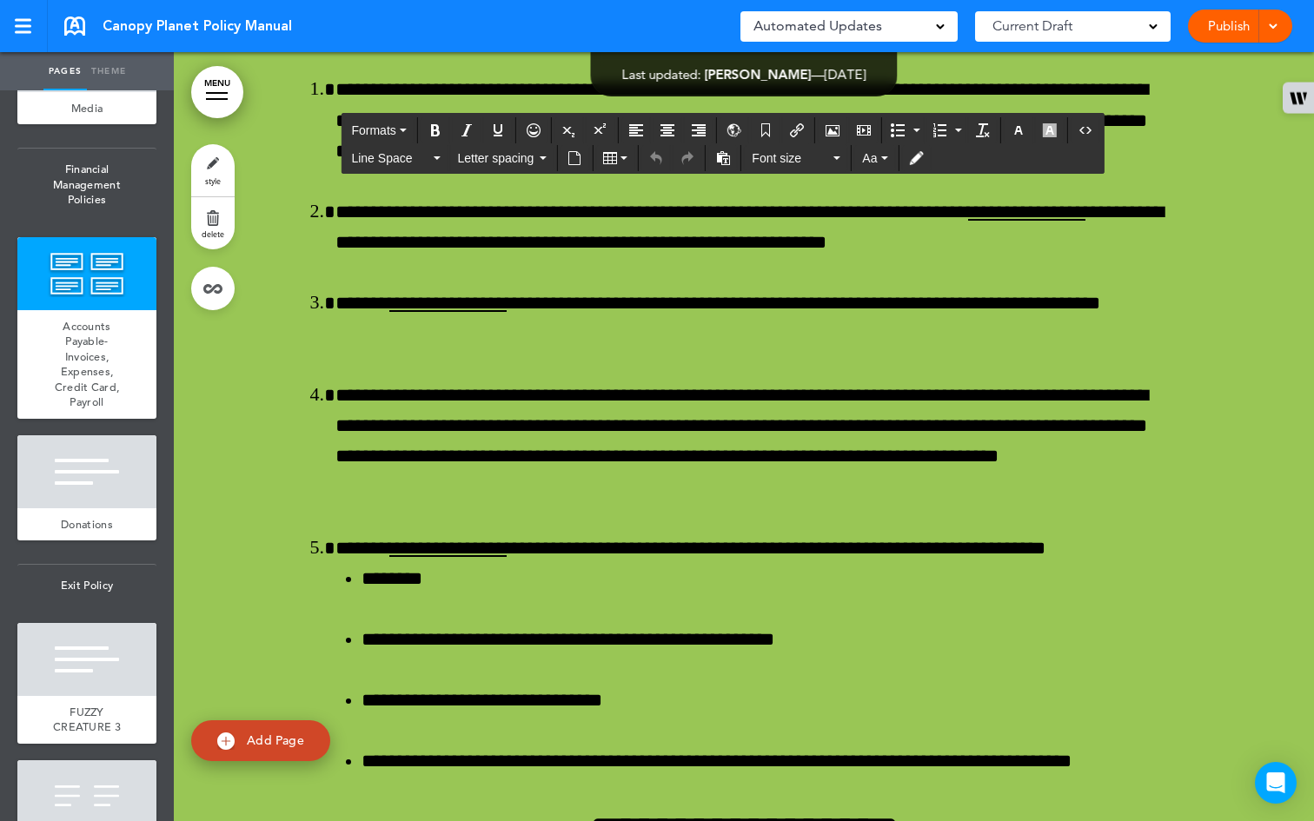
scroll to position [59492, 0]
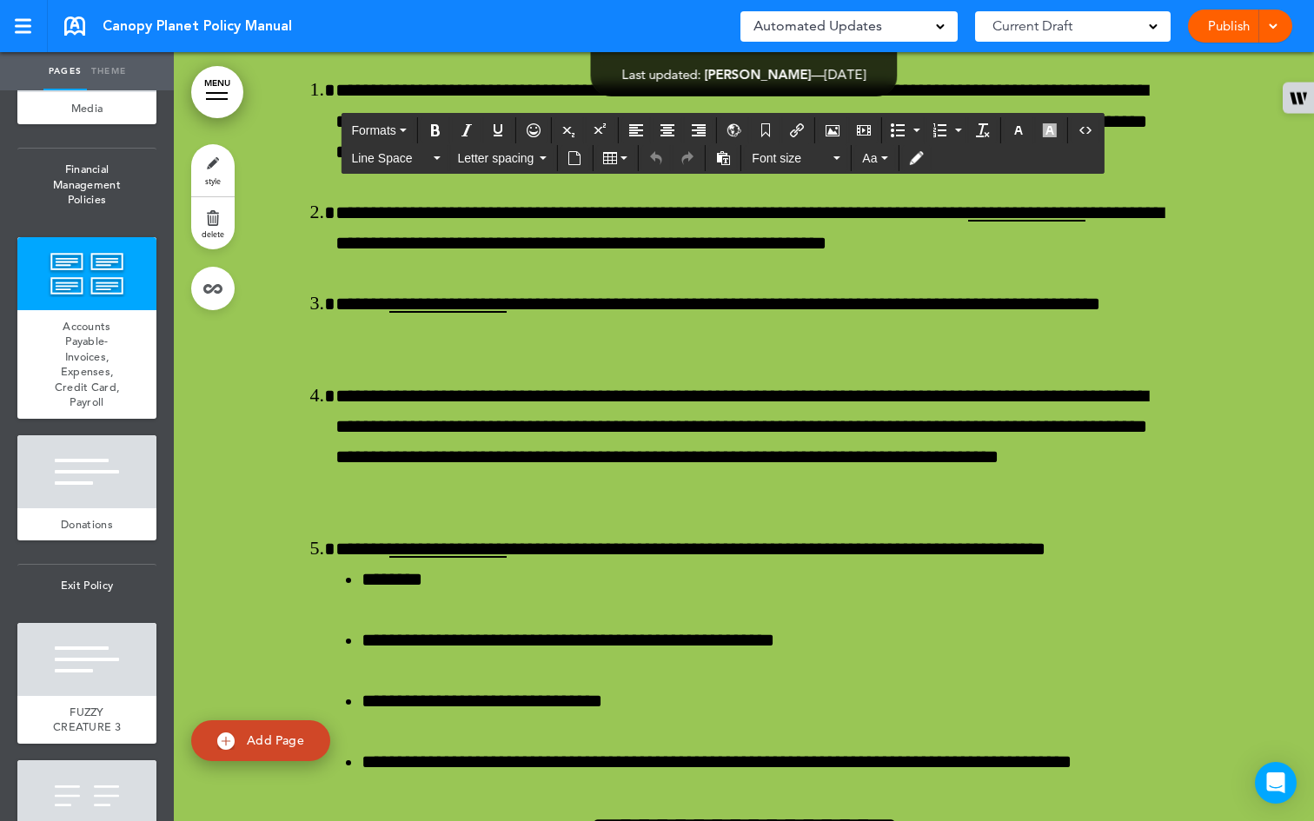
drag, startPoint x: 1077, startPoint y: 541, endPoint x: 307, endPoint y: 314, distance: 802.8
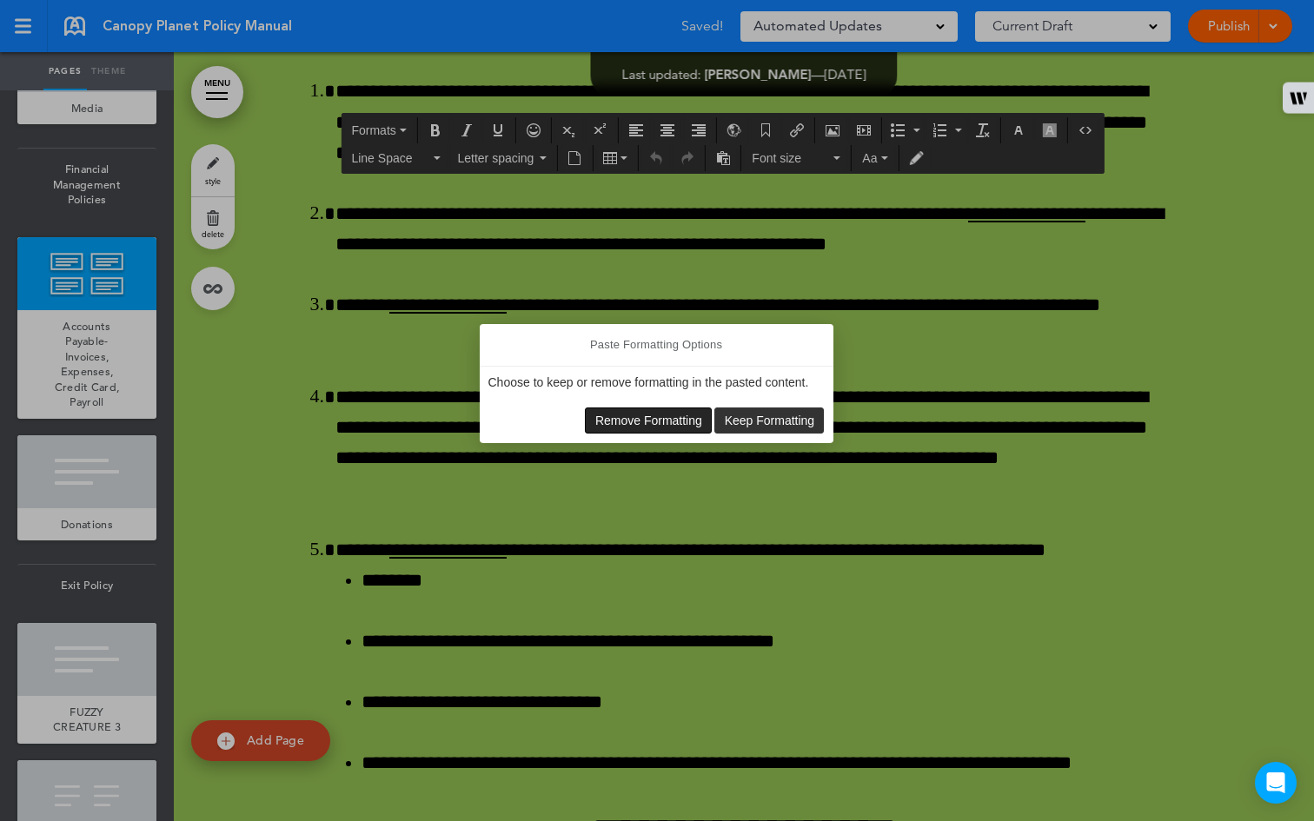
click at [664, 417] on span "Remove Formatting" at bounding box center [648, 421] width 107 height 14
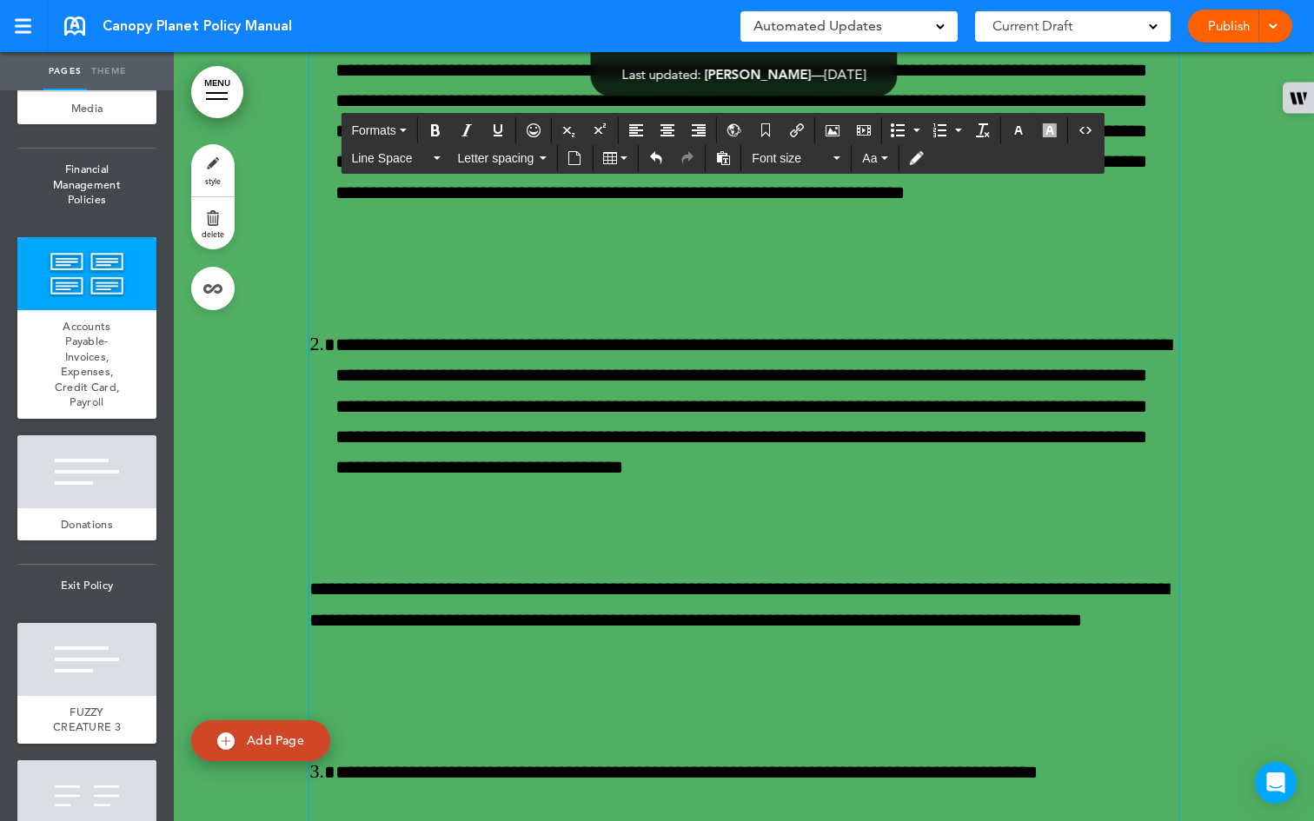
scroll to position [58911, 0]
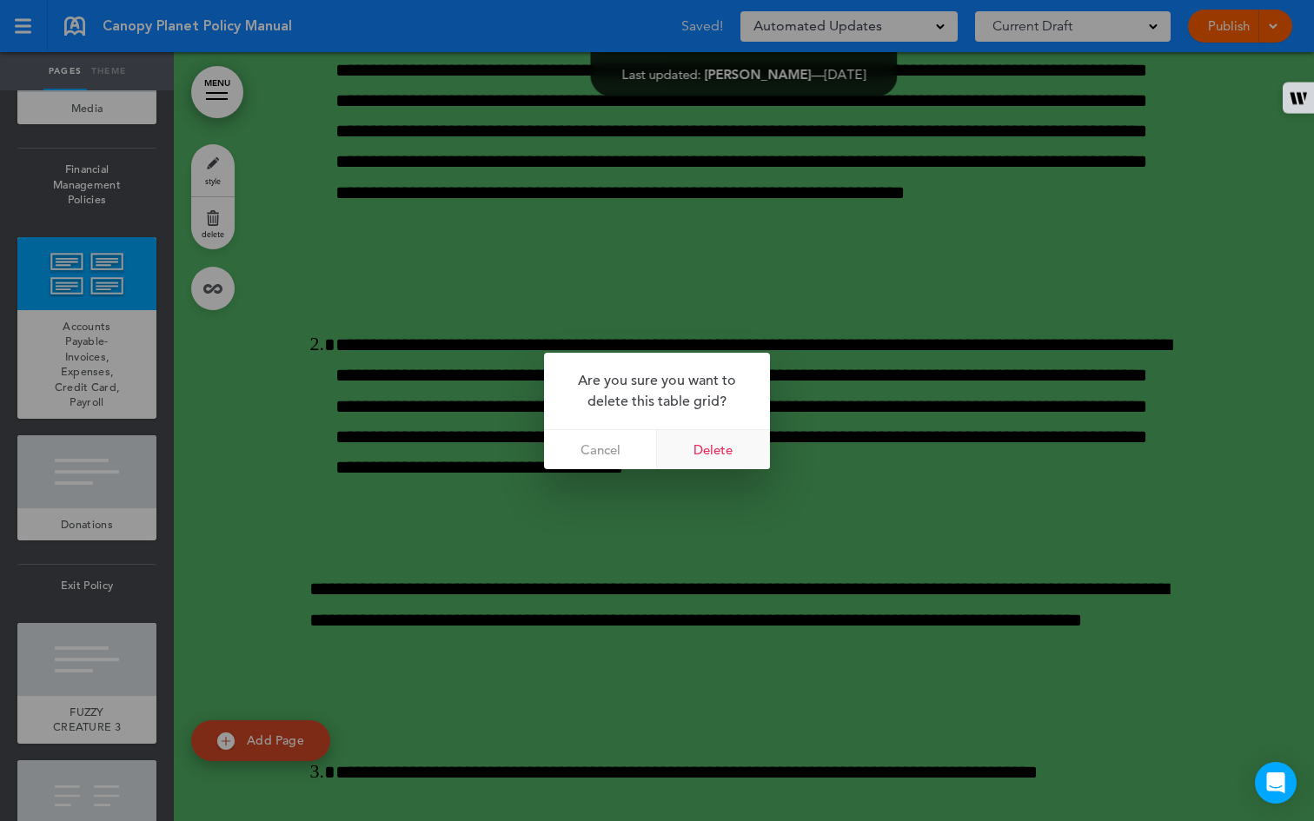
click at [691, 454] on link "Delete" at bounding box center [713, 449] width 113 height 39
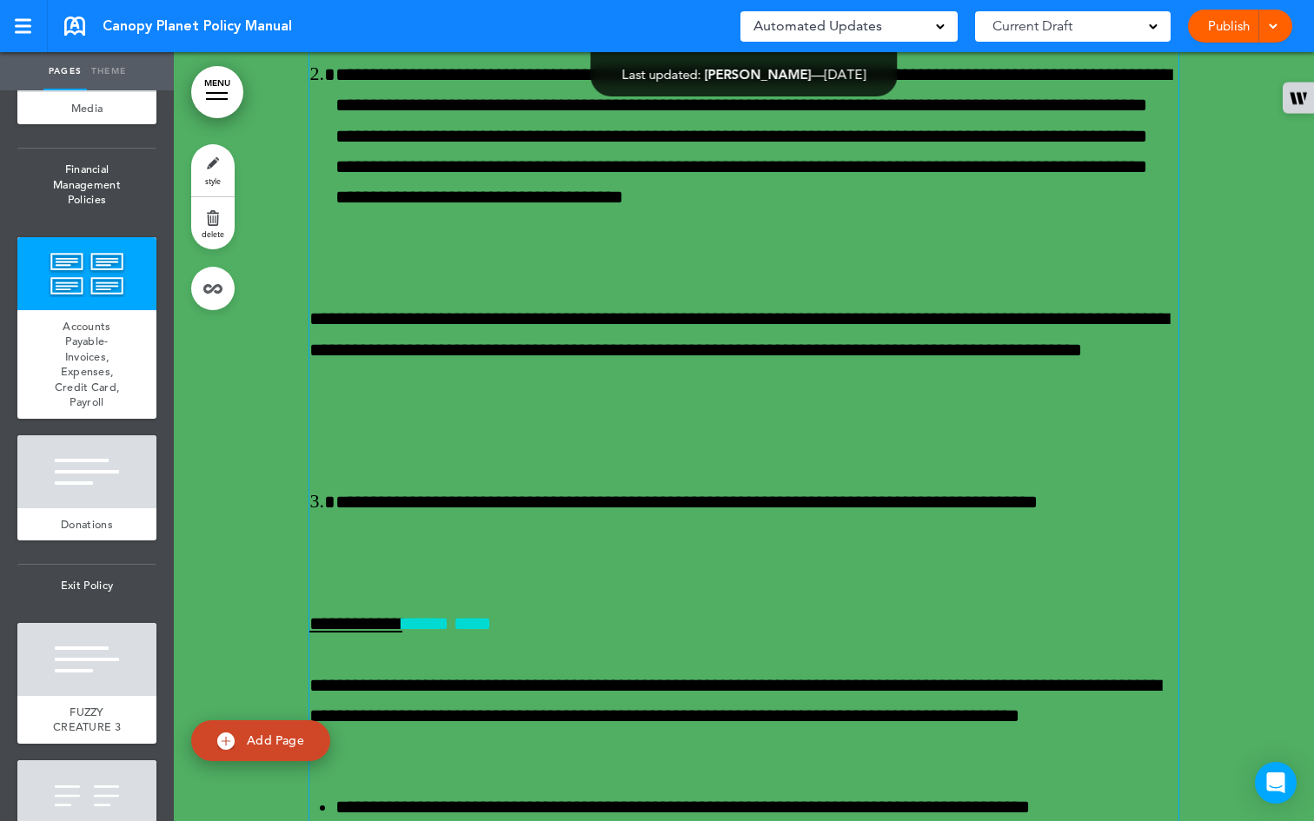
scroll to position [59360, 0]
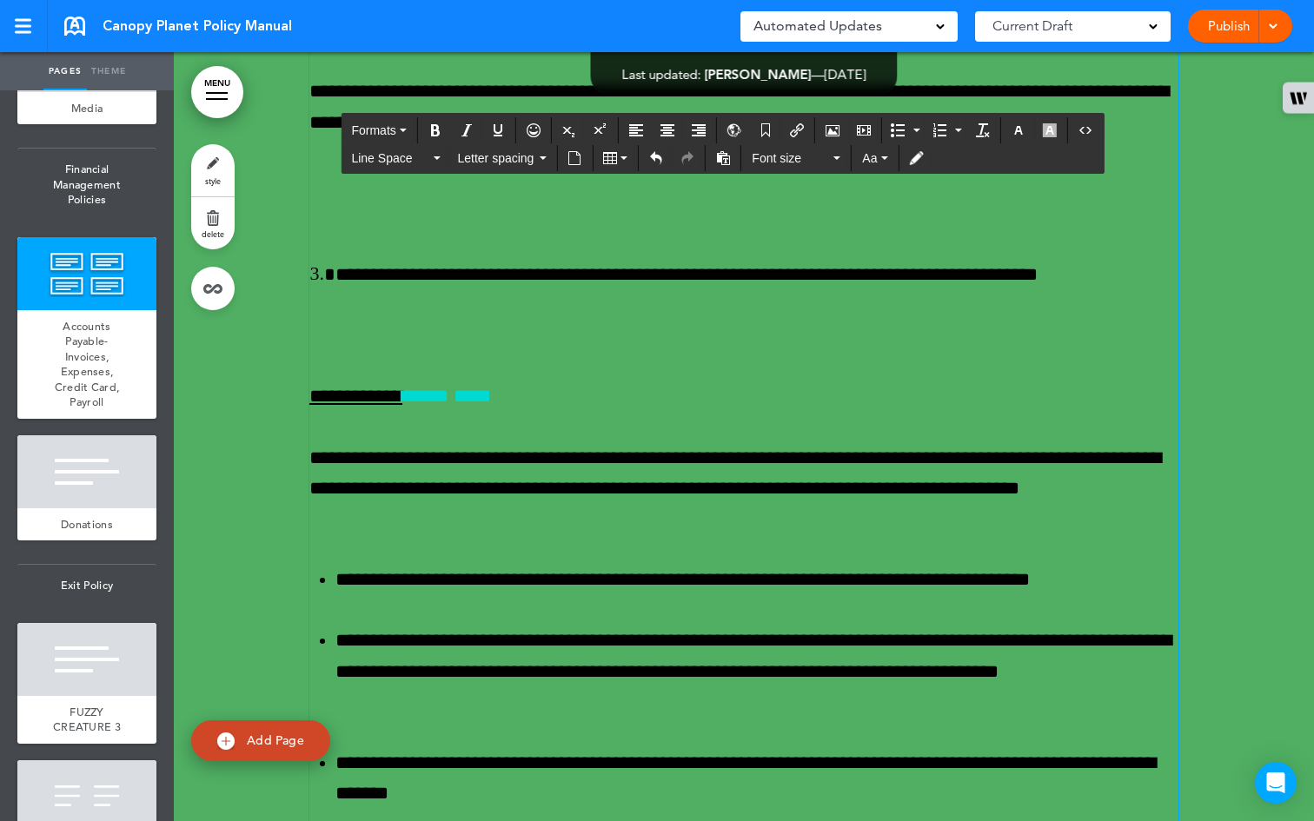
scroll to position [59361, 0]
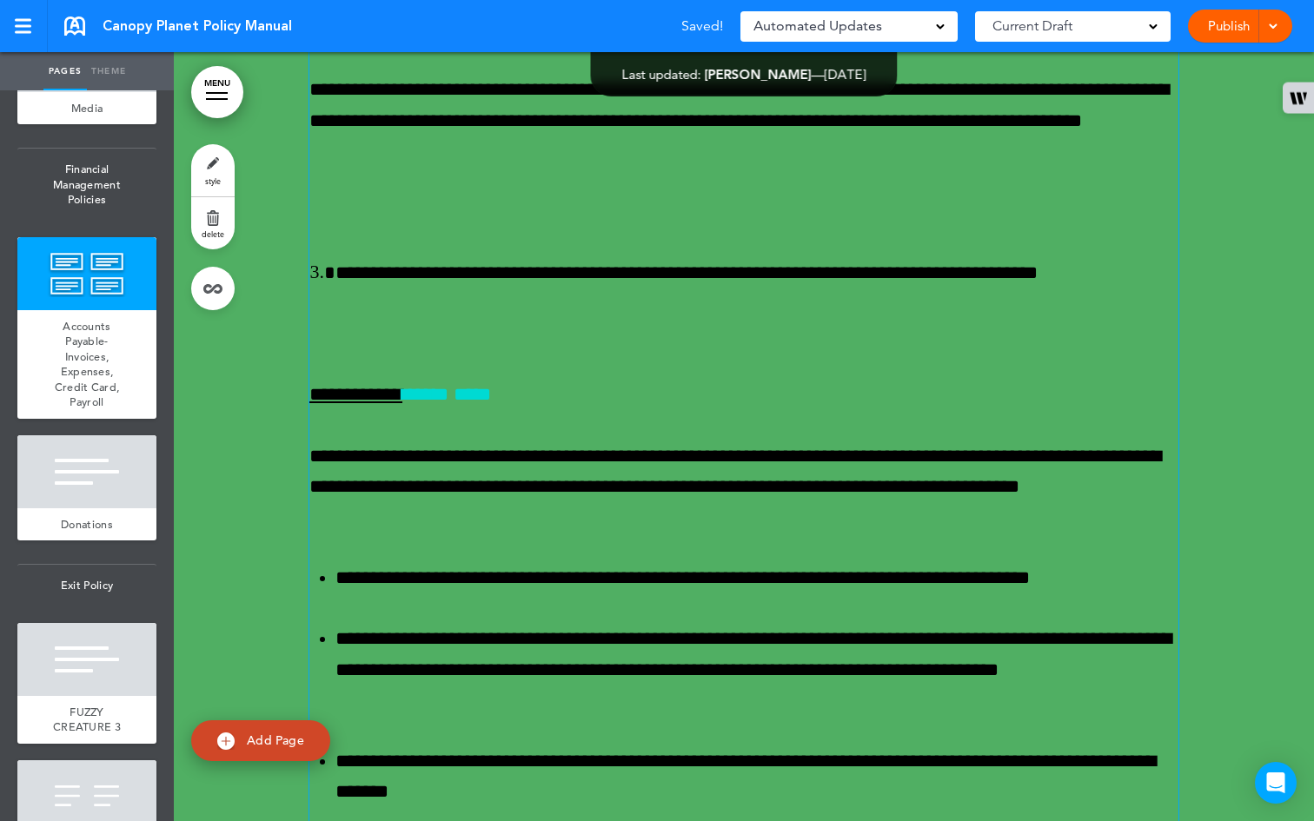
click at [389, 407] on div "**********" at bounding box center [743, 430] width 869 height 2787
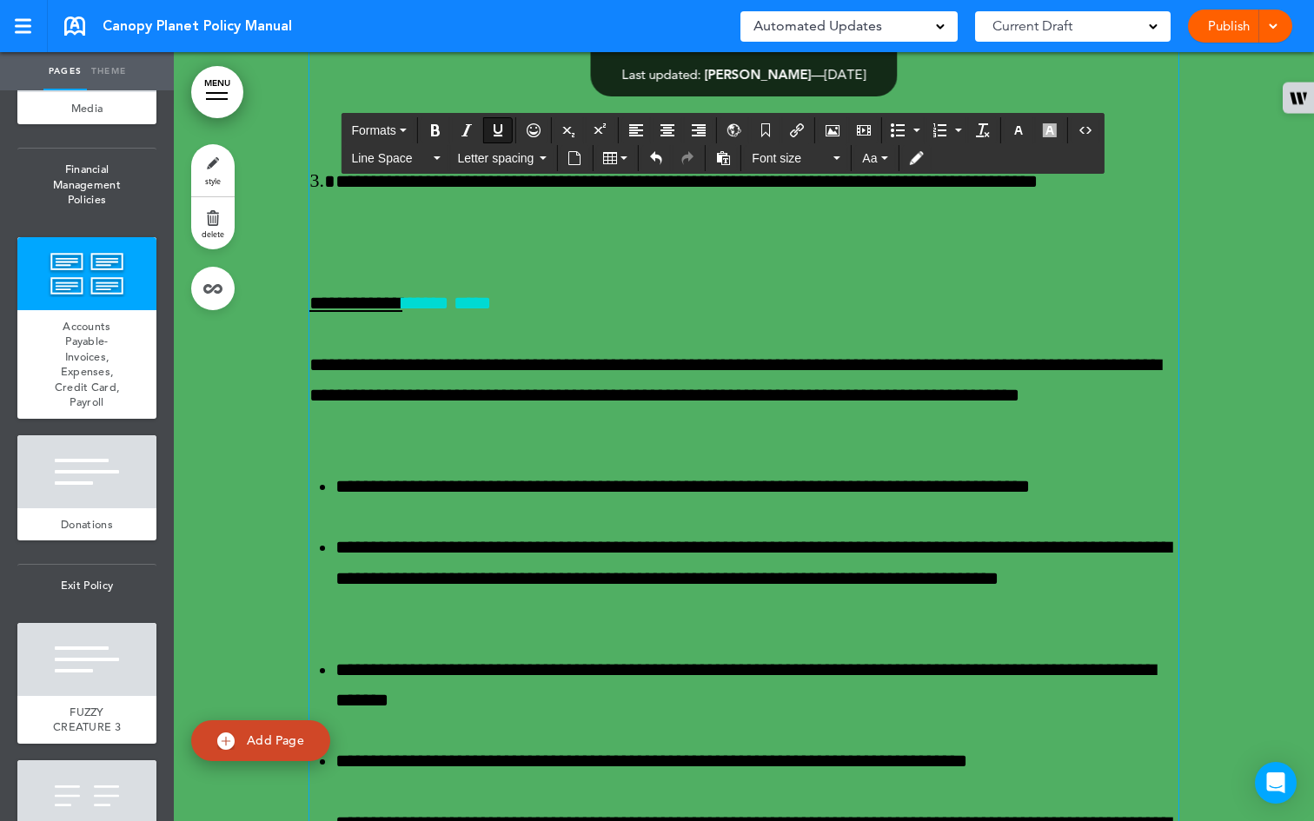
click at [365, 527] on div "**********" at bounding box center [743, 384] width 869 height 2695
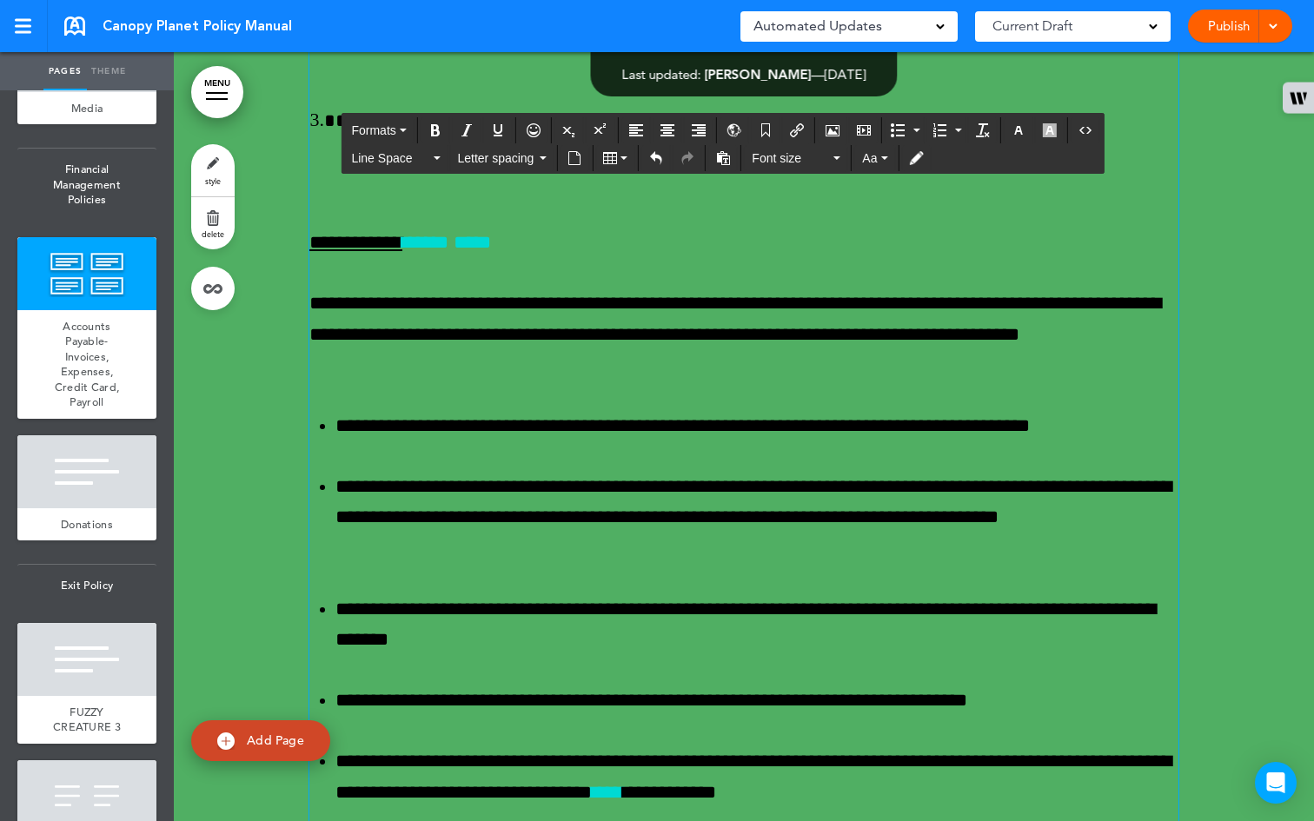
click at [382, 606] on div "**********" at bounding box center [743, 354] width 869 height 2634
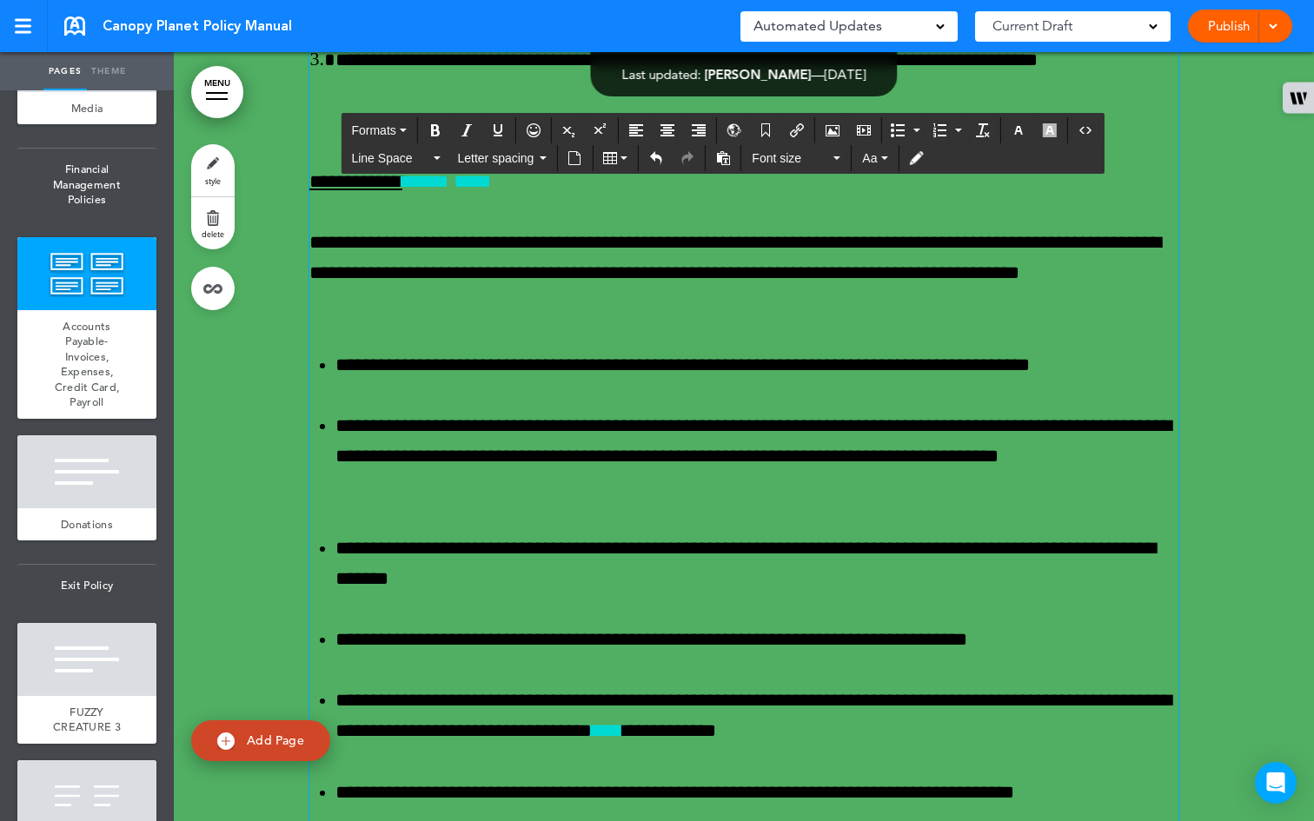
click at [332, 469] on div "**********" at bounding box center [743, 324] width 869 height 2574
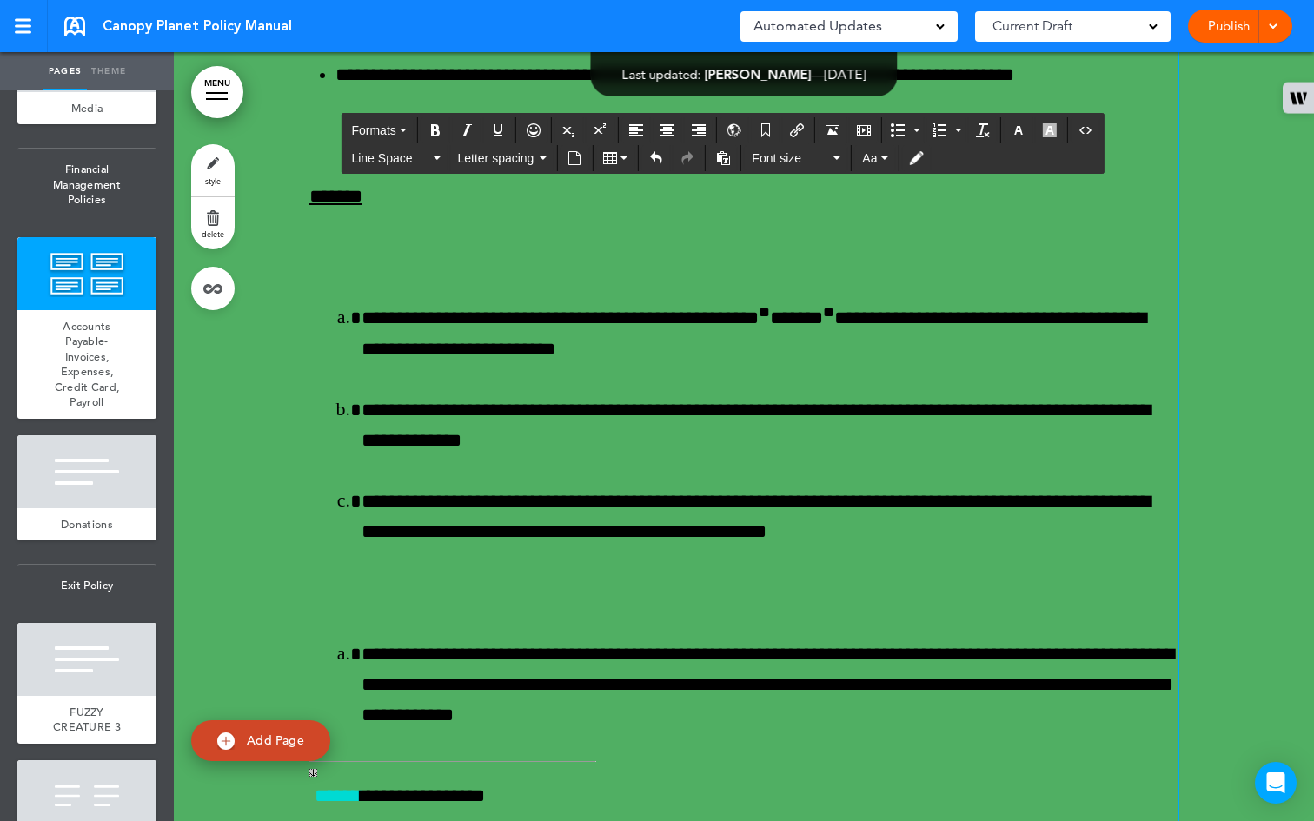
scroll to position [60076, 0]
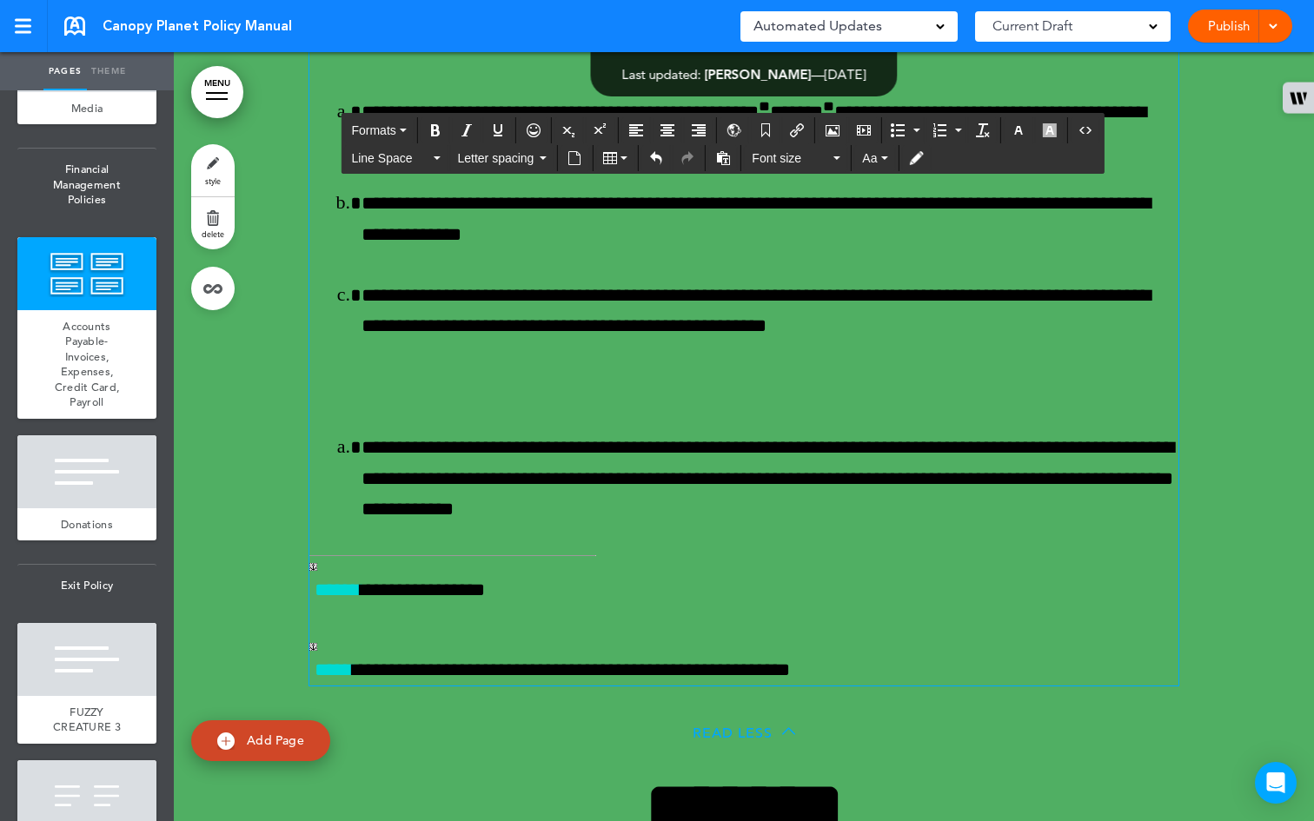
scroll to position [60186, 0]
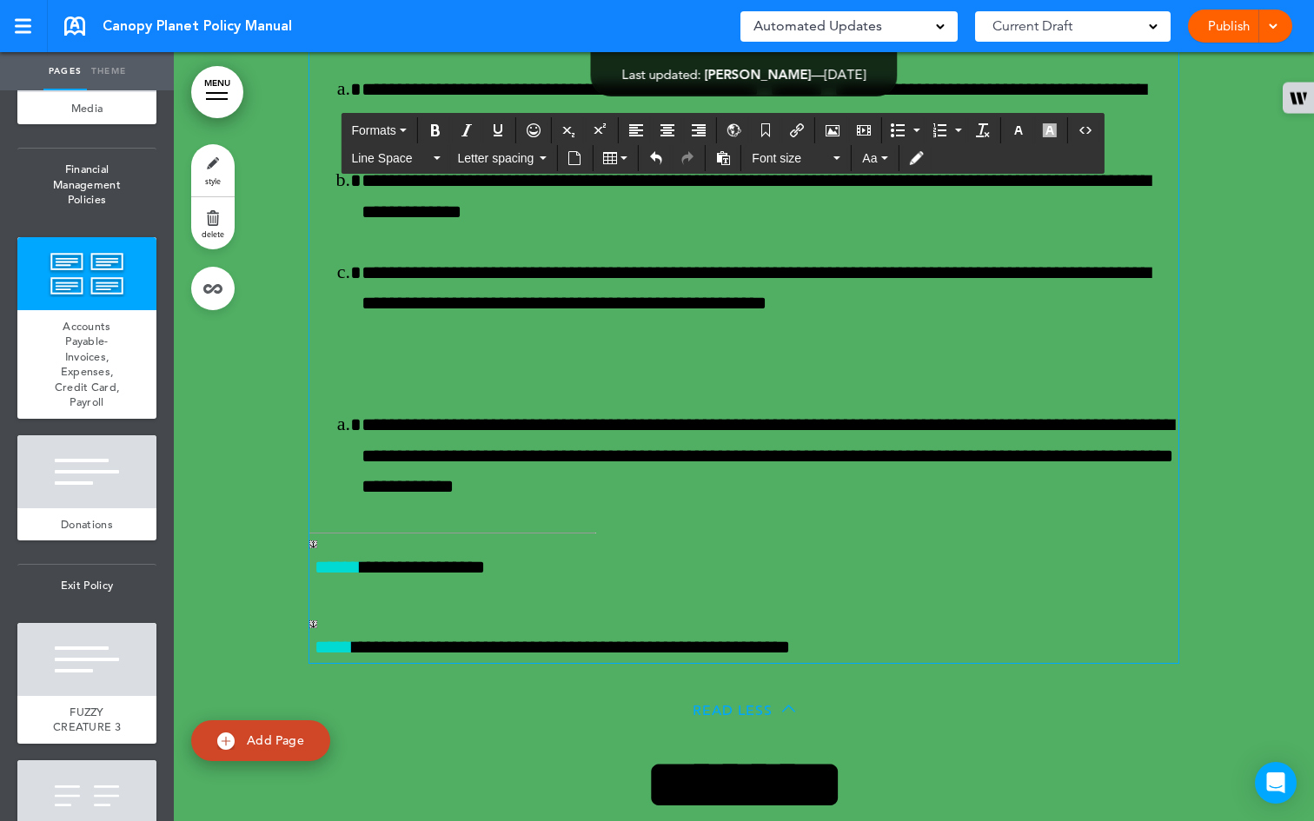
drag, startPoint x: 514, startPoint y: 535, endPoint x: 407, endPoint y: 539, distance: 107.0
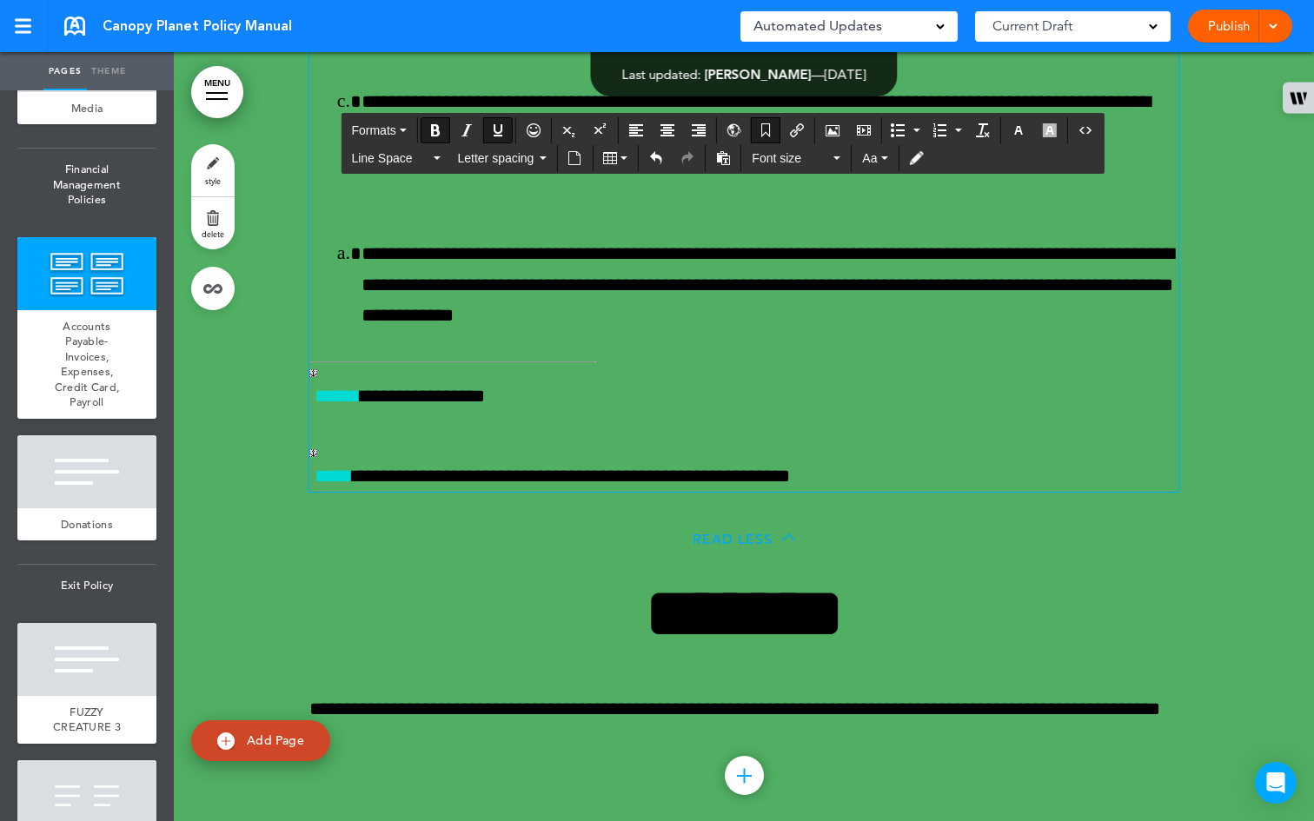
scroll to position [60304, 0]
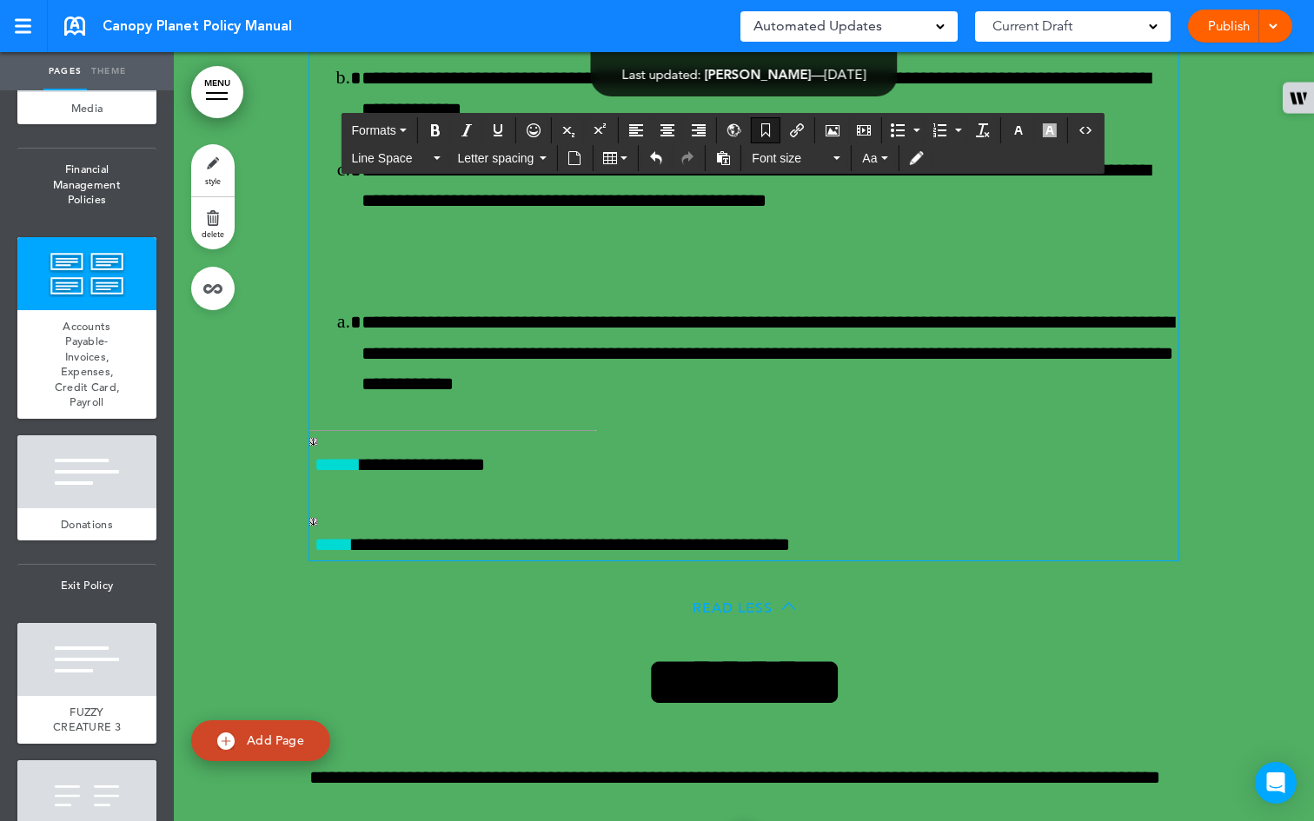
scroll to position [60288, 0]
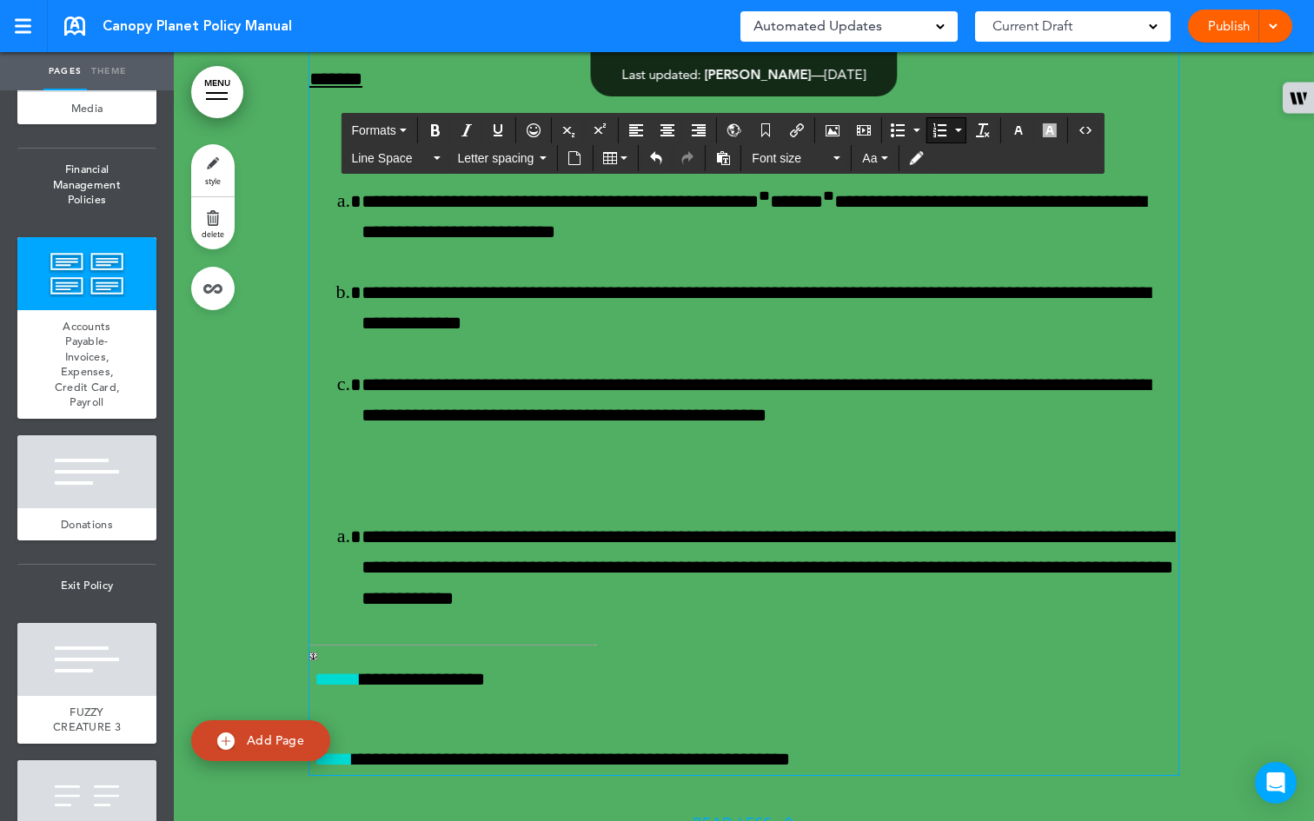
scroll to position [60133, 0]
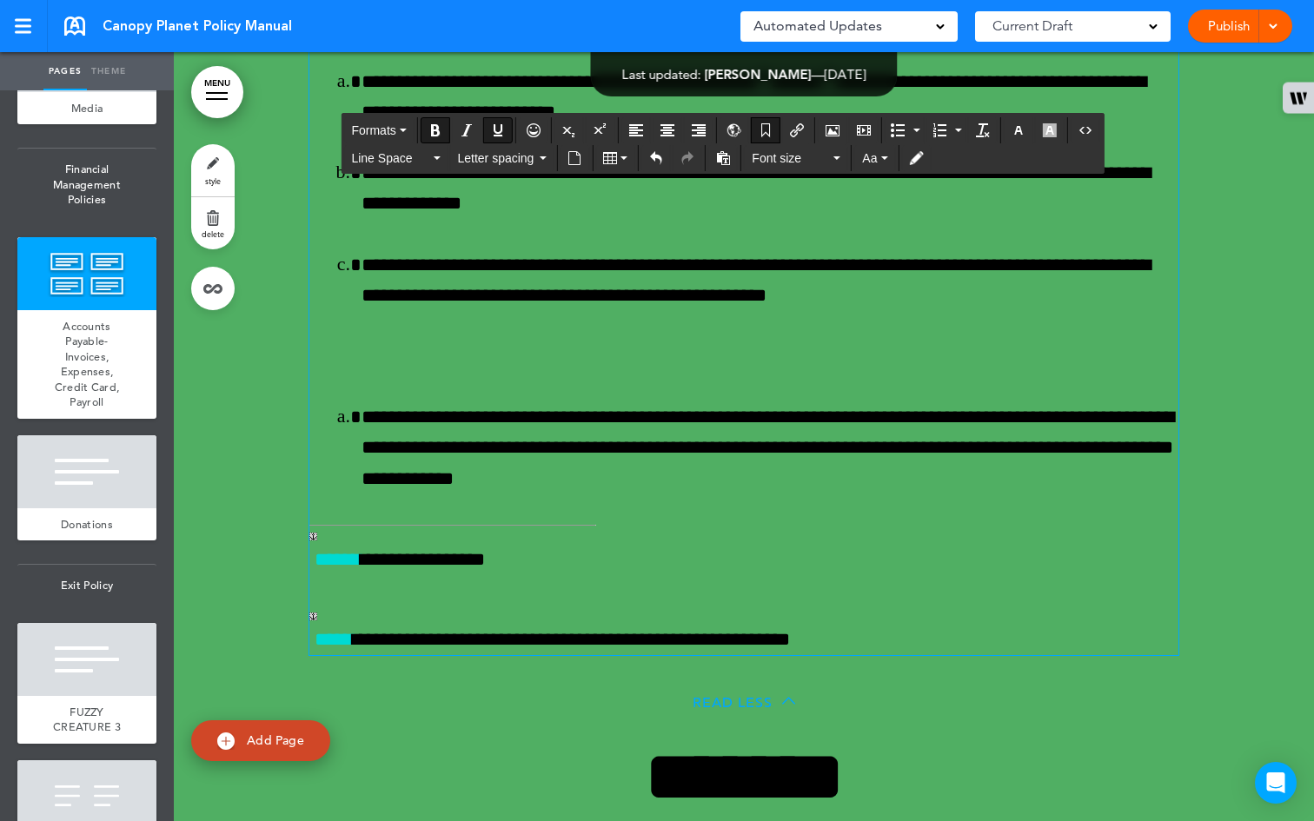
drag, startPoint x: 423, startPoint y: 528, endPoint x: 296, endPoint y: 522, distance: 127.0
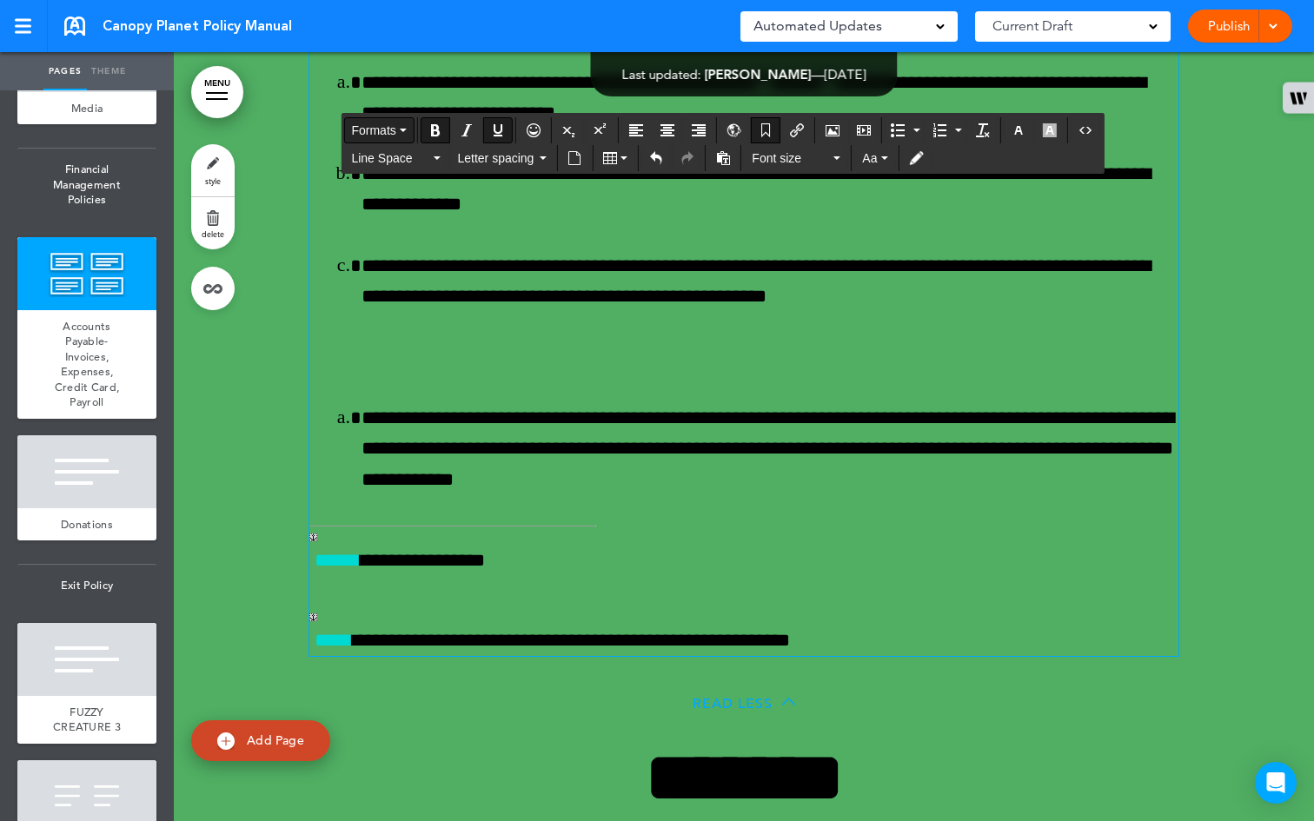
scroll to position [60134, 0]
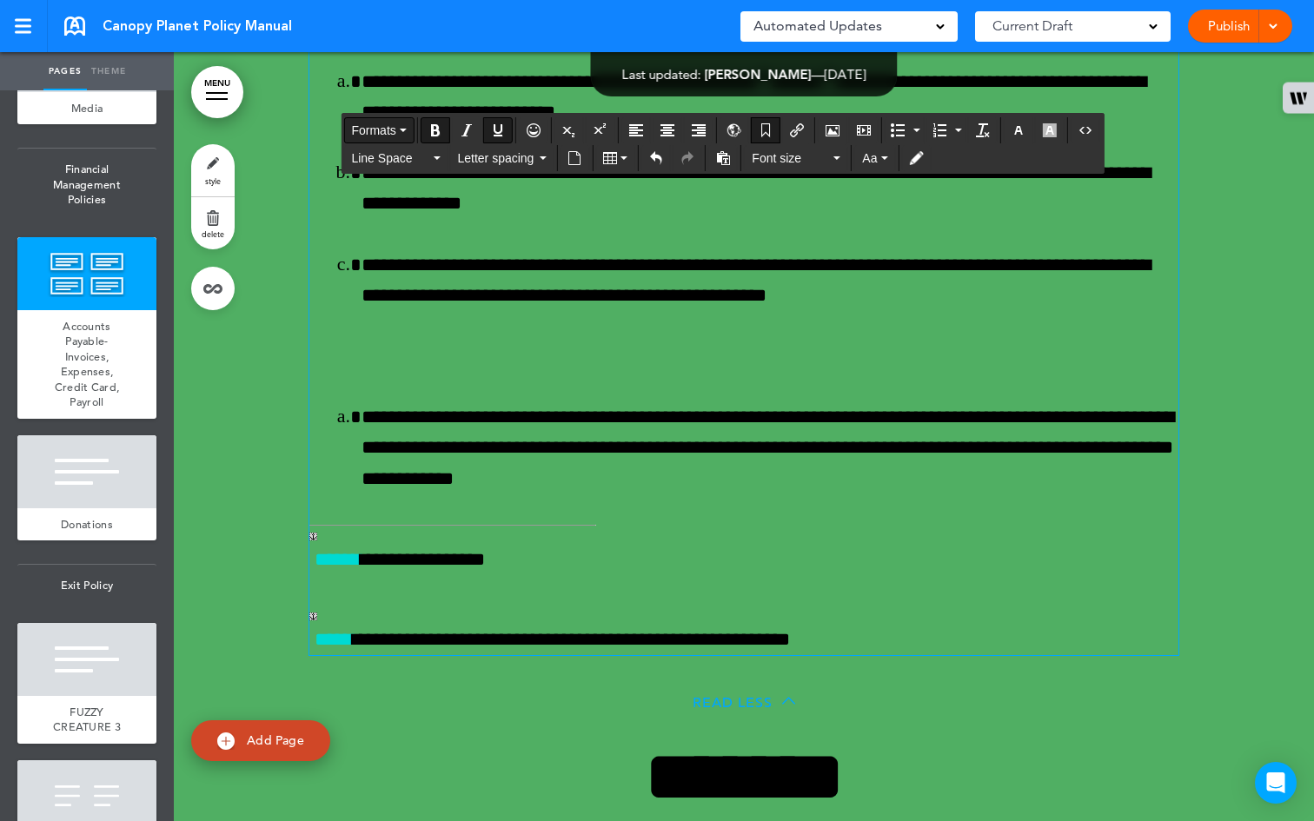
click at [407, 130] on icon "button" at bounding box center [403, 130] width 7 height 3
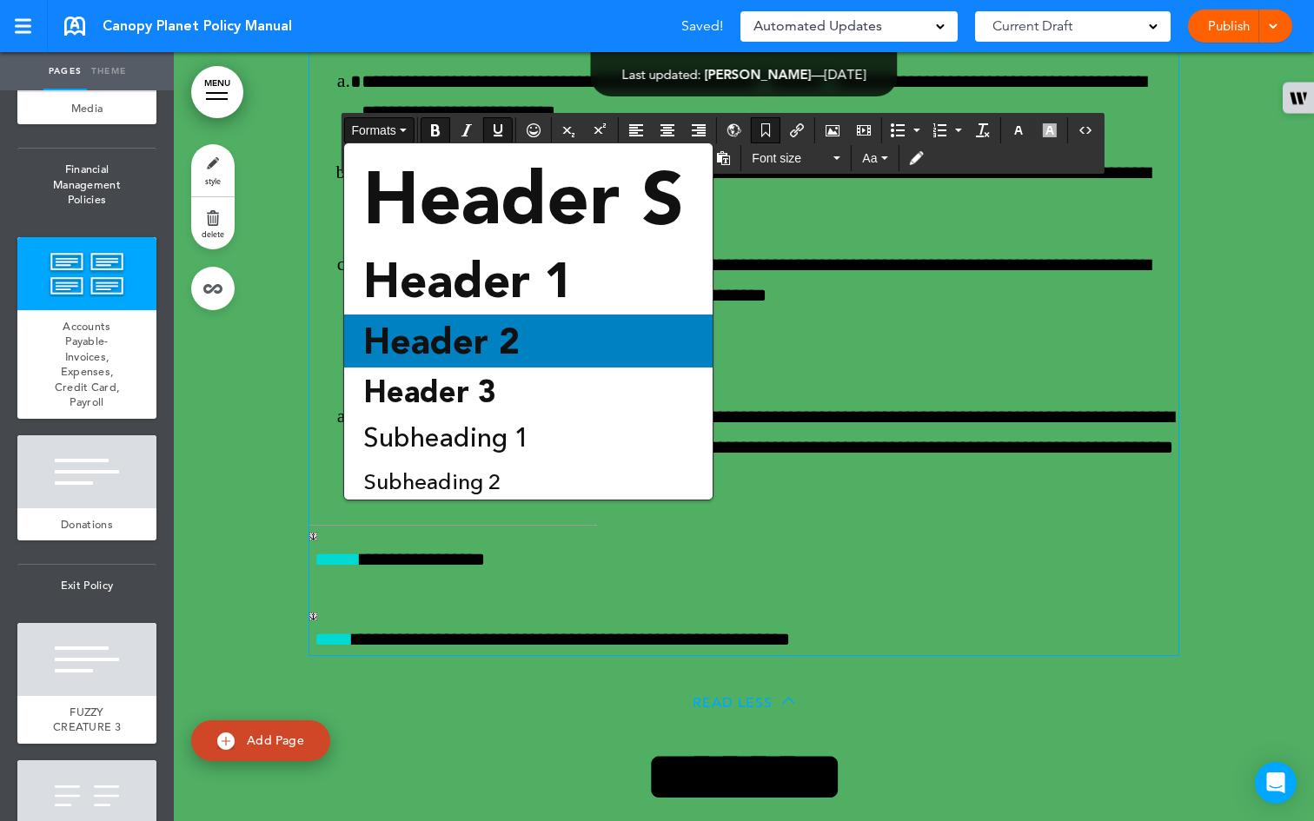
click at [475, 327] on span "Header 2" at bounding box center [442, 341] width 160 height 43
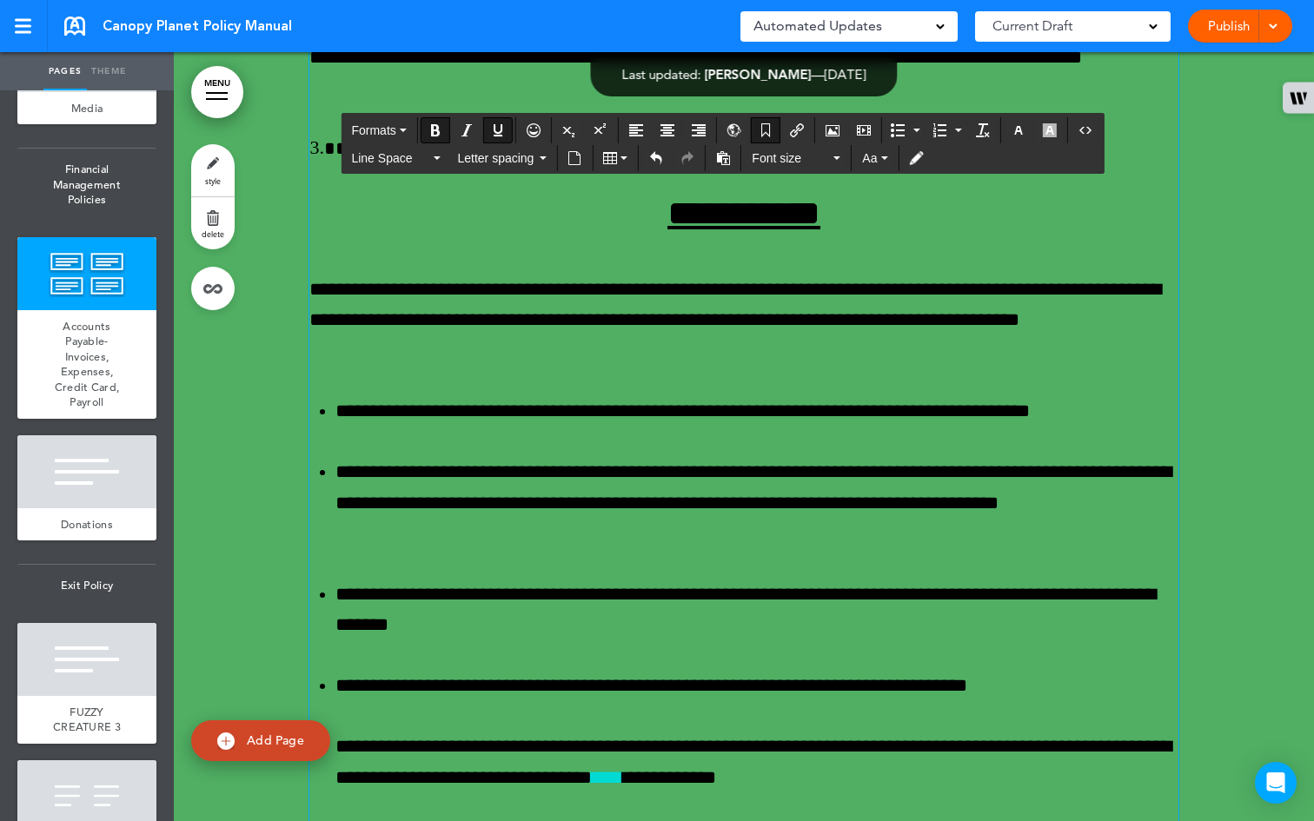
scroll to position [59152, 0]
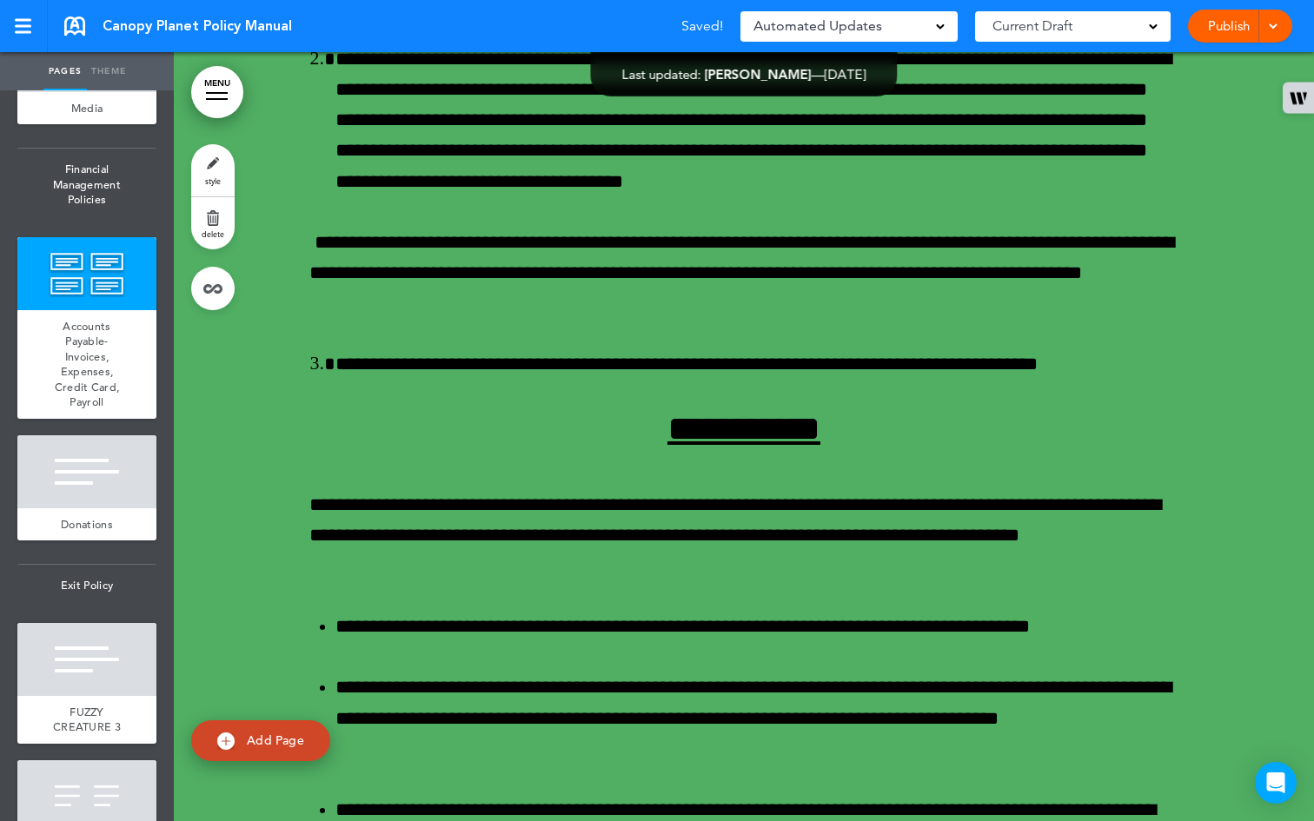
scroll to position [59159, 0]
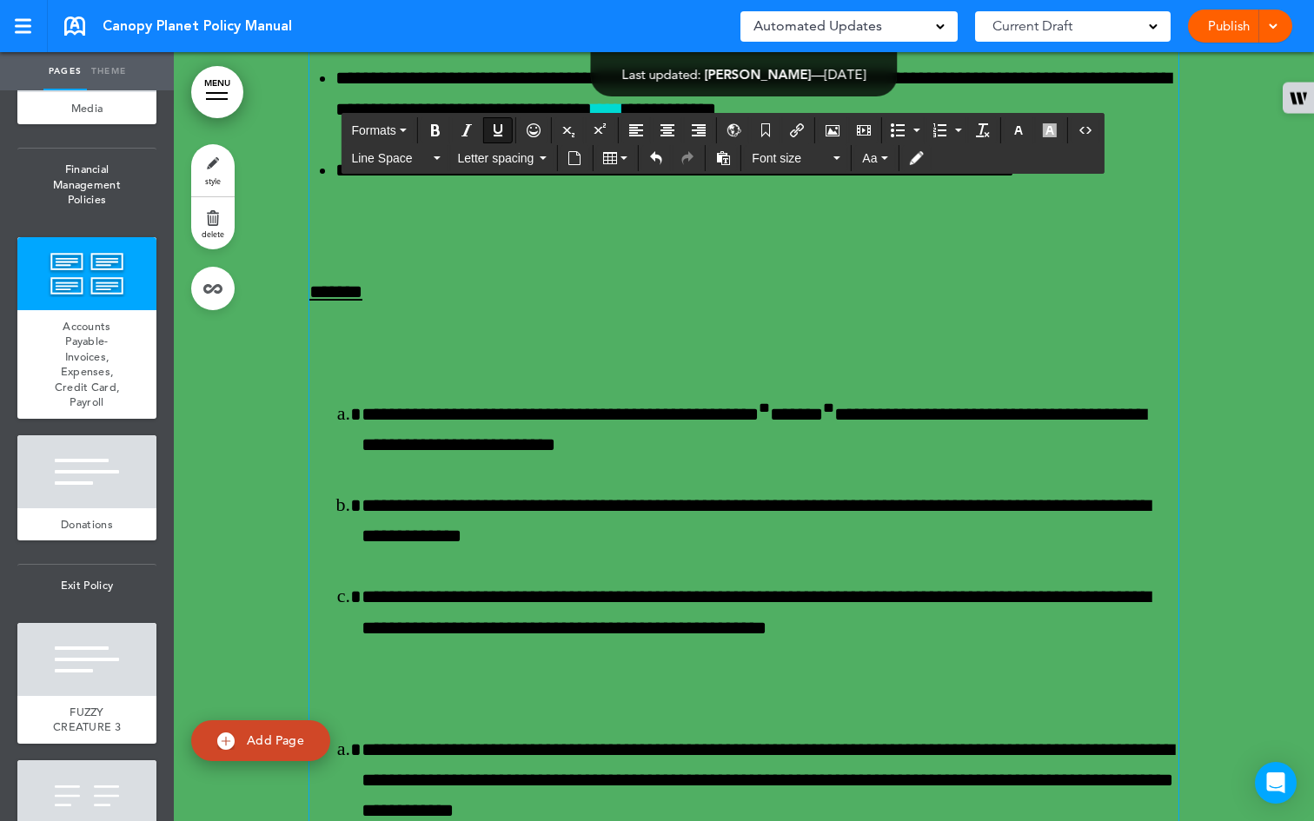
scroll to position [59749, 0]
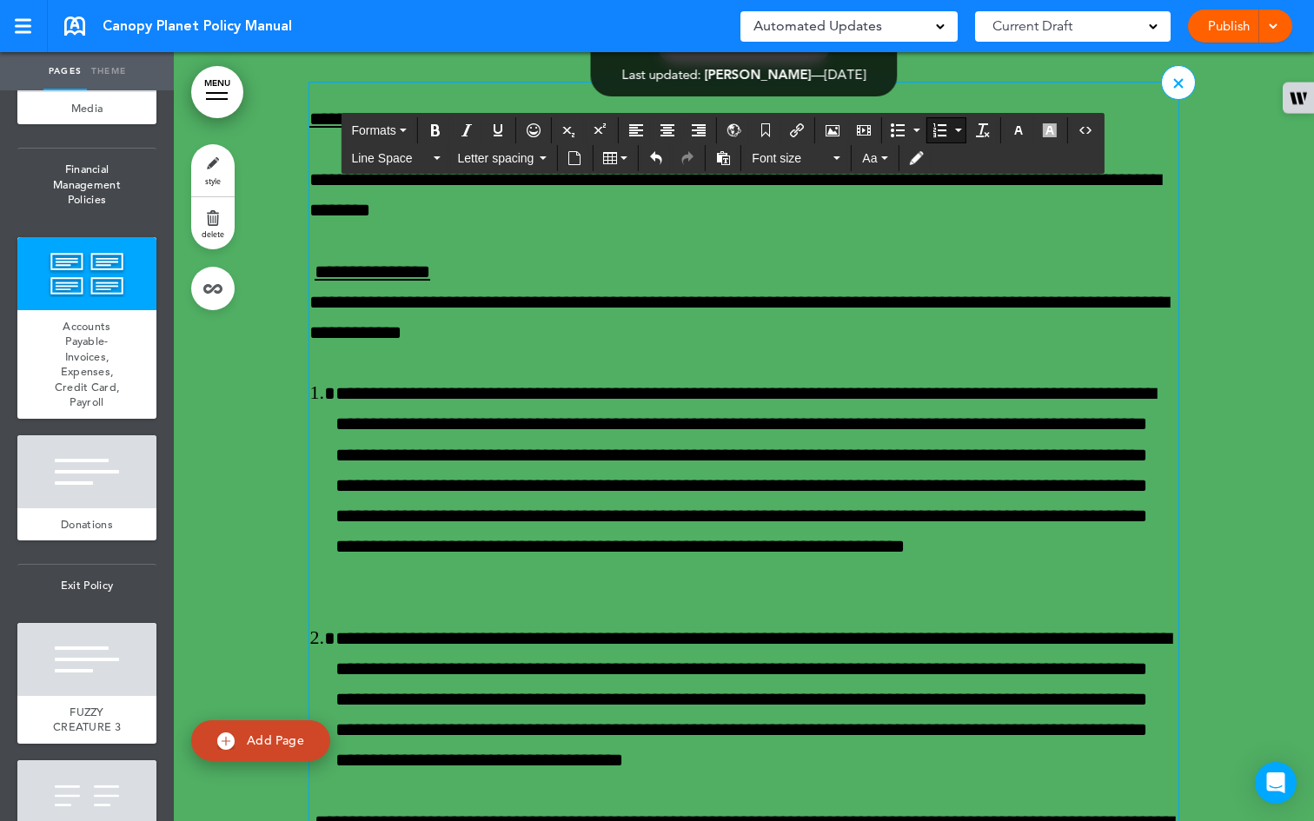
scroll to position [58290, 0]
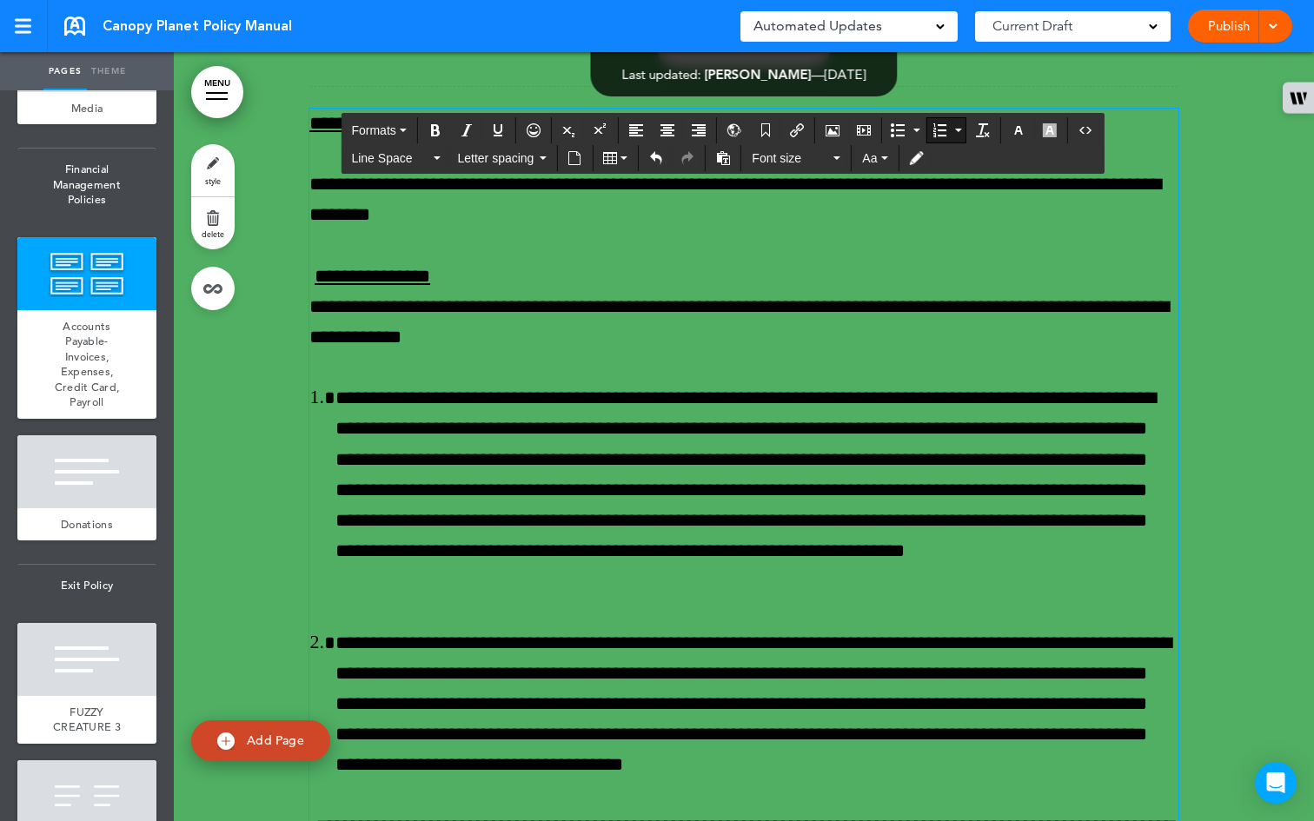
click at [407, 135] on button "Formats" at bounding box center [378, 130] width 69 height 24
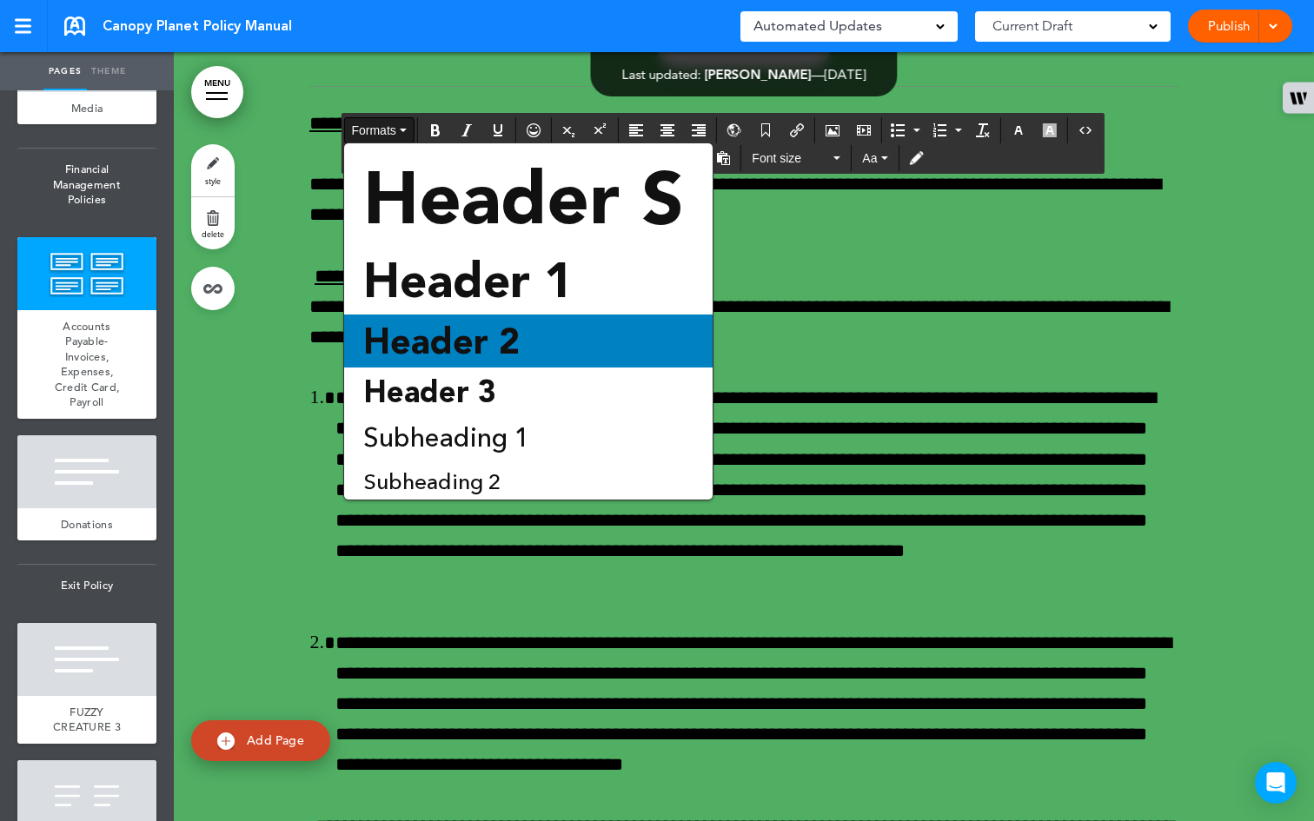
click at [468, 324] on span "Header 2" at bounding box center [442, 341] width 160 height 43
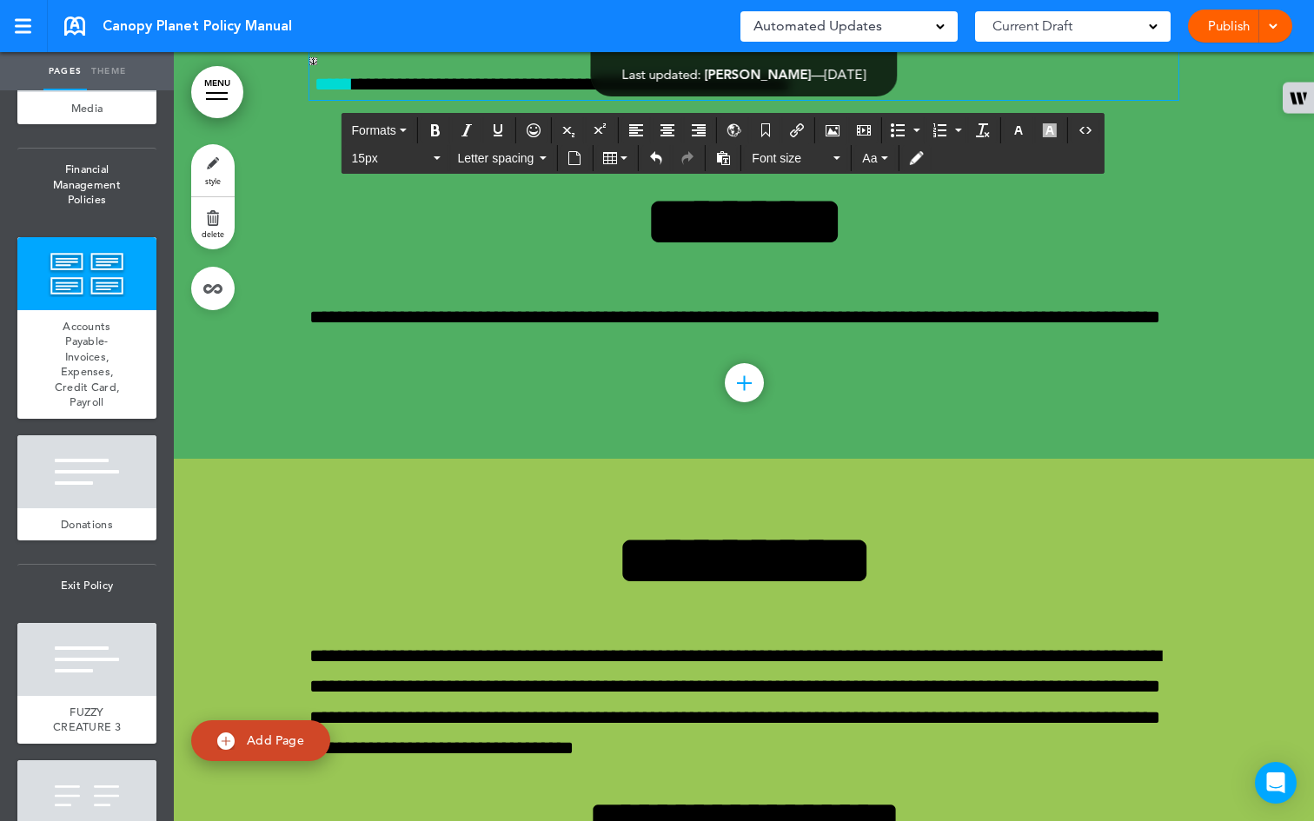
scroll to position [60608, 0]
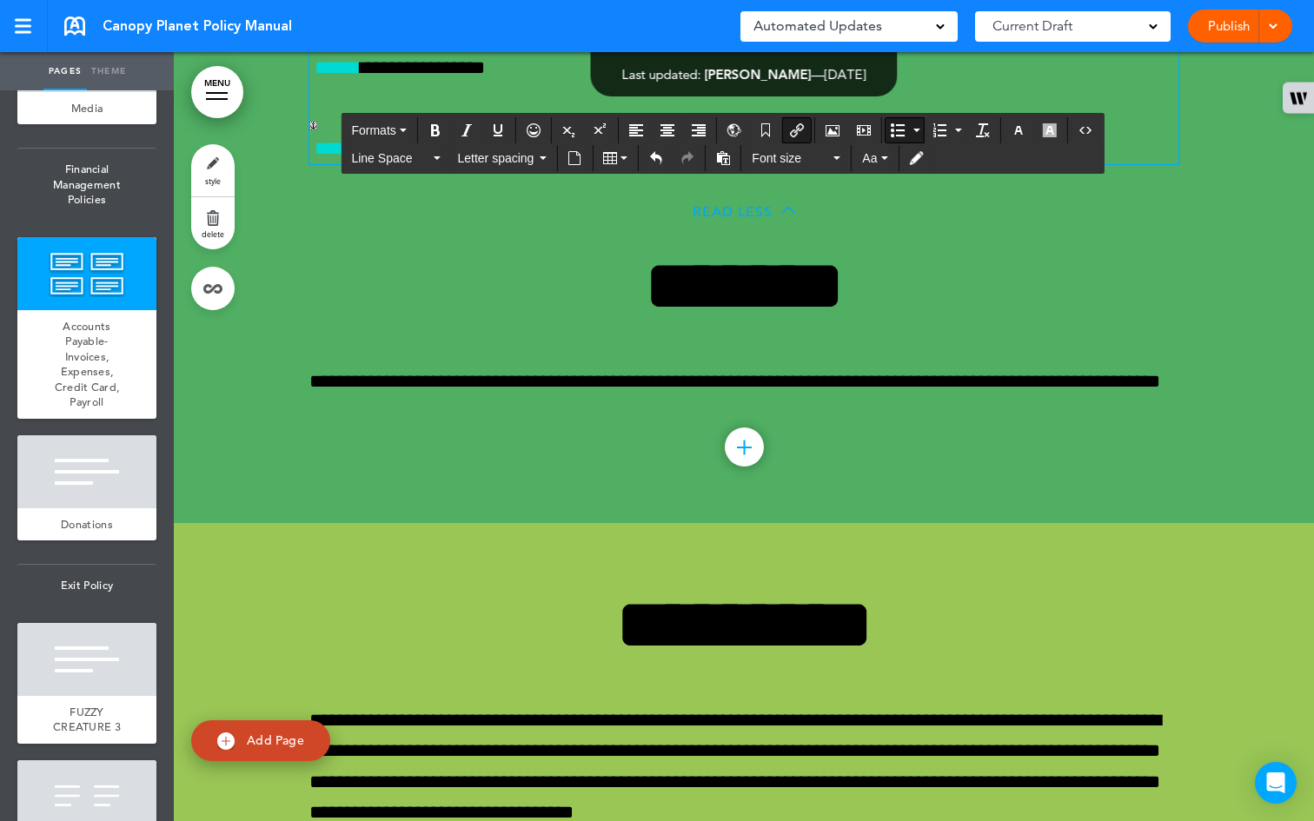
scroll to position [60540, 0]
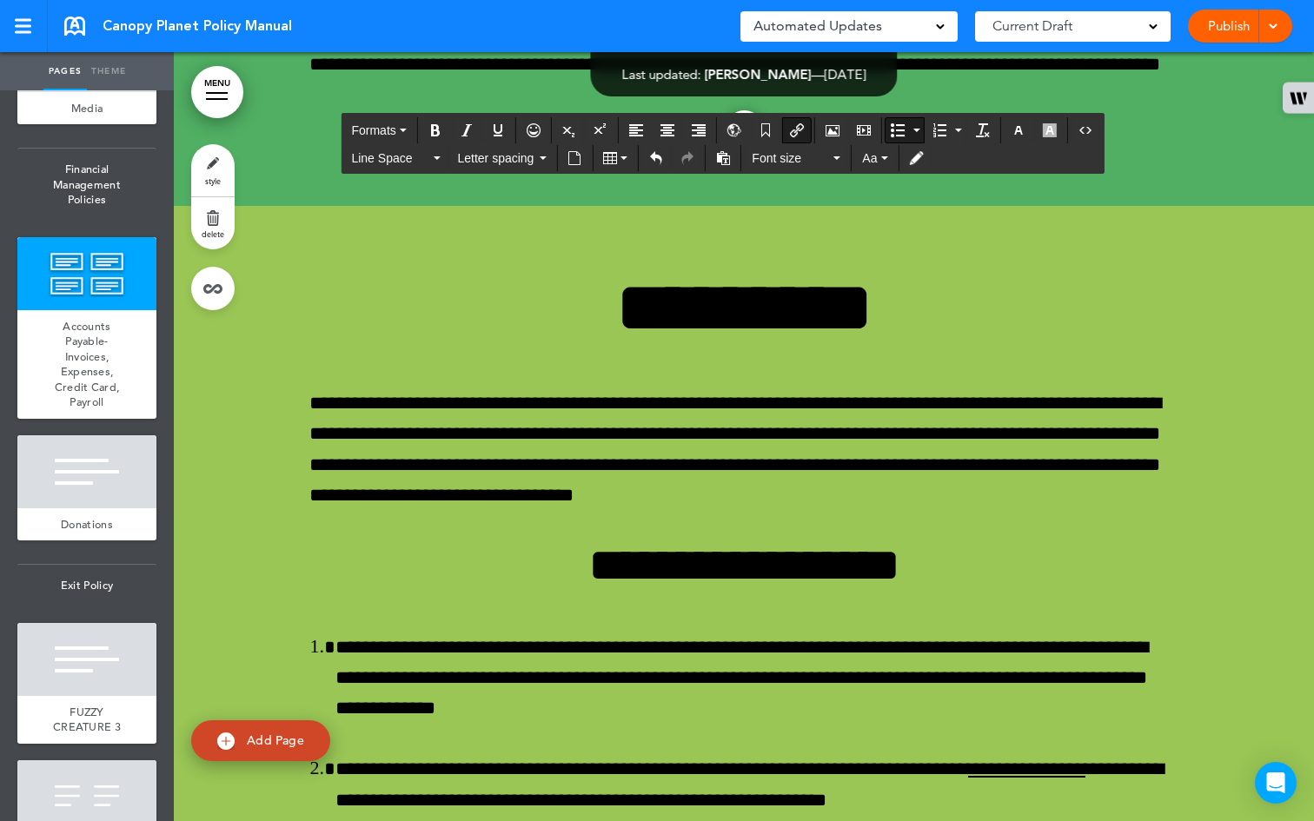
scroll to position [60857, 0]
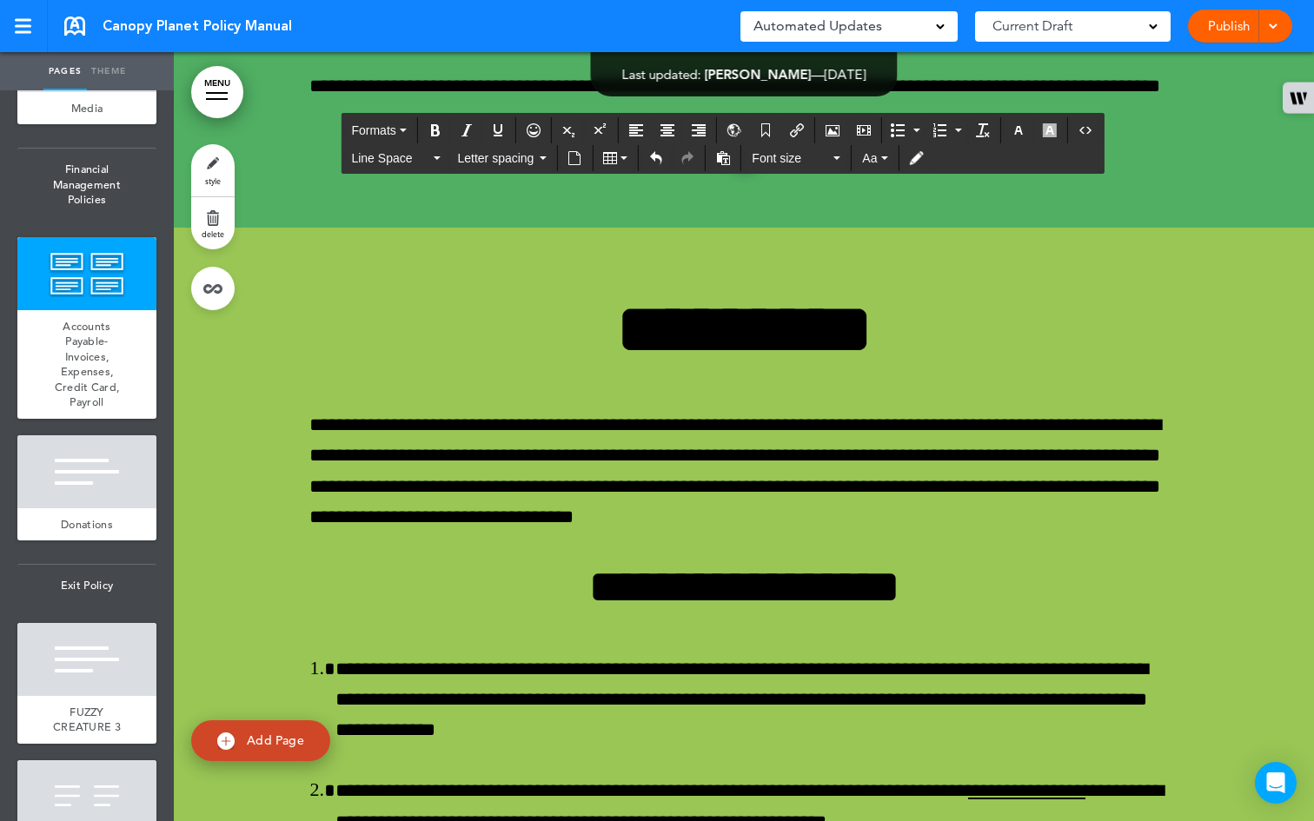
scroll to position [60831, 0]
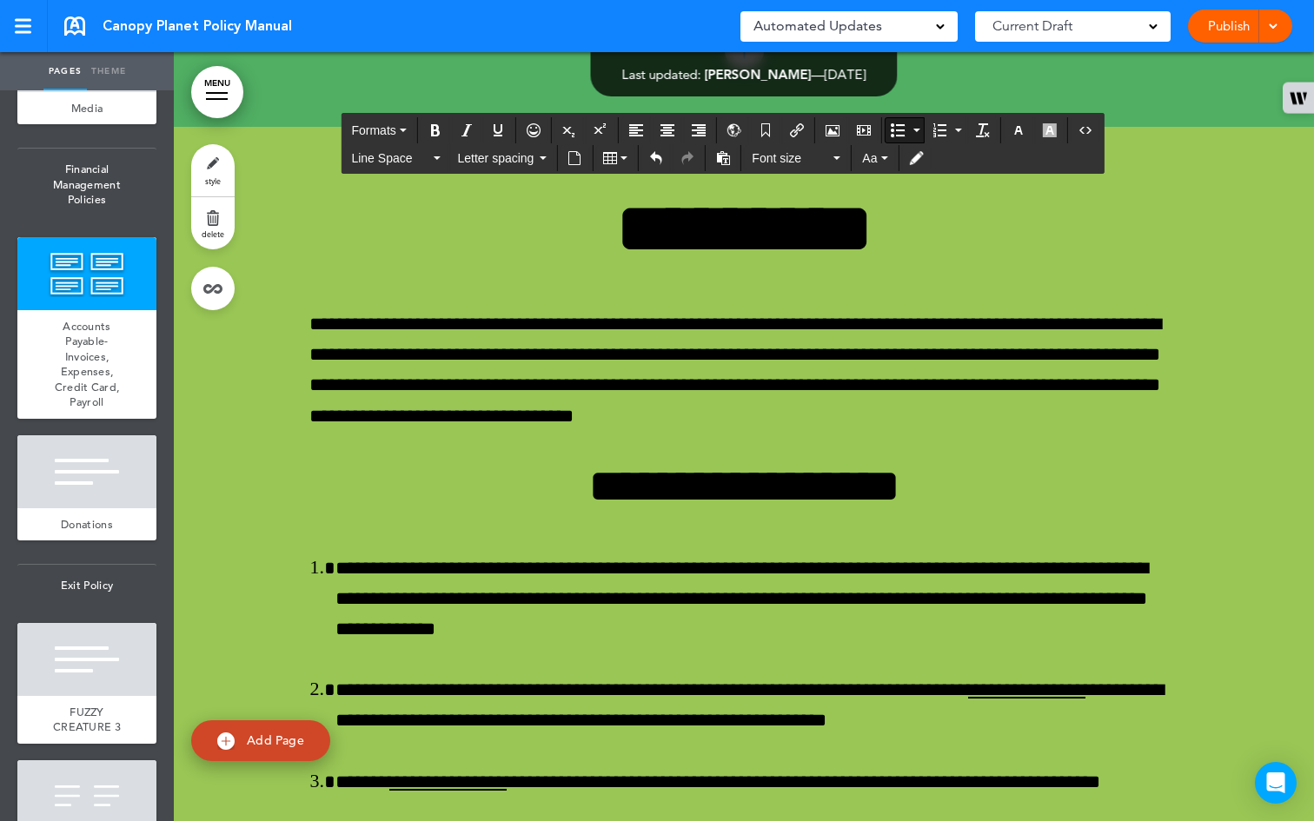
scroll to position [60714, 0]
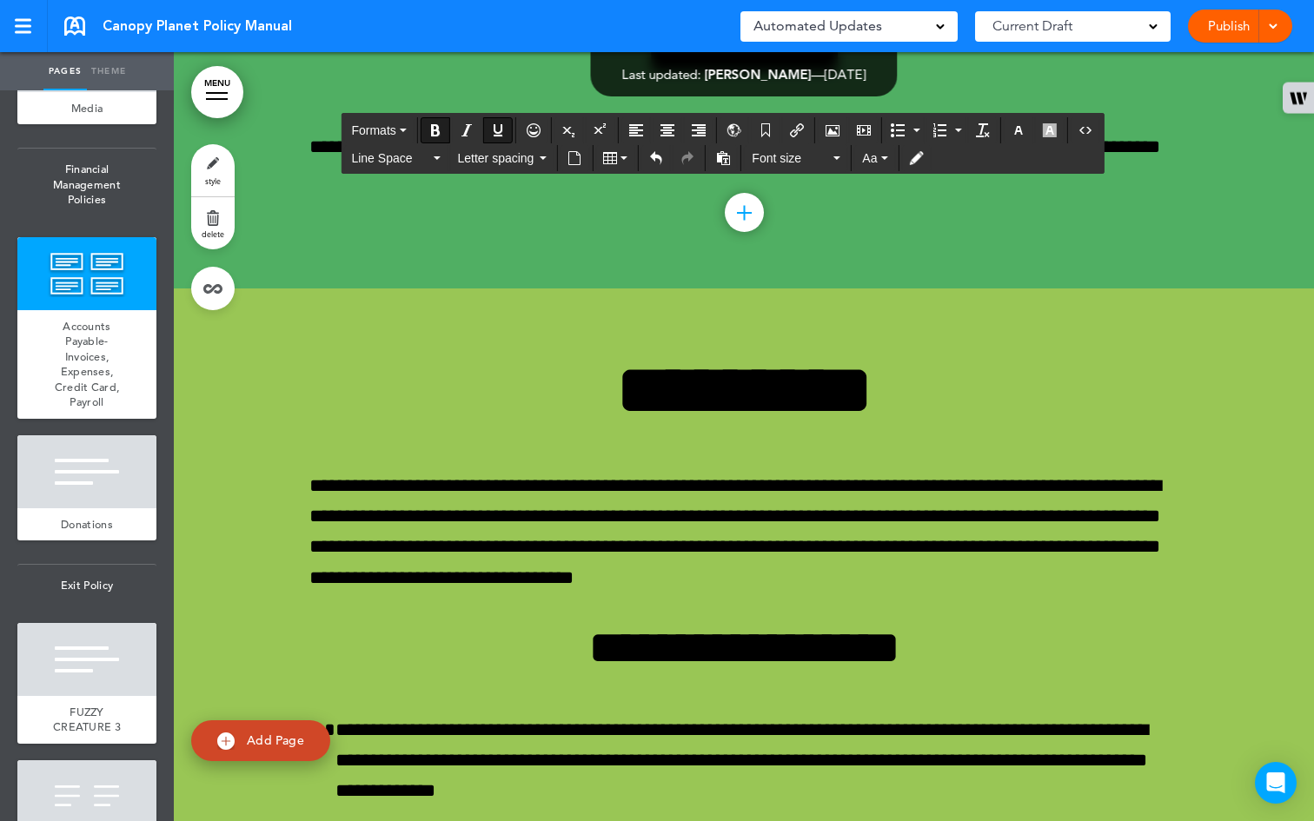
drag, startPoint x: 377, startPoint y: 528, endPoint x: 295, endPoint y: 518, distance: 83.1
click at [406, 125] on button "Formats" at bounding box center [378, 130] width 69 height 24
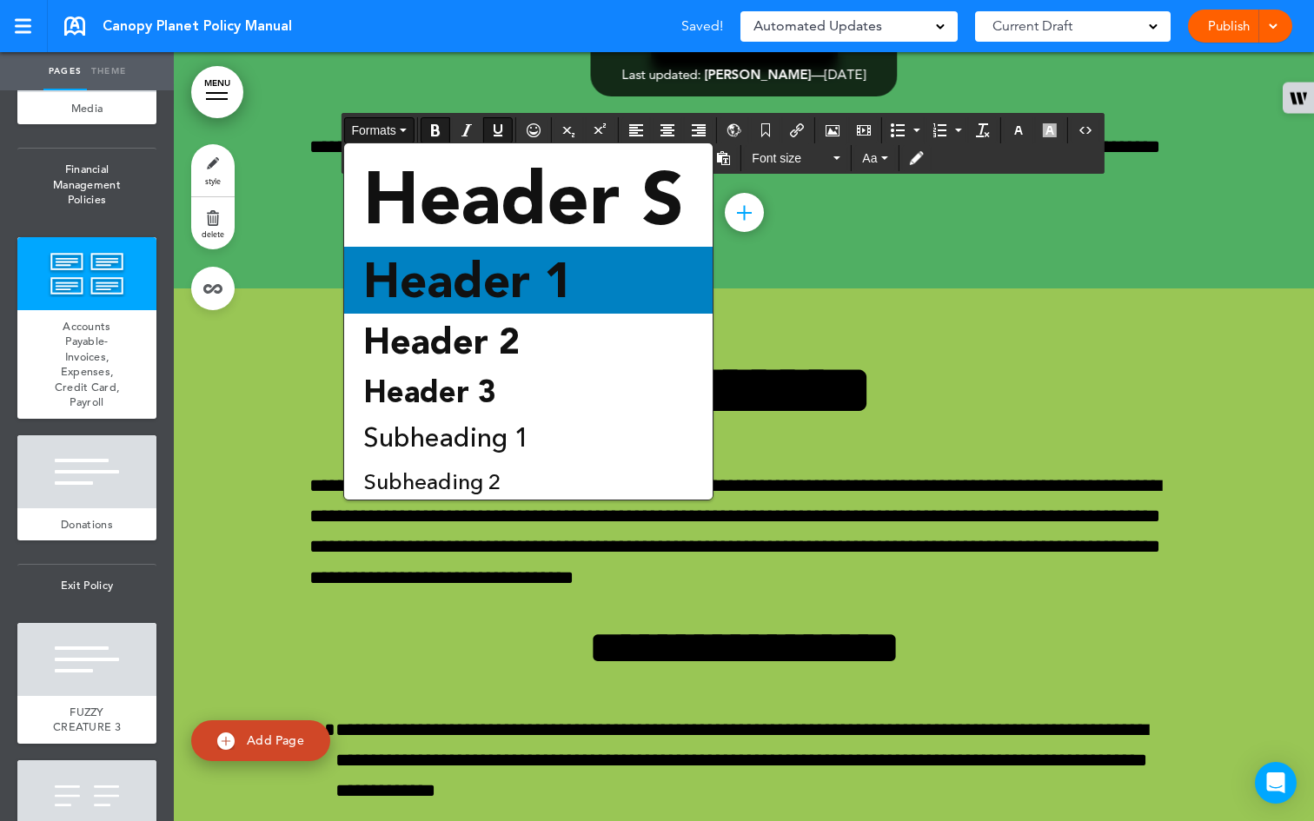
click at [491, 283] on span "Header 1" at bounding box center [468, 280] width 213 height 56
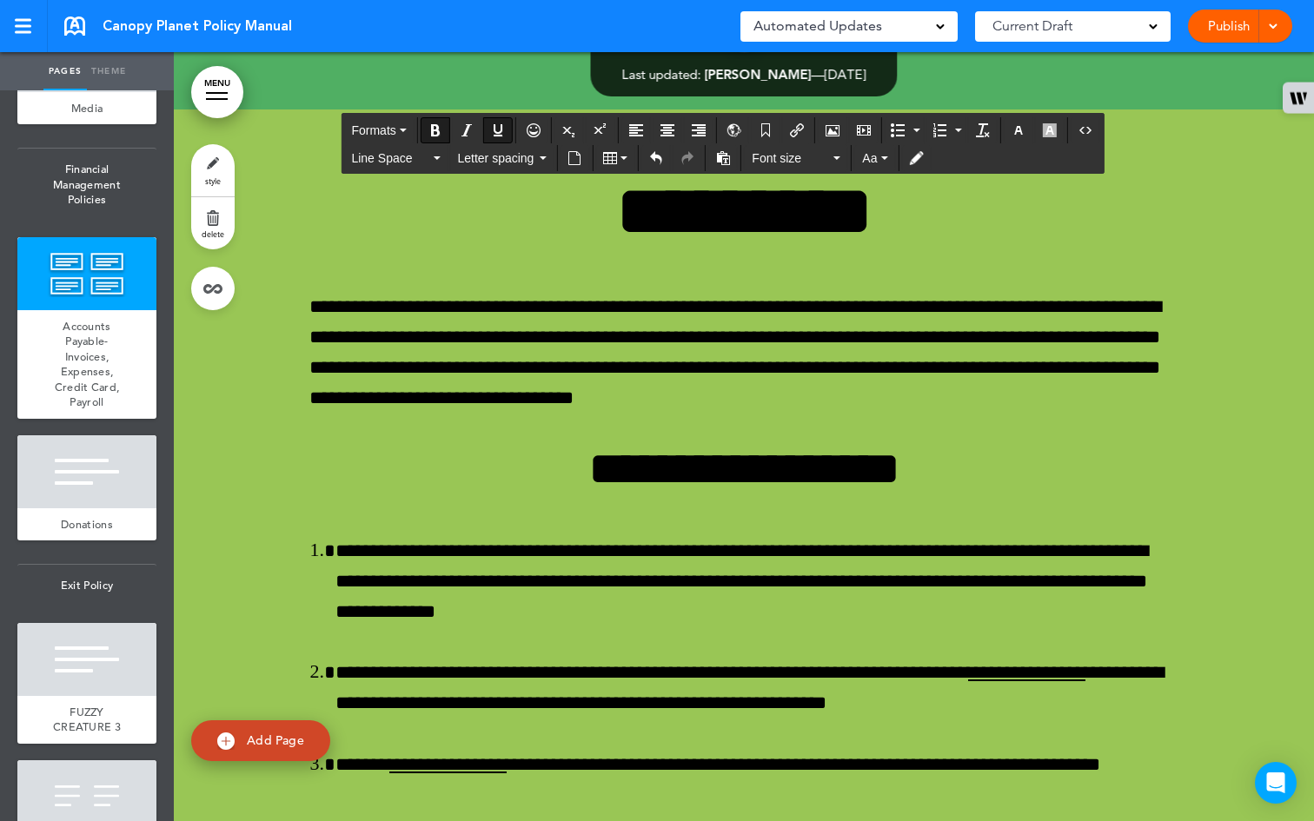
scroll to position [60950, 0]
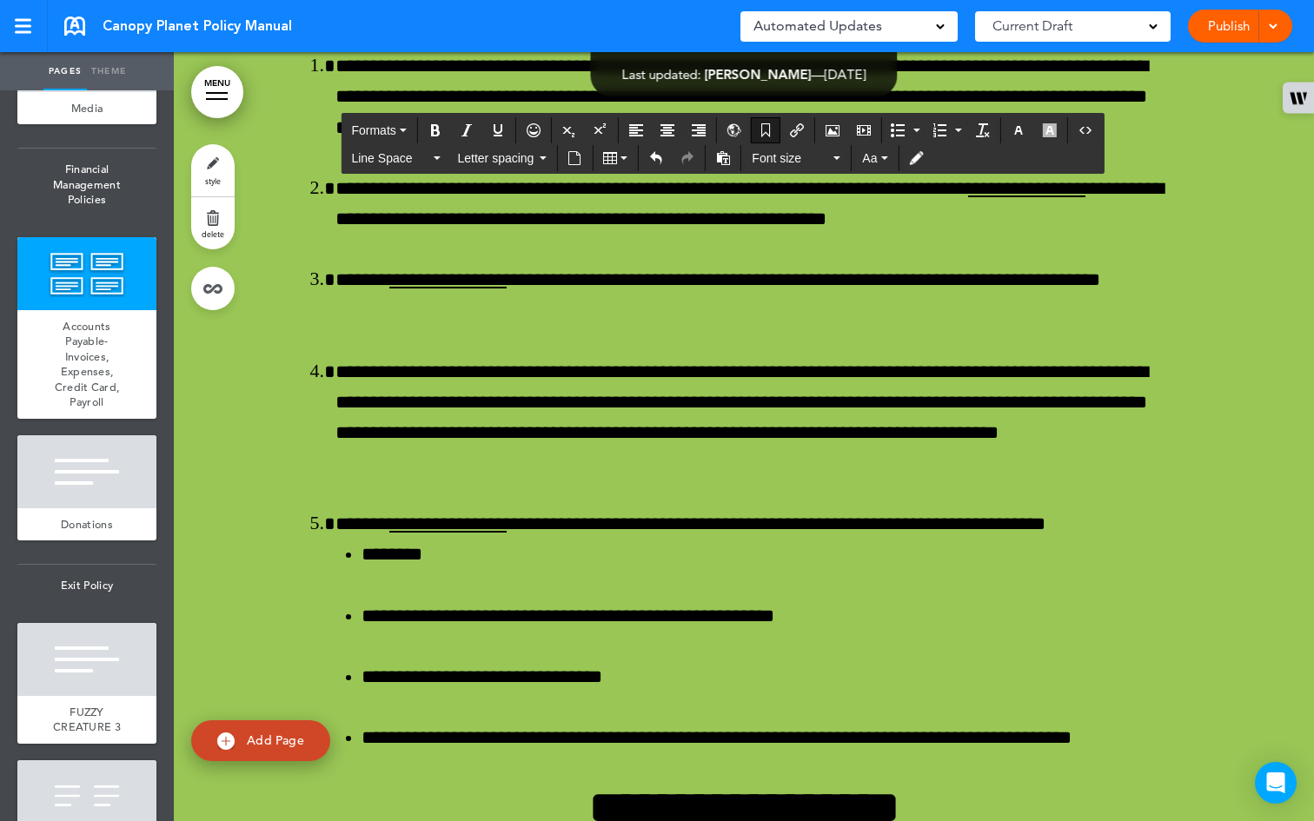
scroll to position [61288, 0]
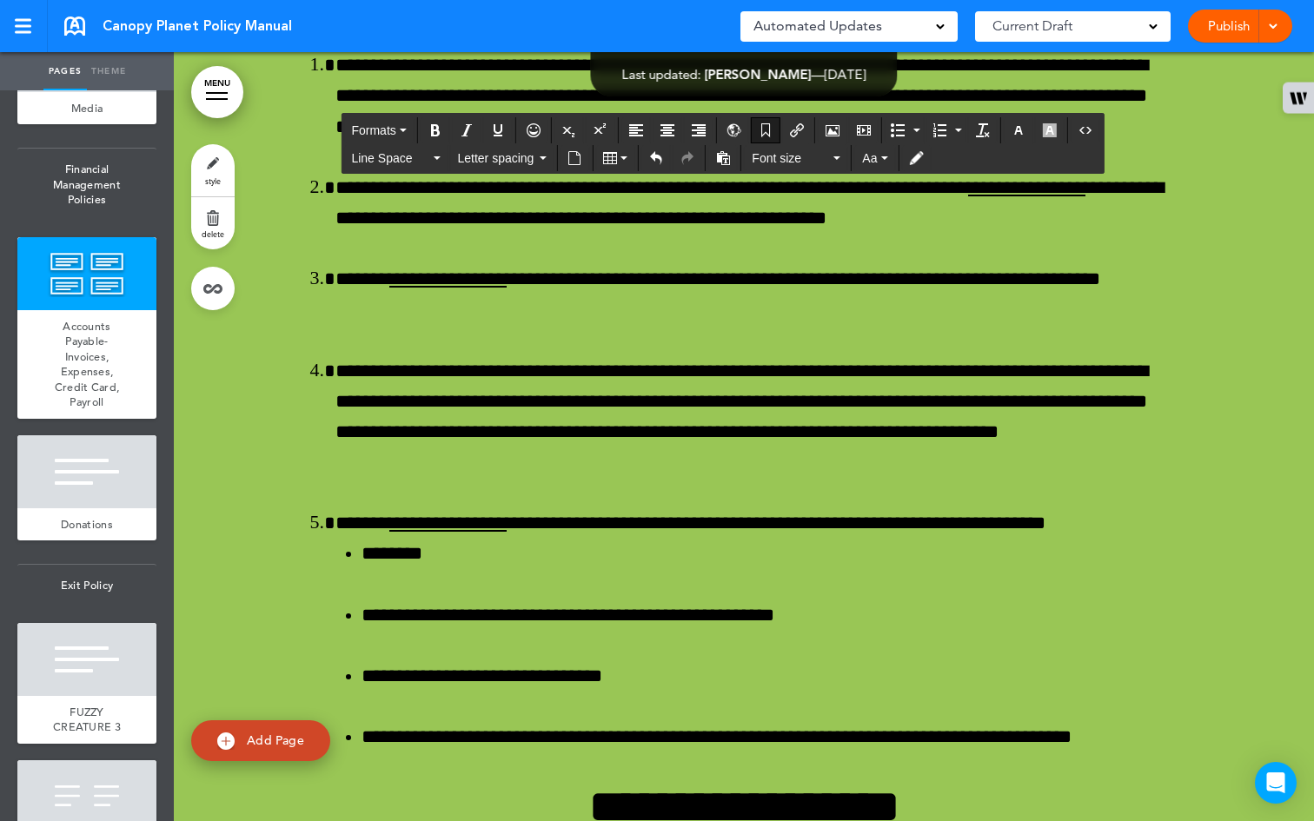
drag, startPoint x: 840, startPoint y: 545, endPoint x: 302, endPoint y: 435, distance: 549.9
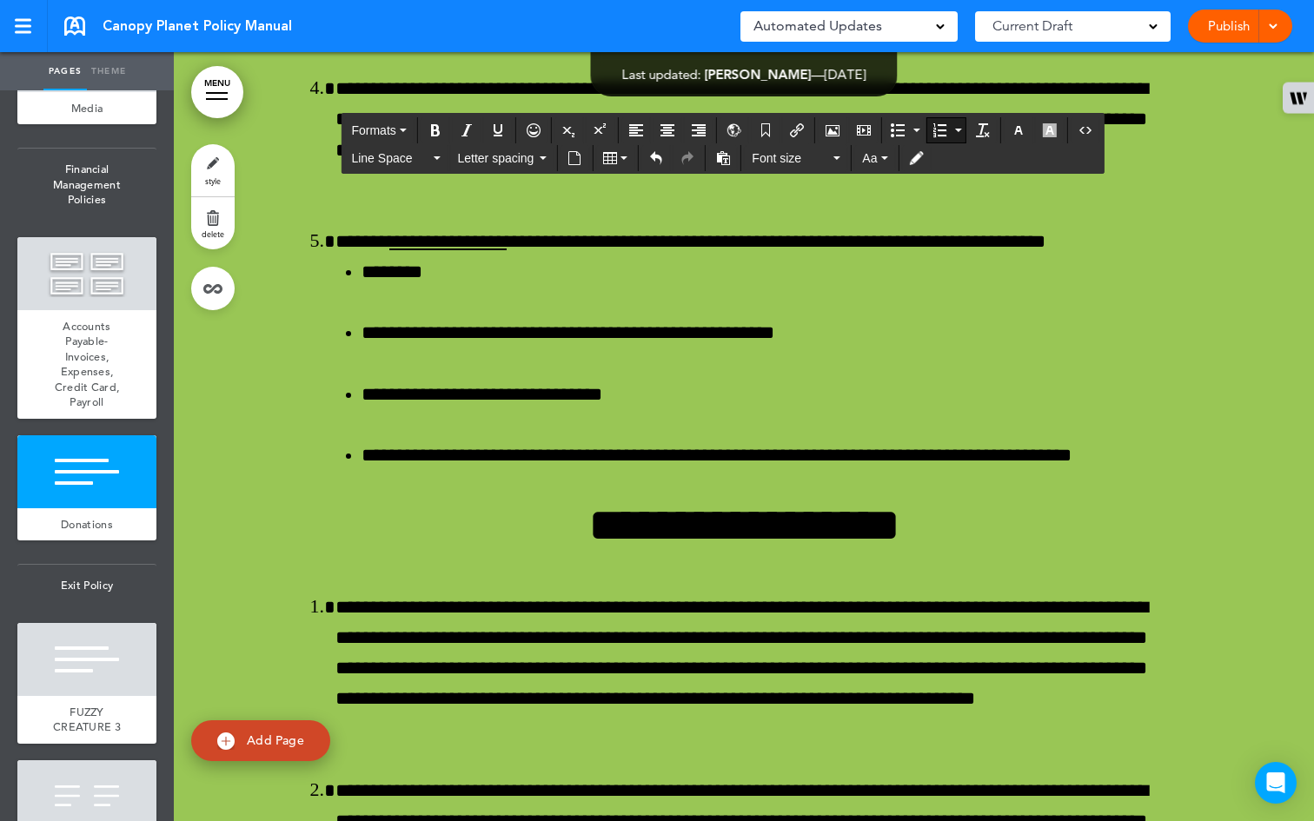
scroll to position [61404, 0]
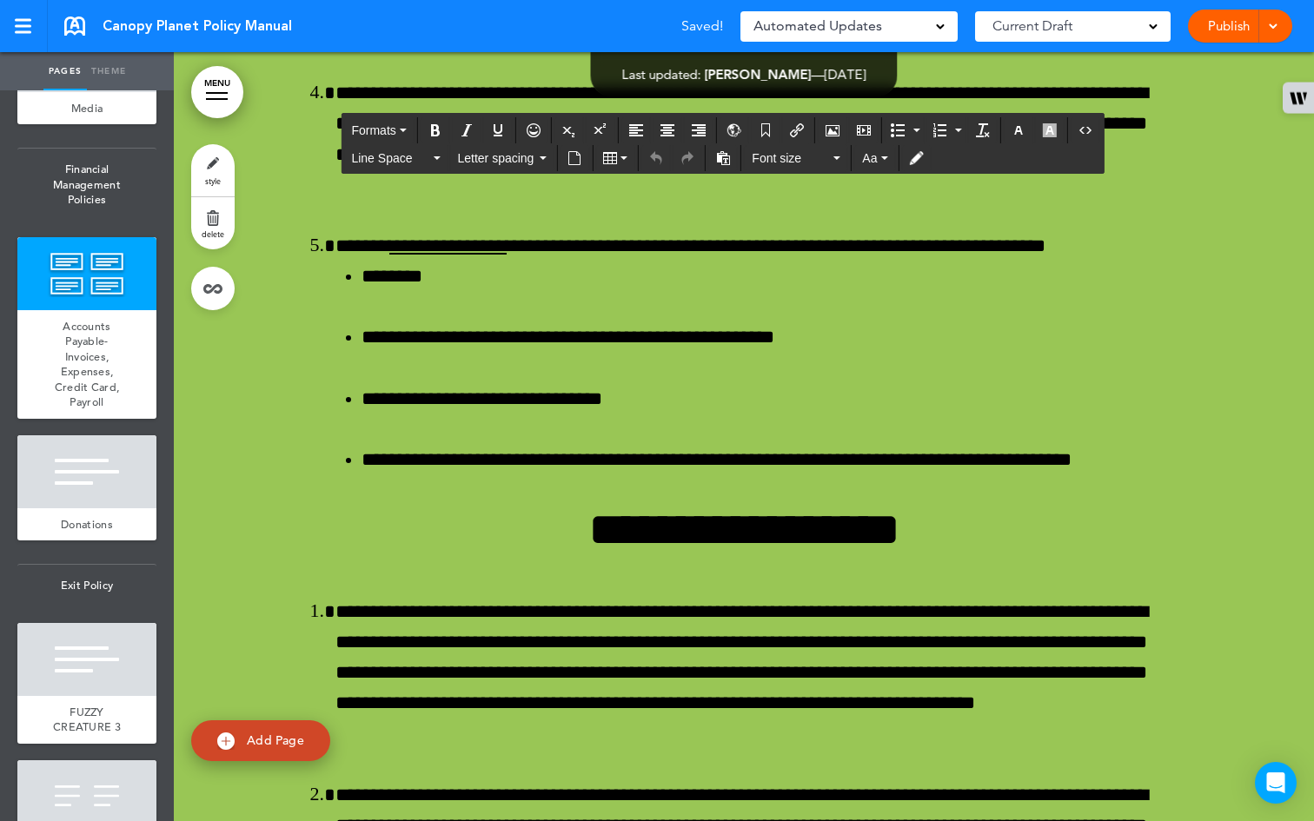
drag, startPoint x: 465, startPoint y: 525, endPoint x: 407, endPoint y: 412, distance: 127.1
copy div "**********"
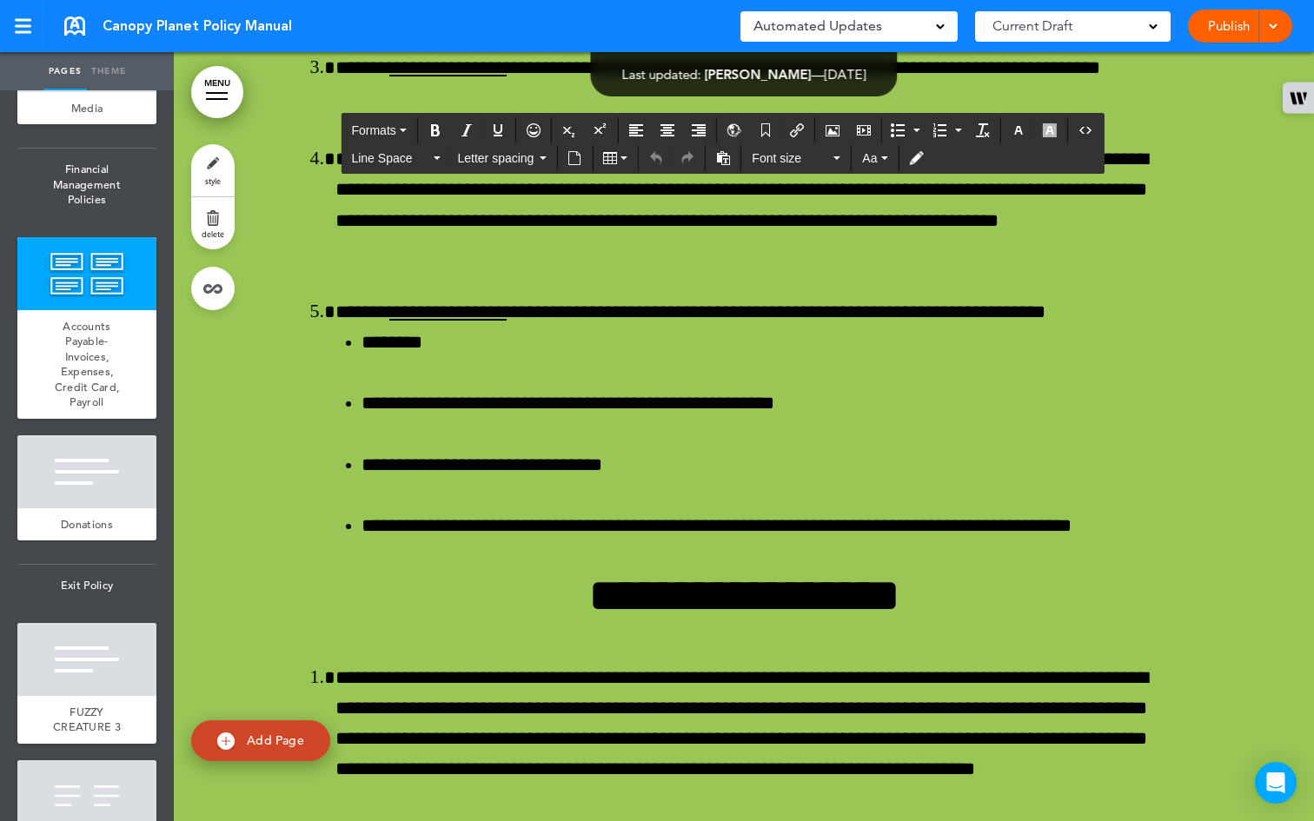
scroll to position [61339, 0]
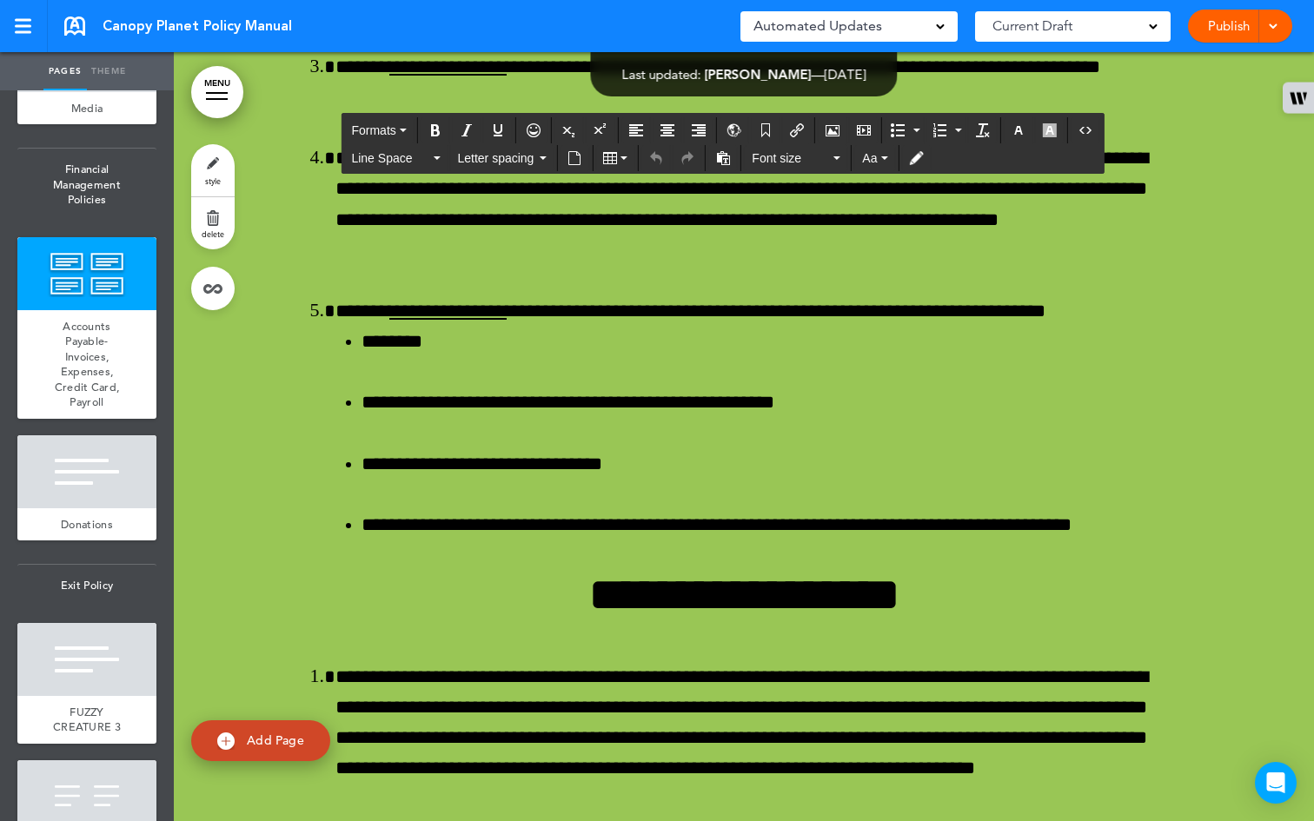
click at [406, 129] on icon "button" at bounding box center [403, 130] width 7 height 3
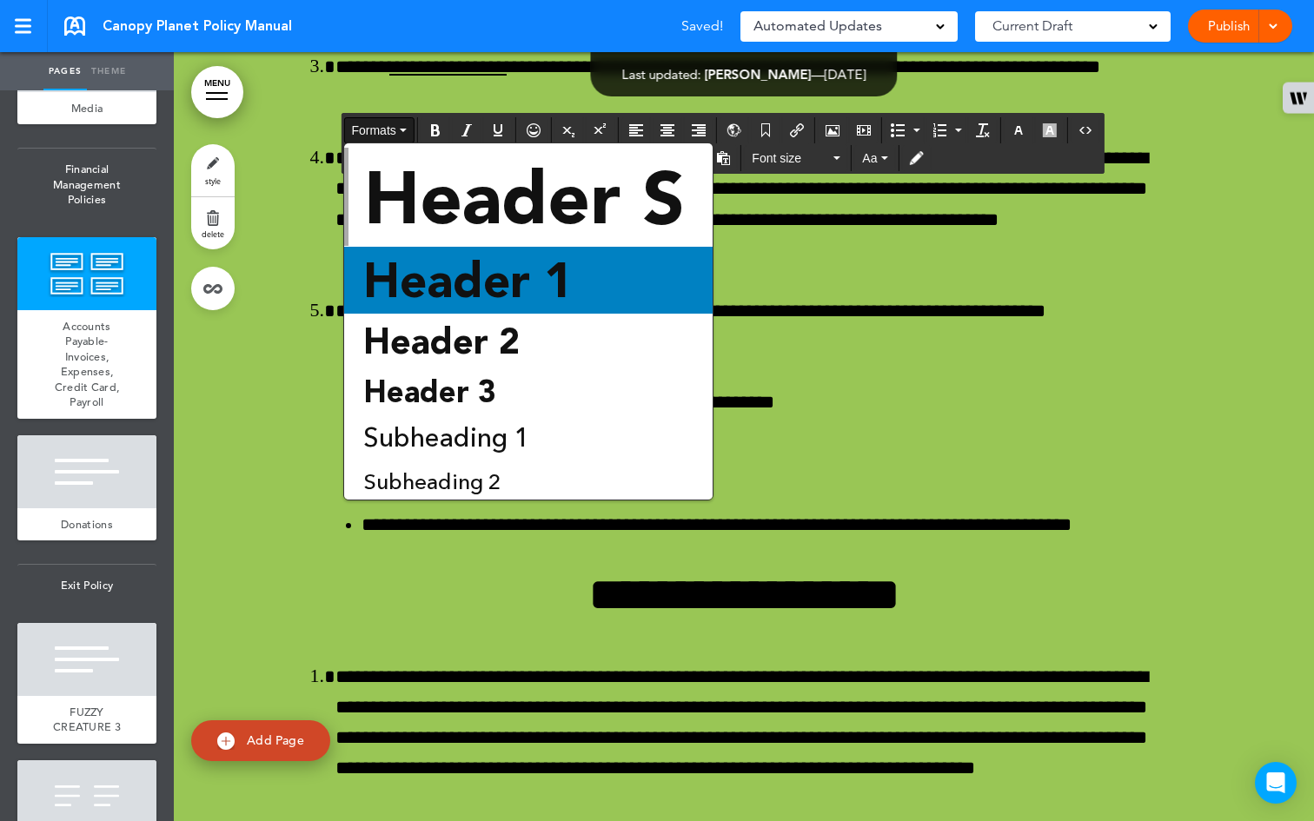
click at [457, 280] on span "Header 1" at bounding box center [468, 280] width 213 height 56
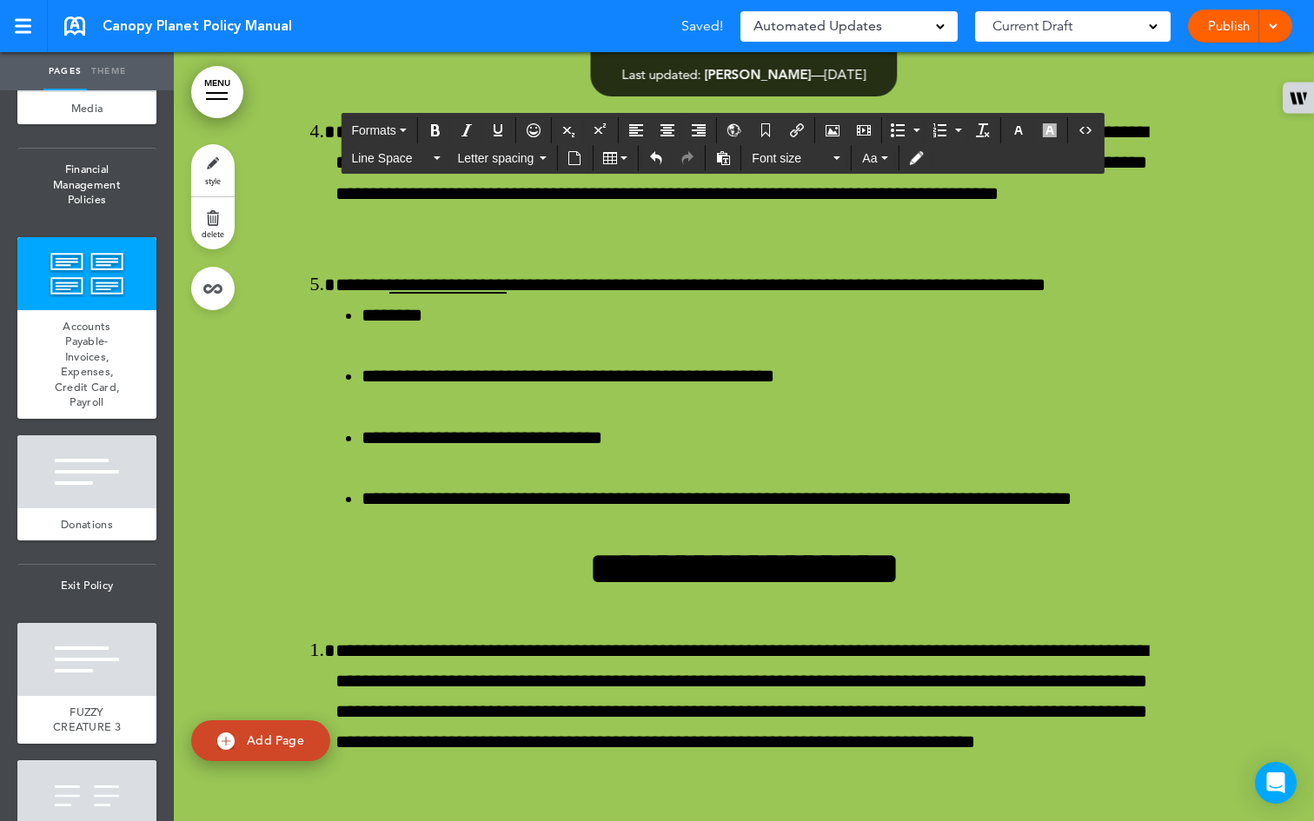
drag, startPoint x: 385, startPoint y: 574, endPoint x: 338, endPoint y: 470, distance: 113.6
copy div "**********"
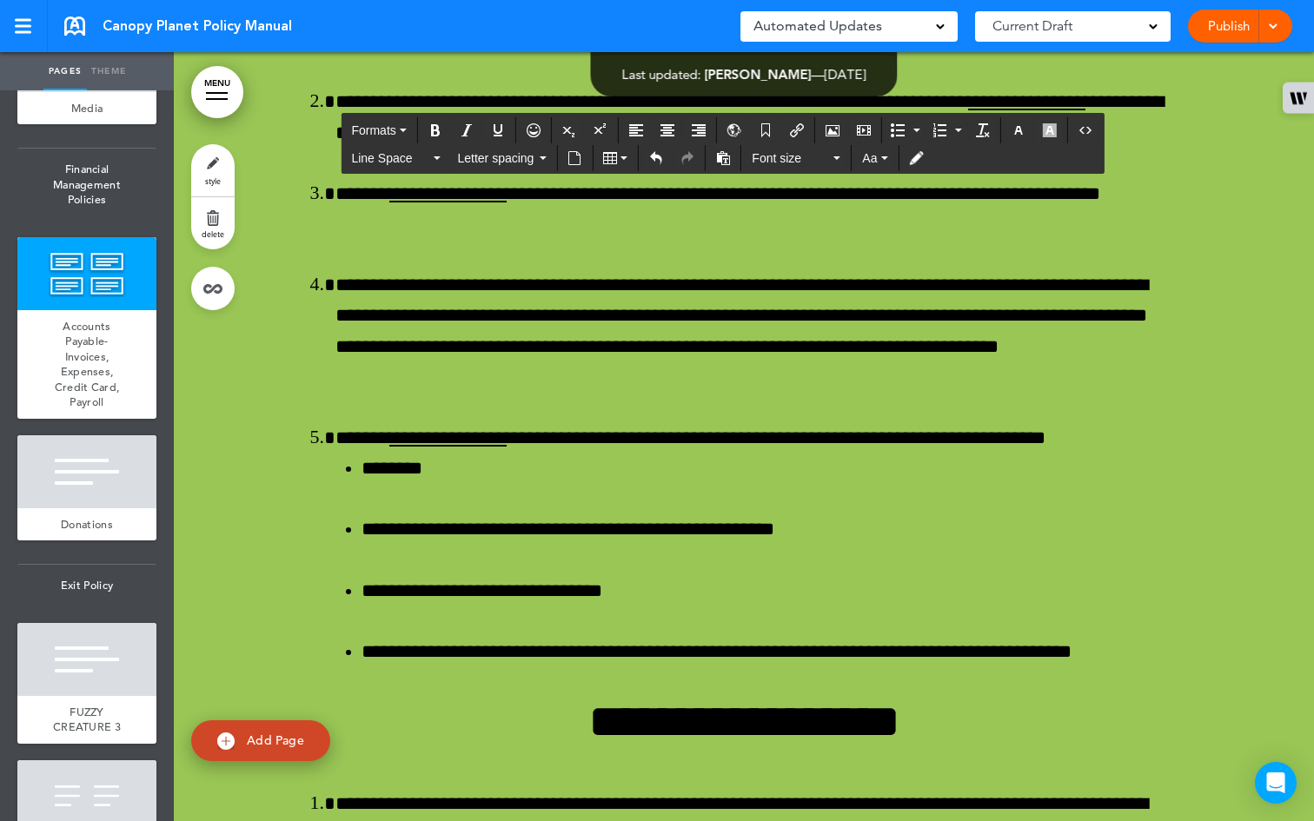
scroll to position [61187, 0]
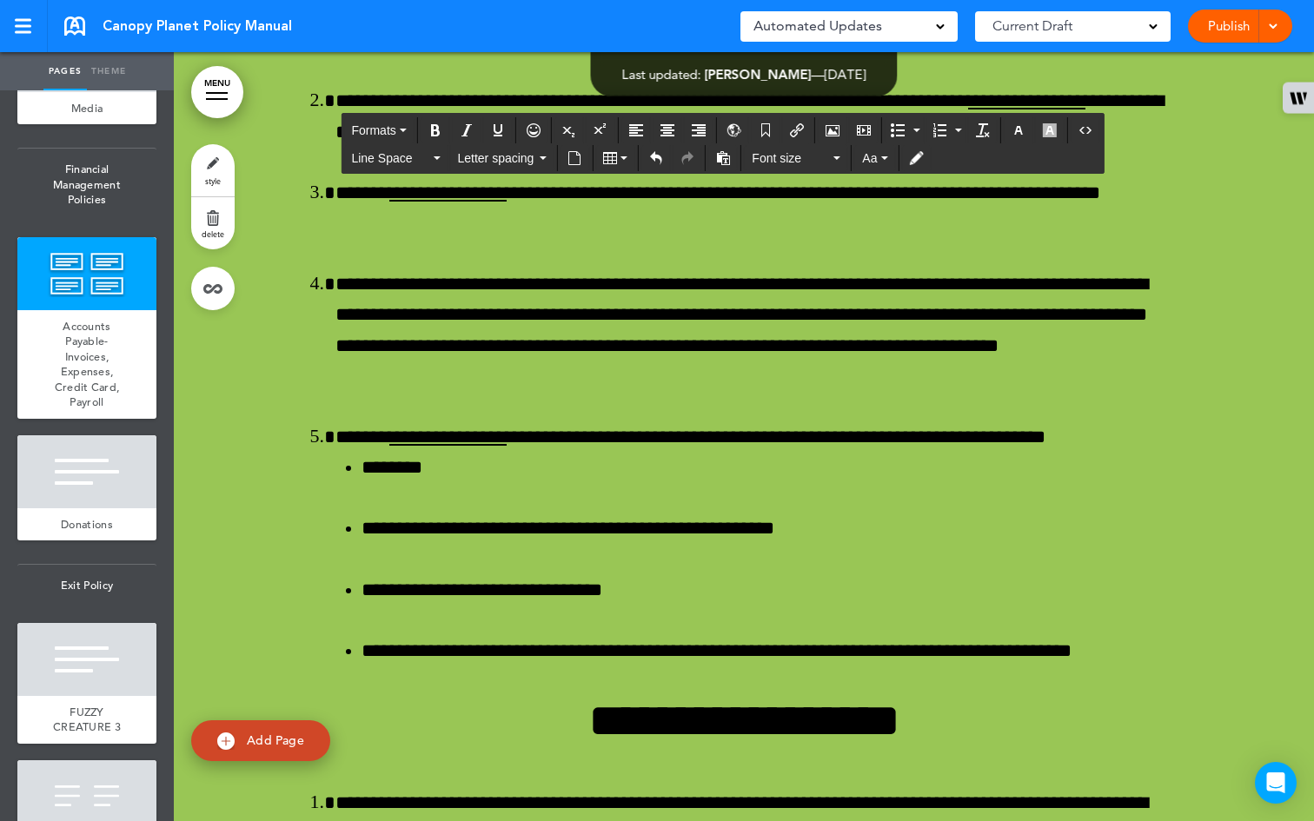
click at [1273, 27] on span at bounding box center [1272, 24] width 11 height 11
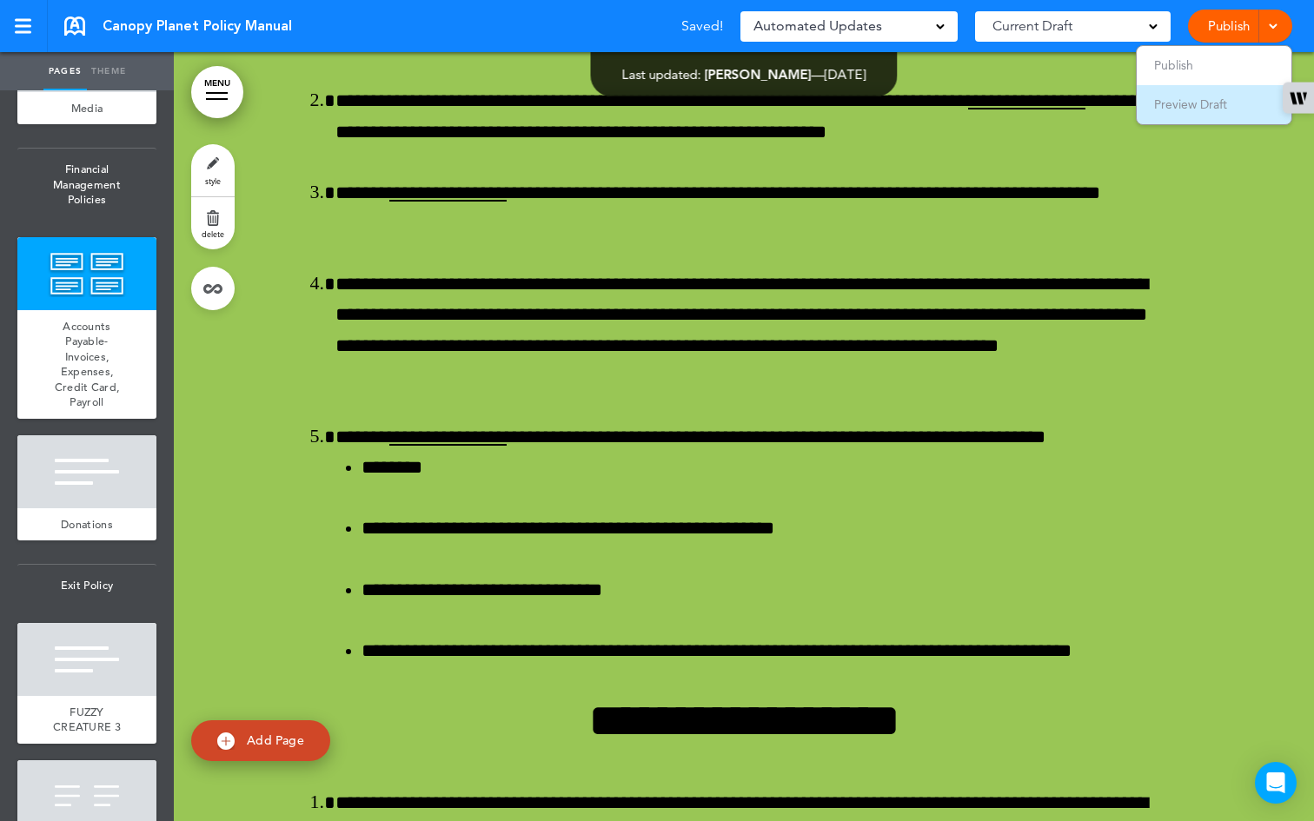
click at [1233, 102] on li "Preview Draft" at bounding box center [1214, 104] width 155 height 39
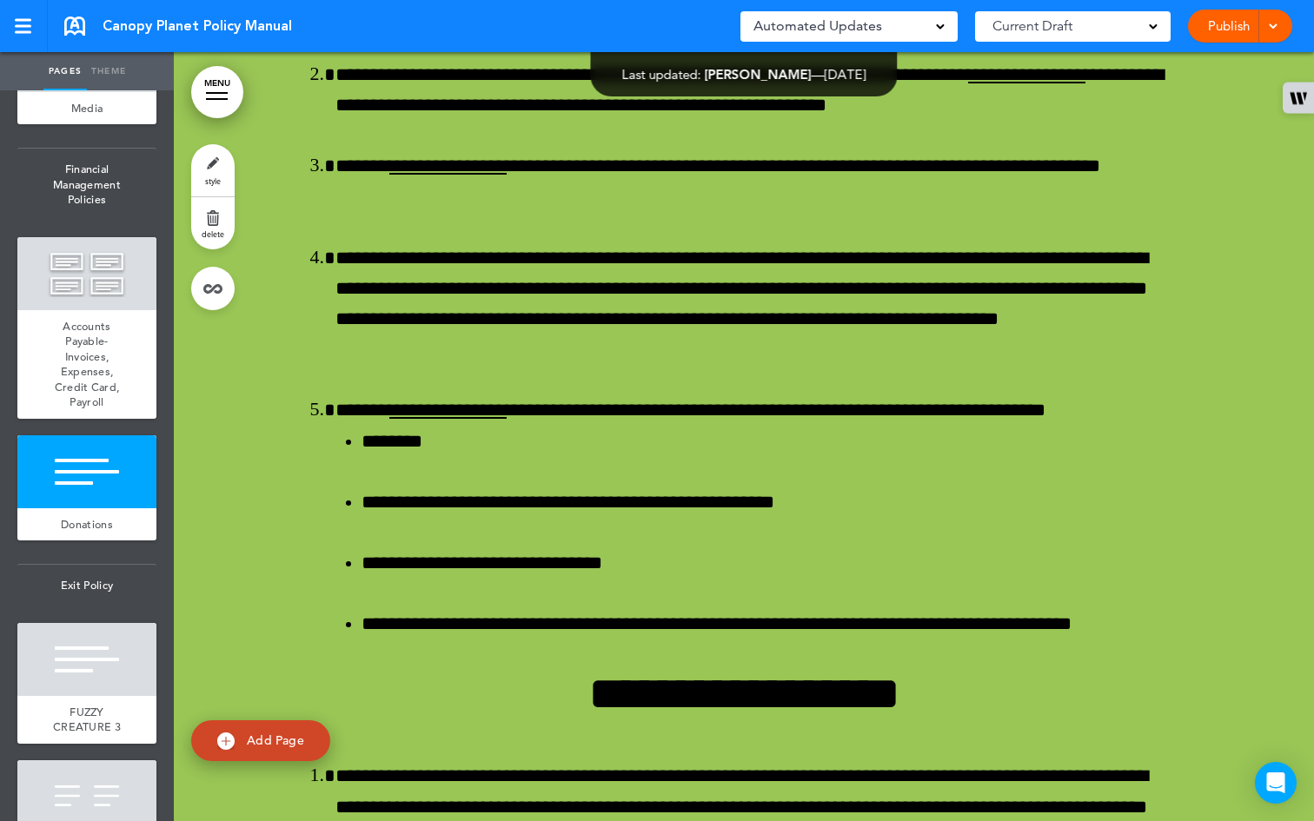
scroll to position [59114, 0]
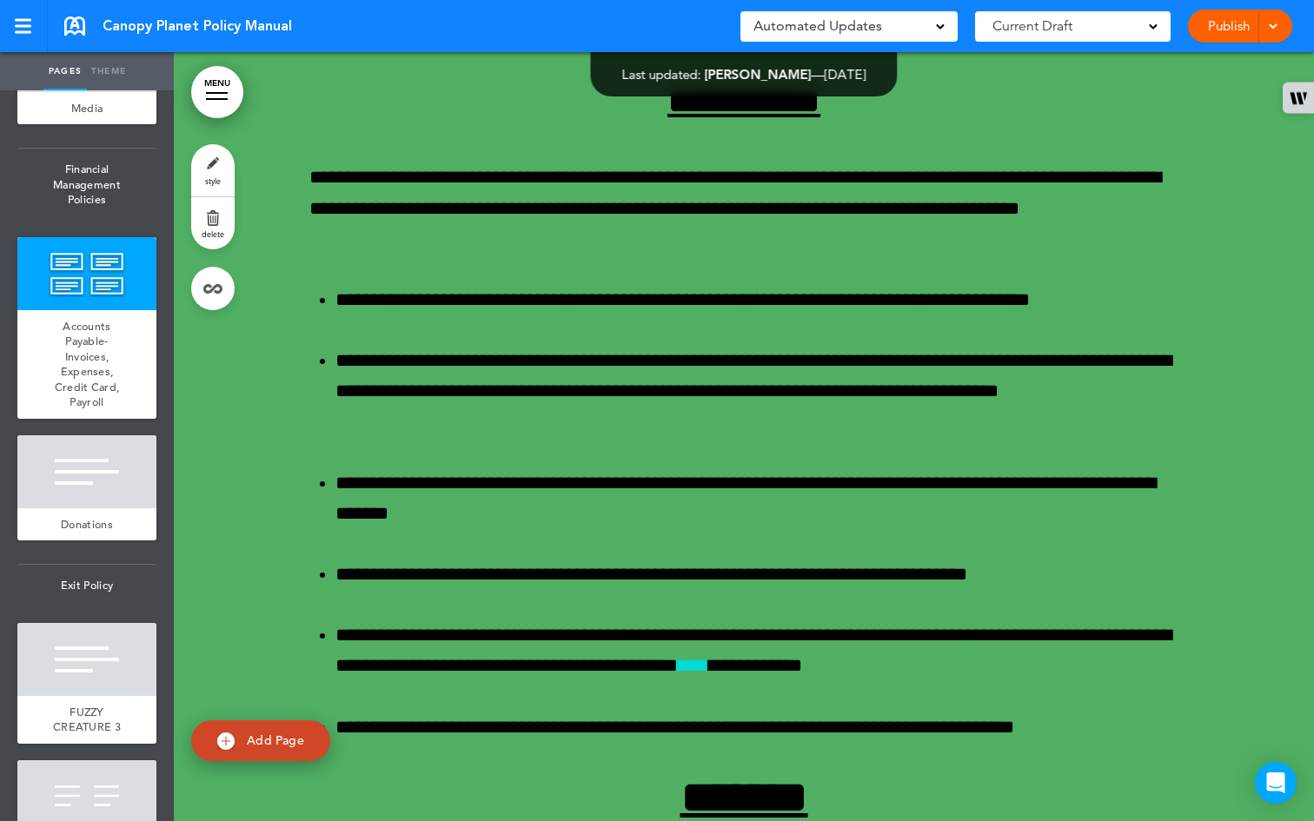
scroll to position [59162, 0]
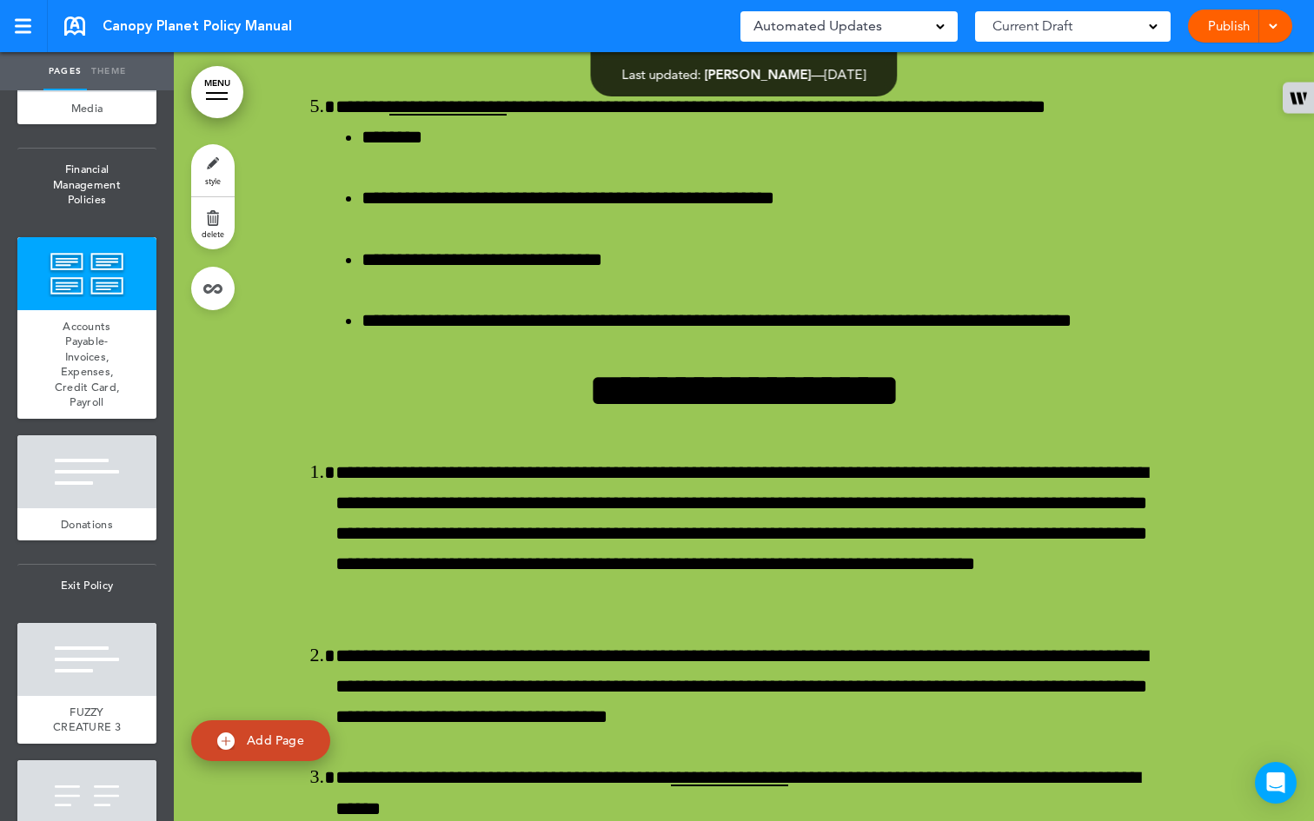
scroll to position [61420, 0]
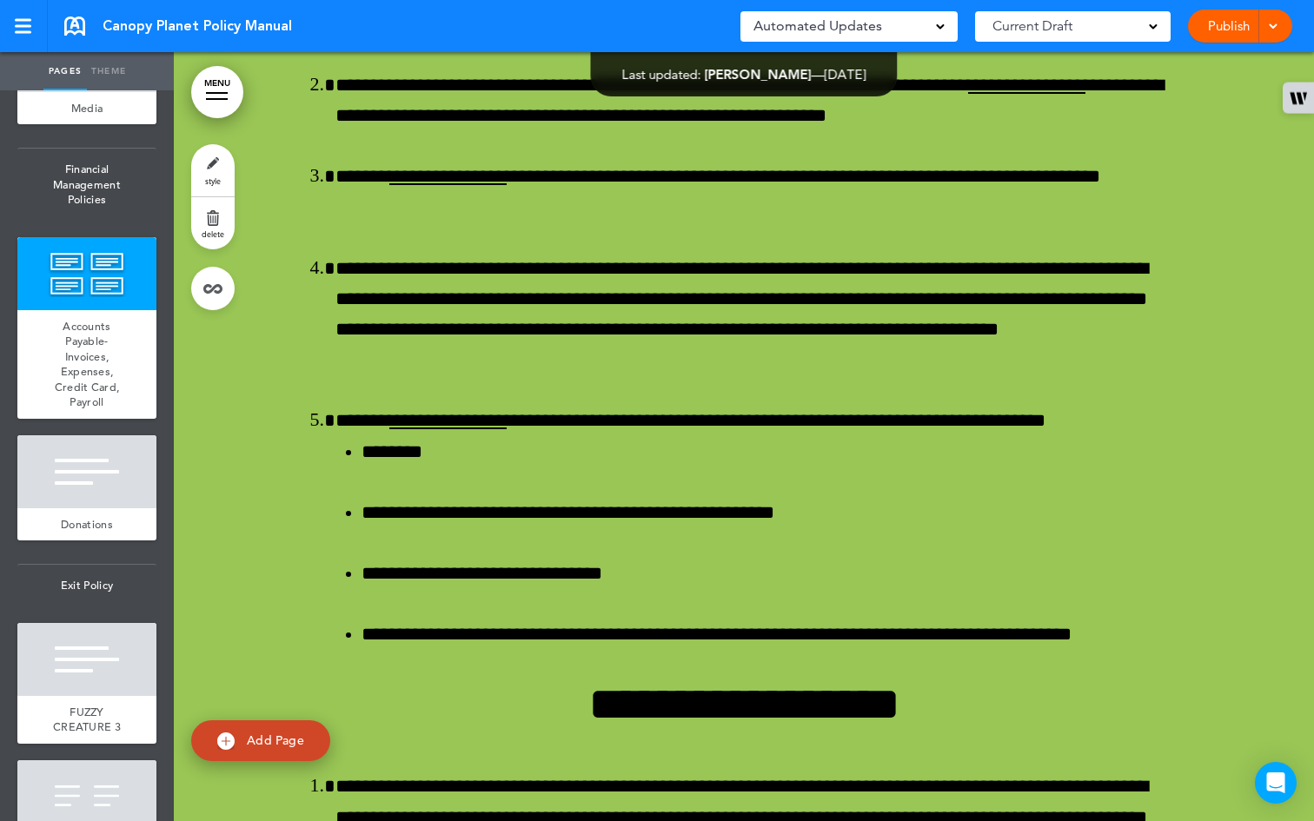
scroll to position [59114, 0]
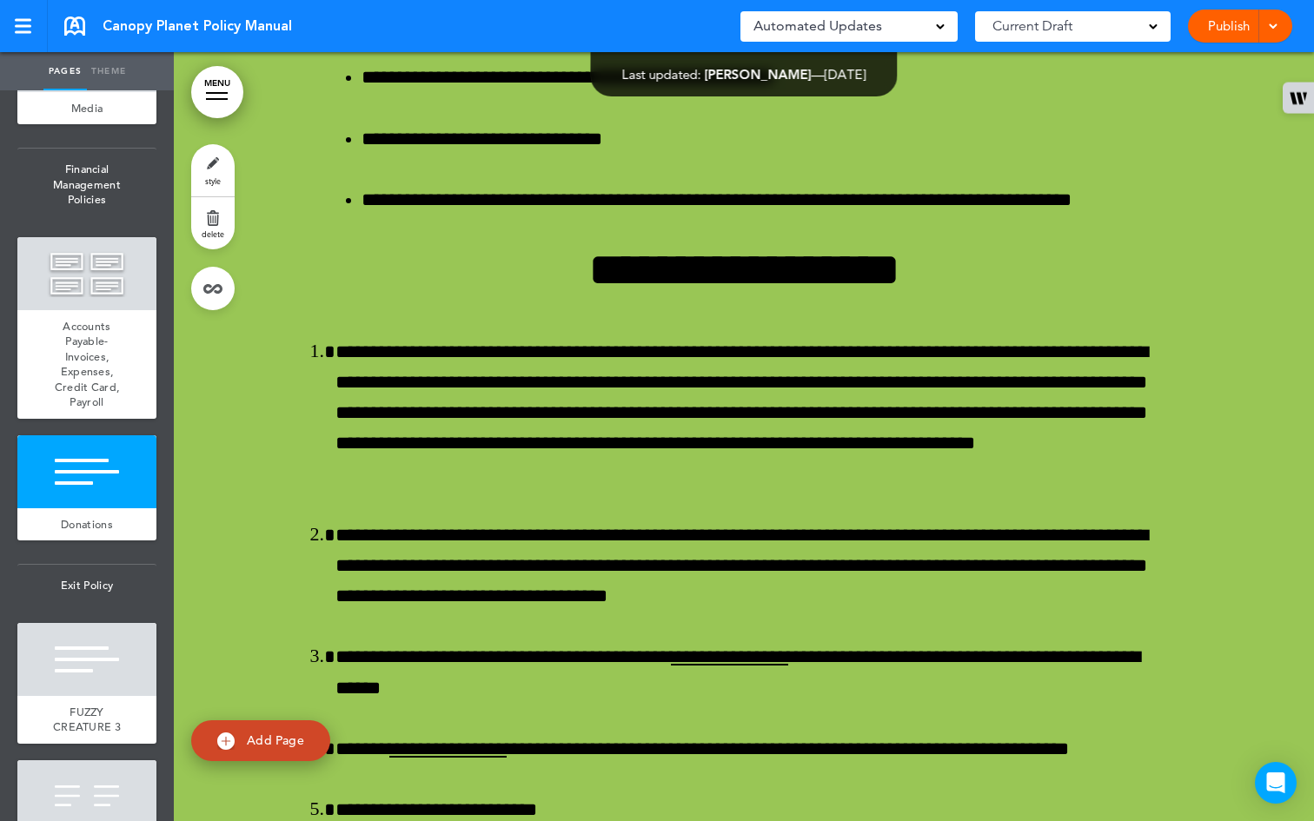
scroll to position [61508, 0]
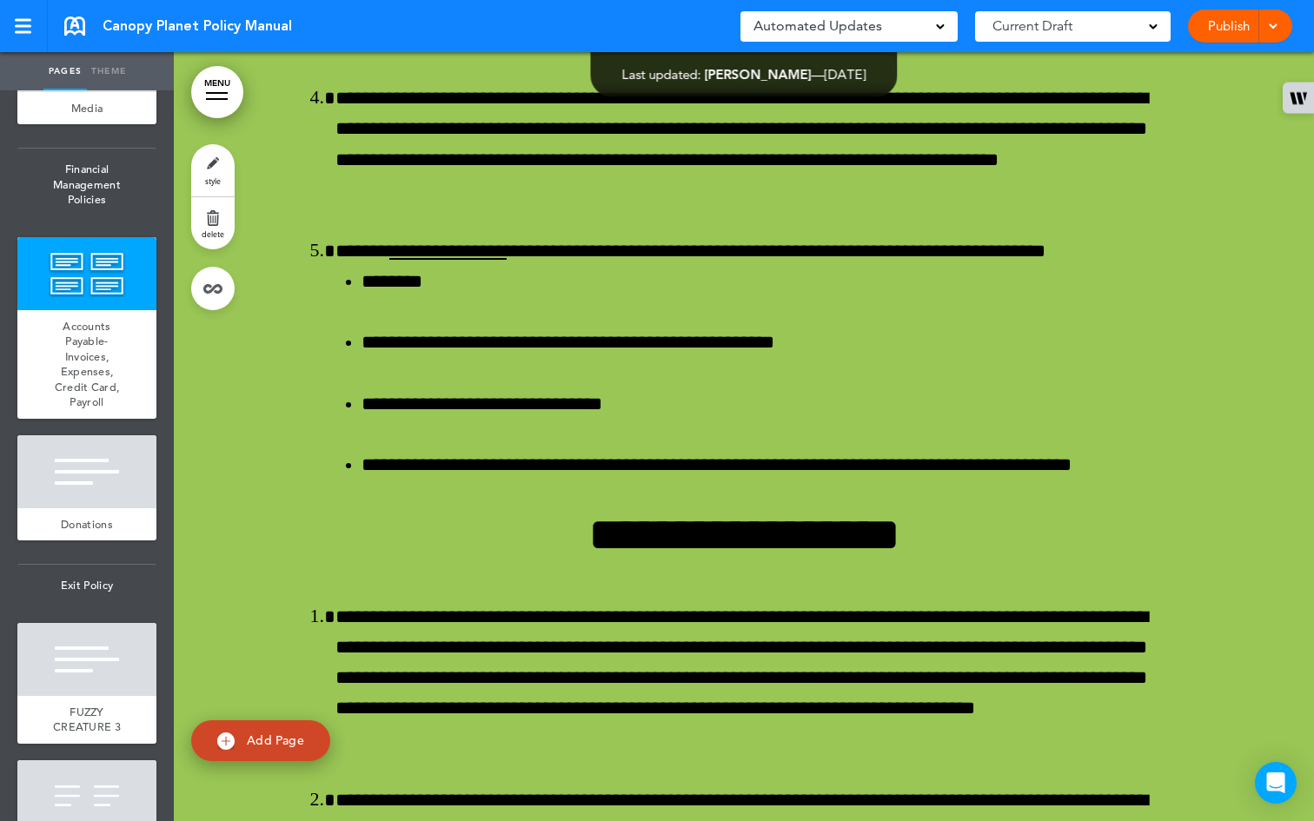
scroll to position [61374, 0]
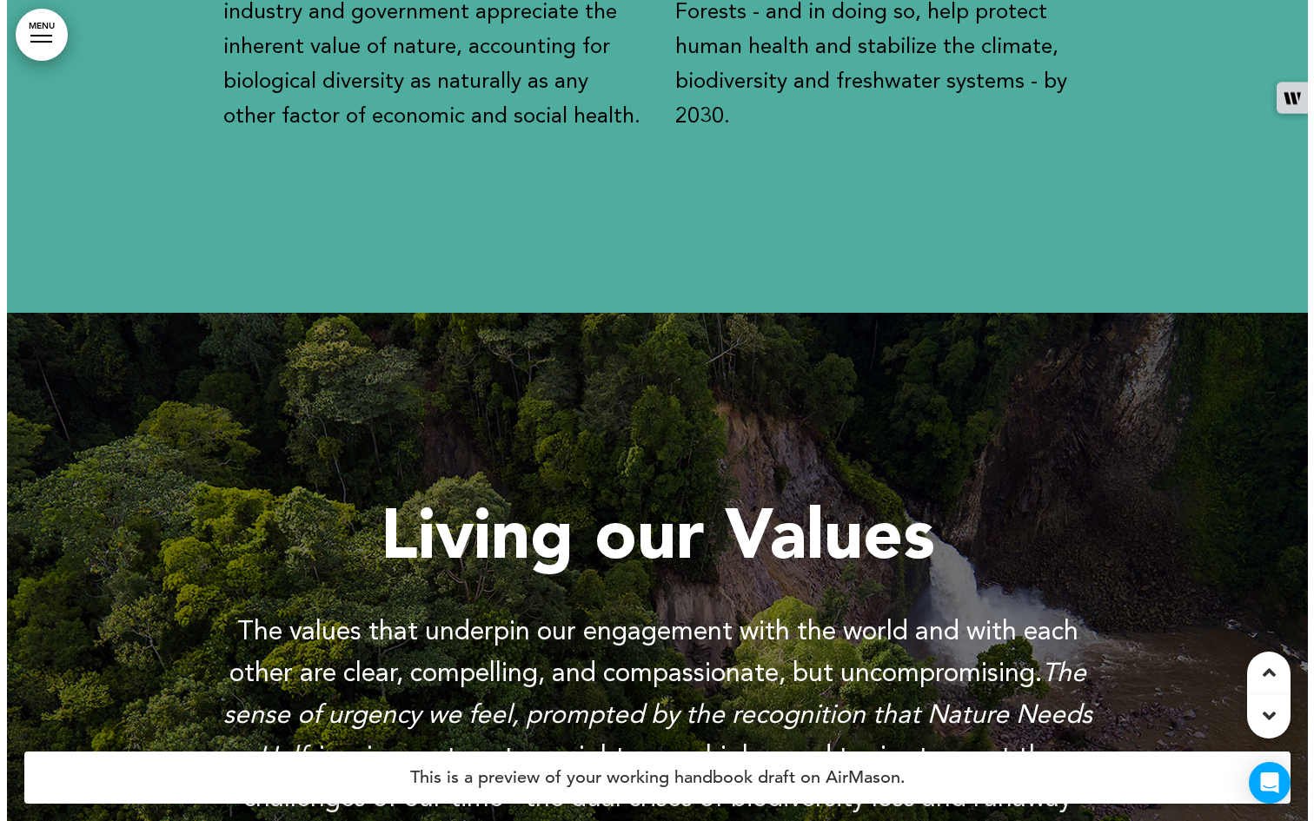
scroll to position [2384, 0]
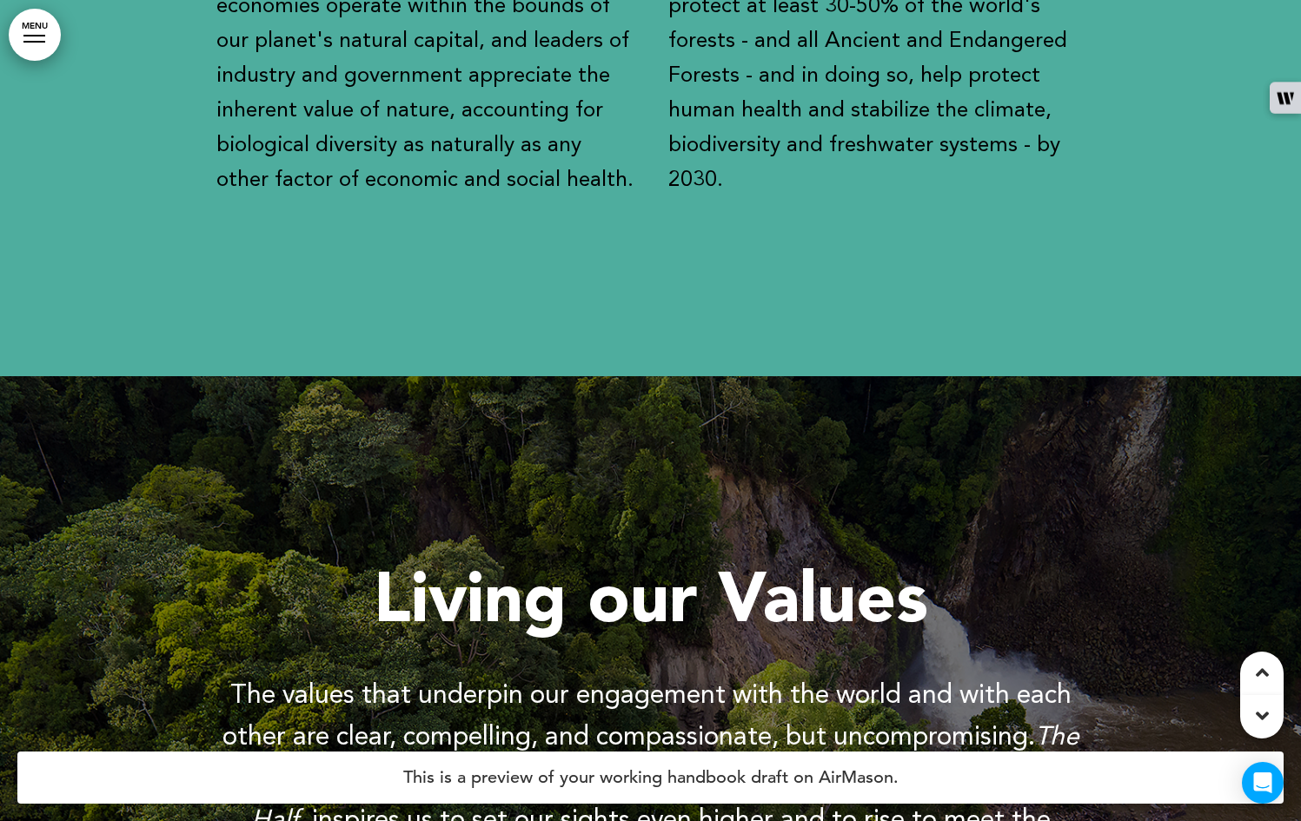
click at [44, 51] on link "MENU" at bounding box center [35, 35] width 52 height 52
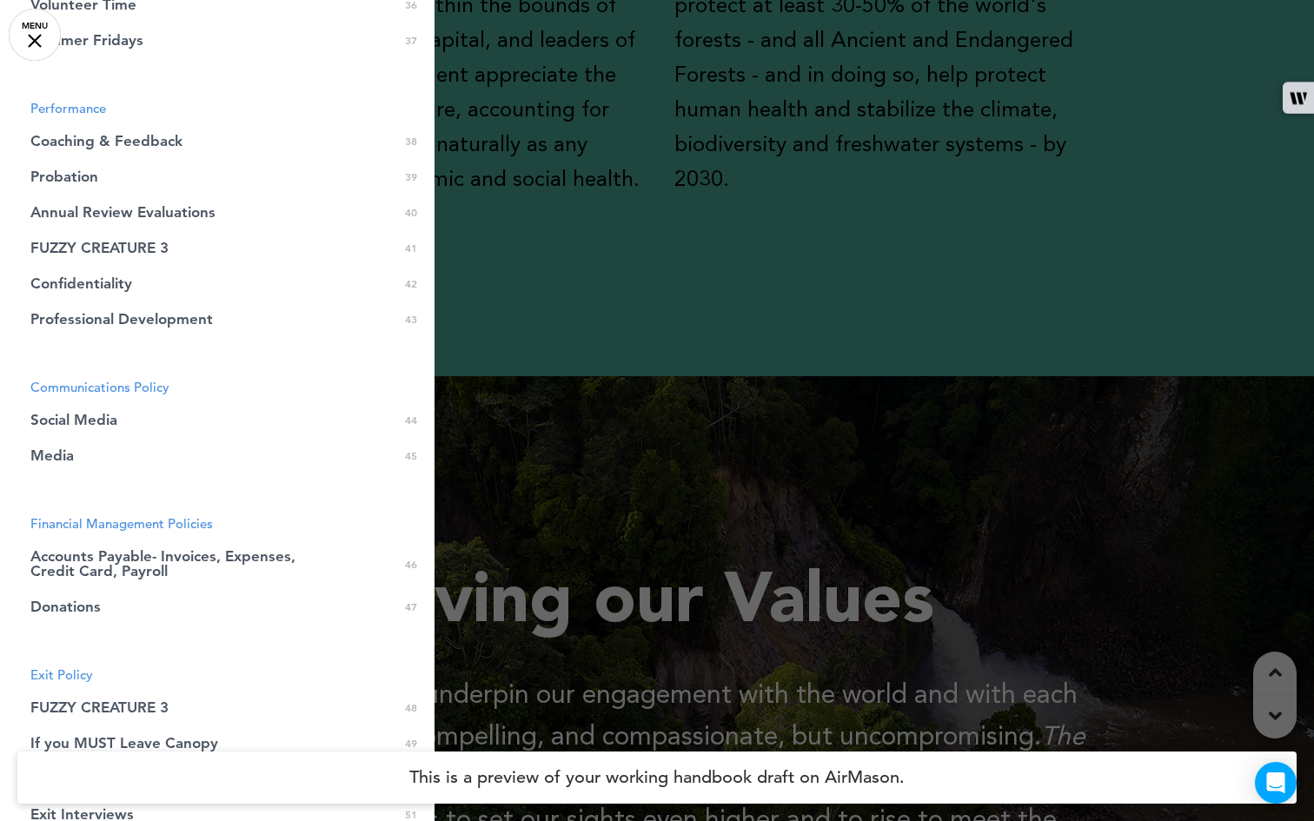
scroll to position [1577, 0]
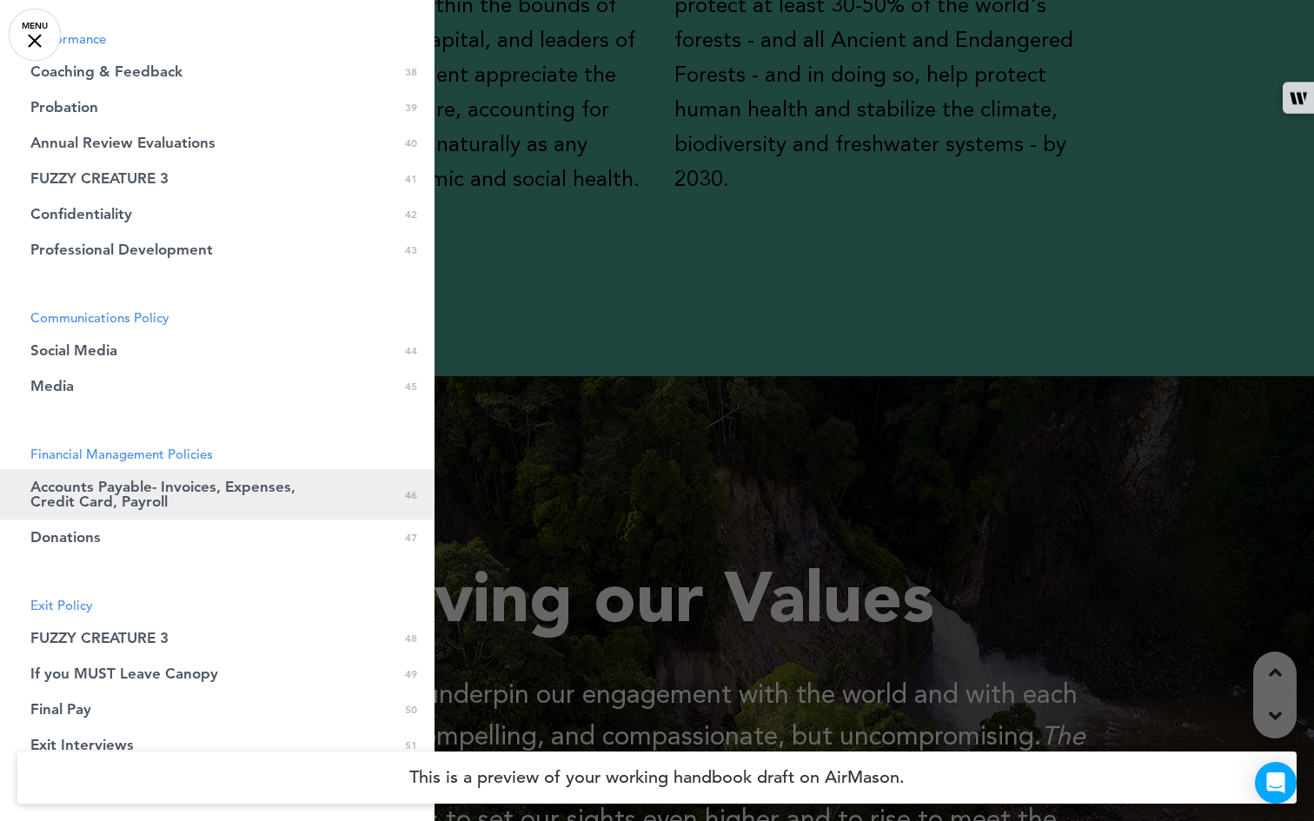
click at [182, 487] on span "Accounts Payable- Invoices, Expenses, Credit Card, Payroll" at bounding box center [173, 495] width 287 height 30
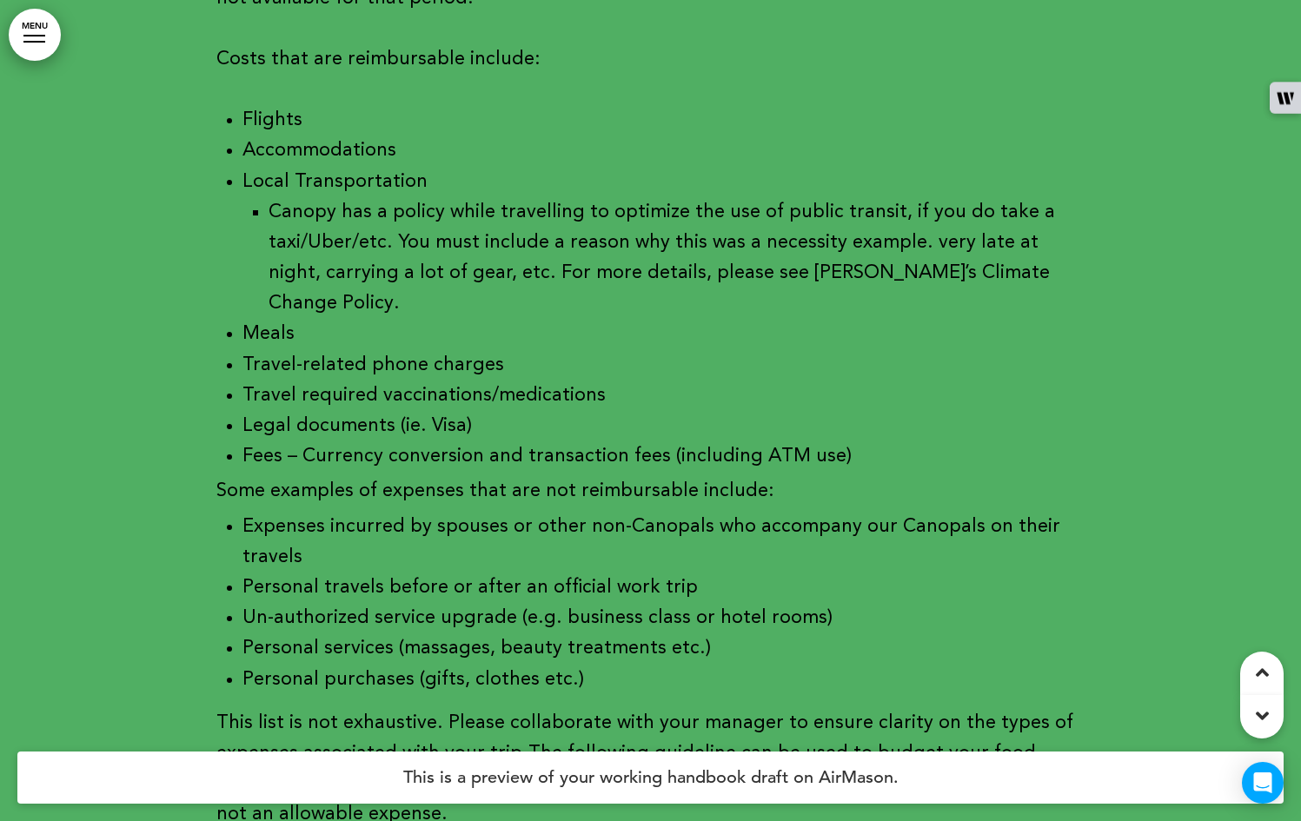
scroll to position [59761, 0]
